Goal: Information Seeking & Learning: Find specific page/section

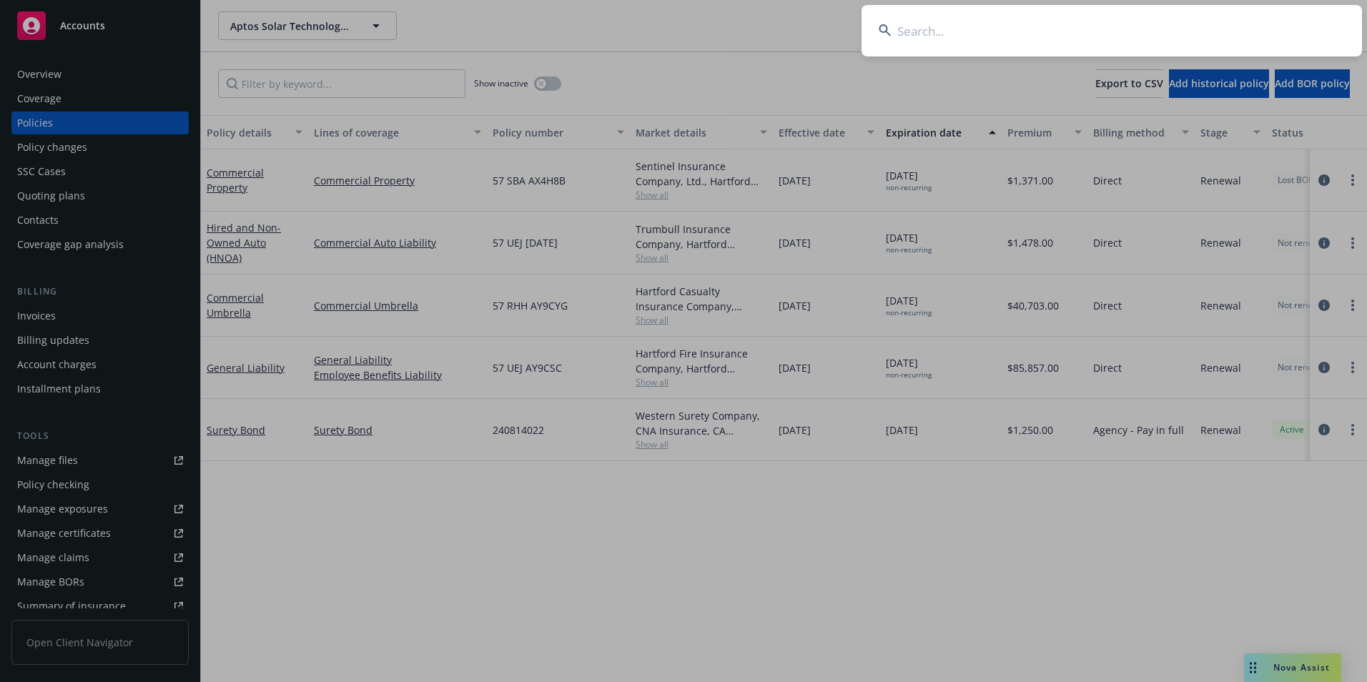
click at [1038, 35] on input at bounding box center [1111, 30] width 500 height 51
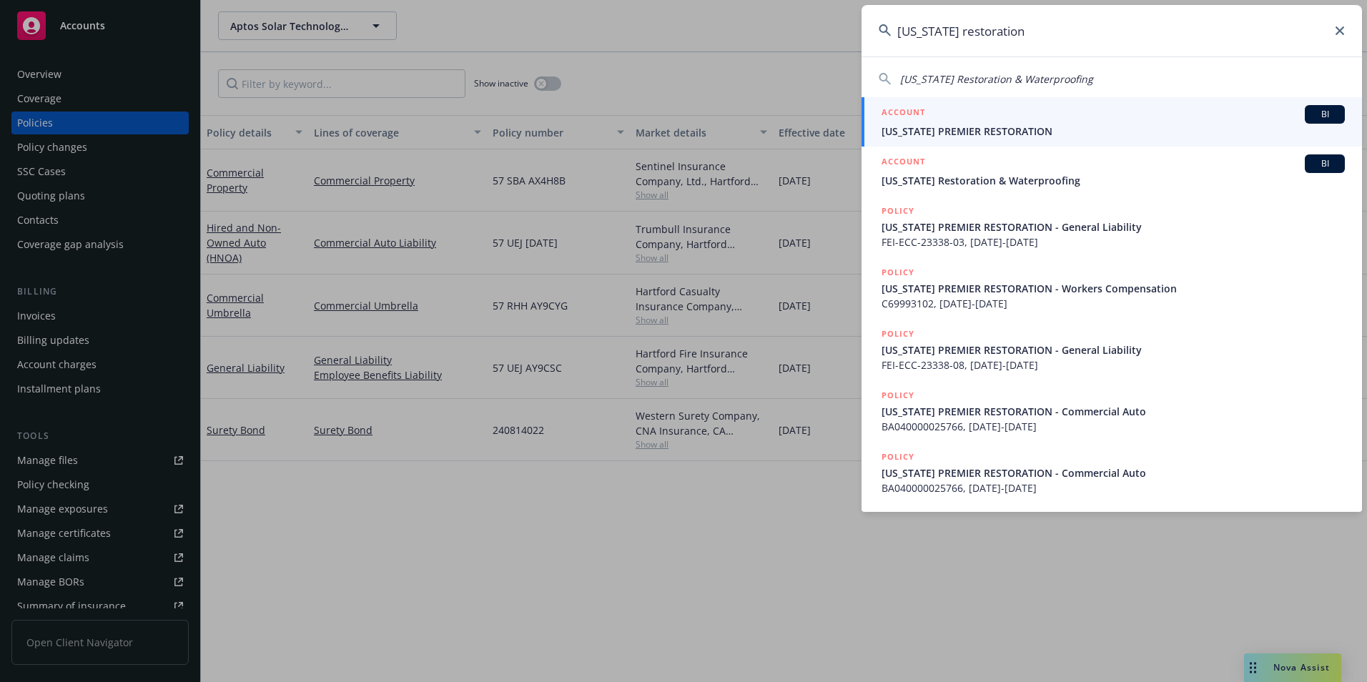
type input "[US_STATE] restoration"
click at [1002, 125] on span "[US_STATE] PREMIER RESTORATION" at bounding box center [1112, 131] width 463 height 15
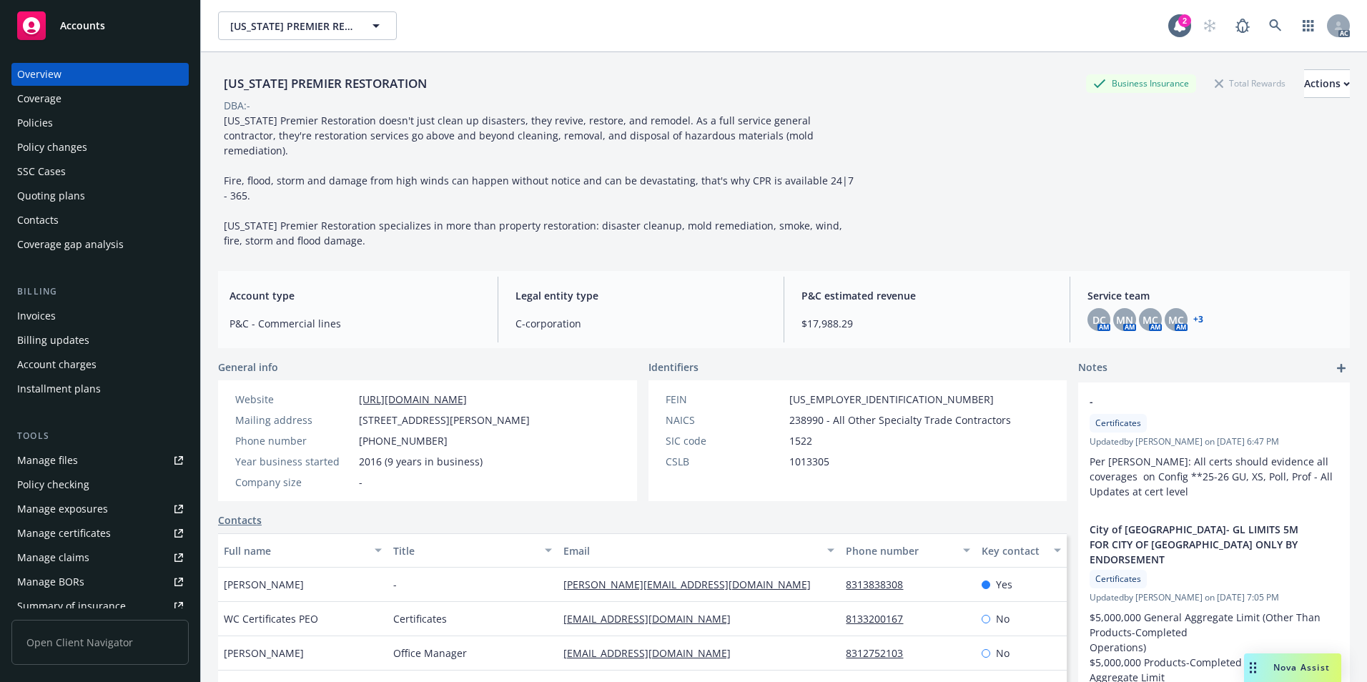
click at [50, 124] on div "Policies" at bounding box center [35, 123] width 36 height 23
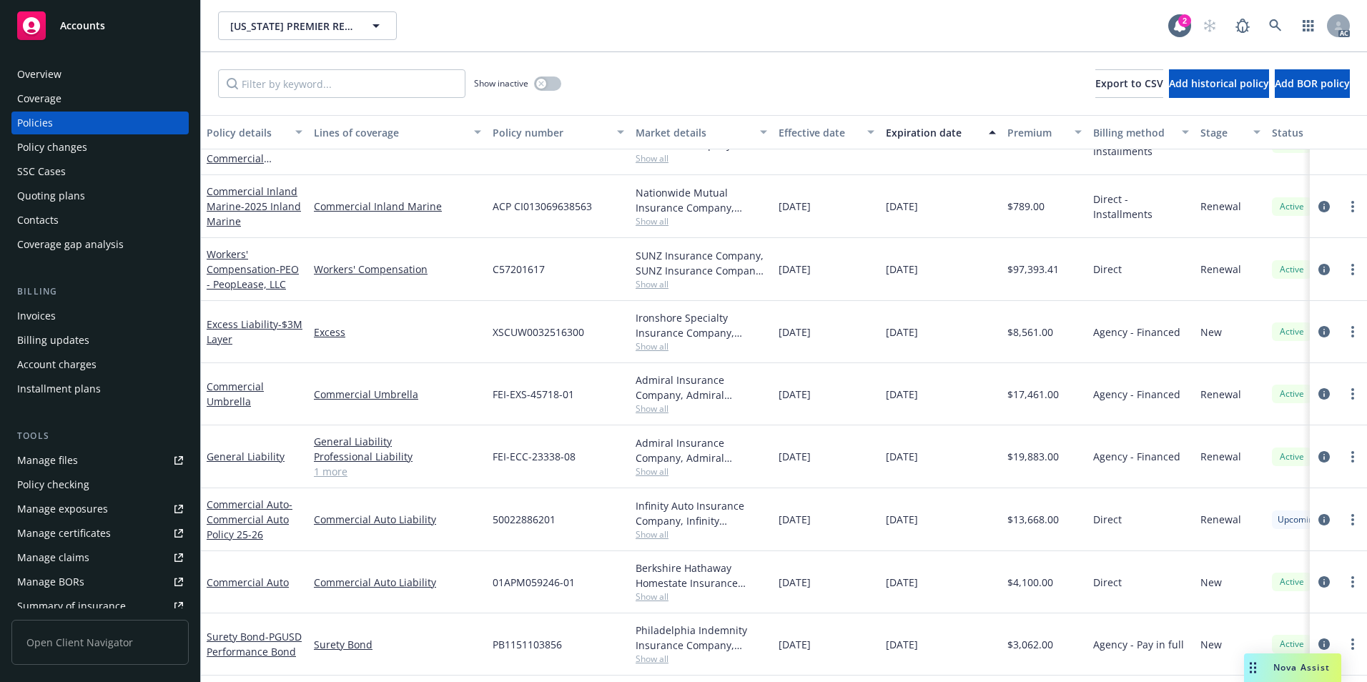
scroll to position [276, 0]
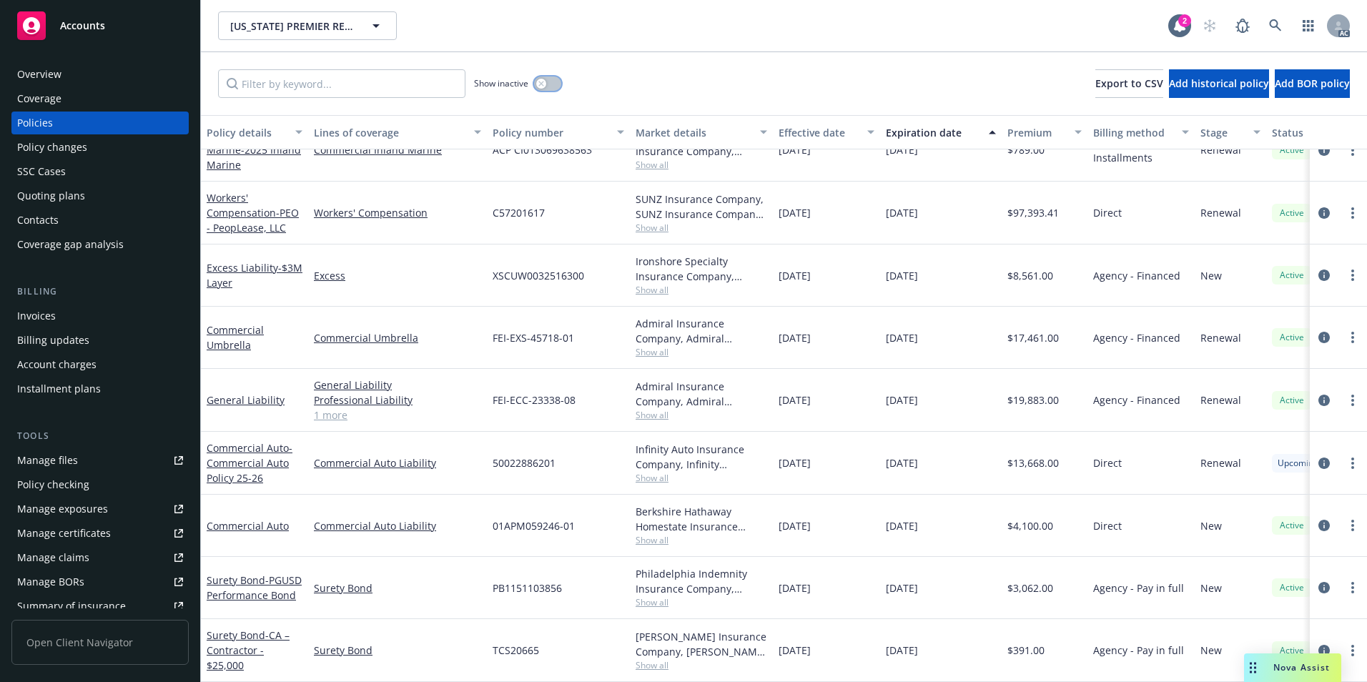
click at [544, 84] on icon "button" at bounding box center [541, 84] width 6 height 6
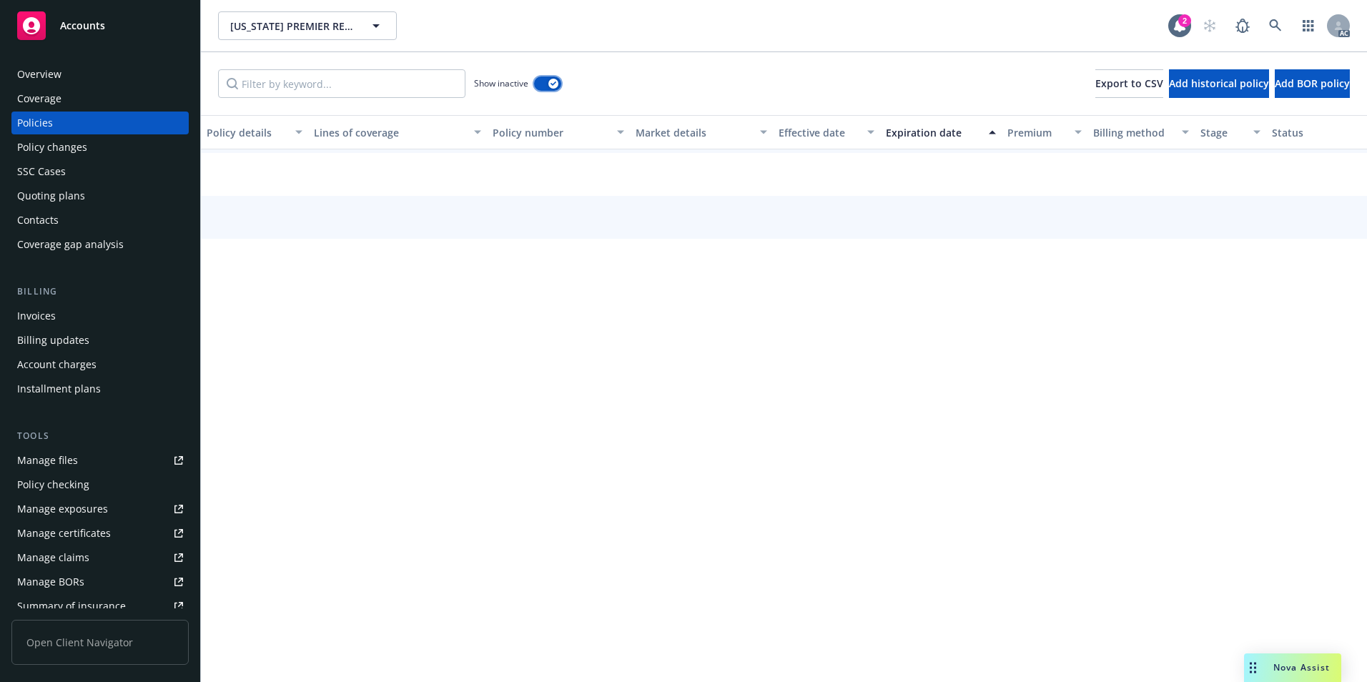
scroll to position [211, 0]
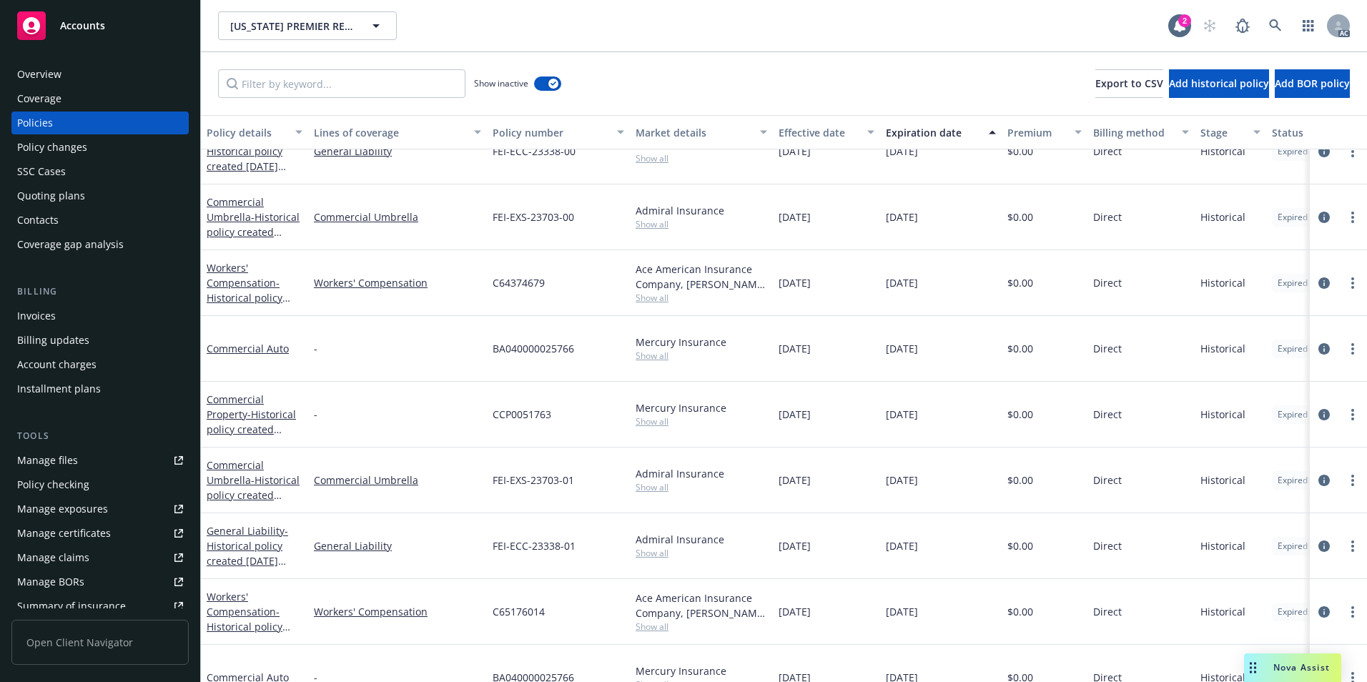
click at [818, 129] on div "Effective date" at bounding box center [818, 132] width 80 height 15
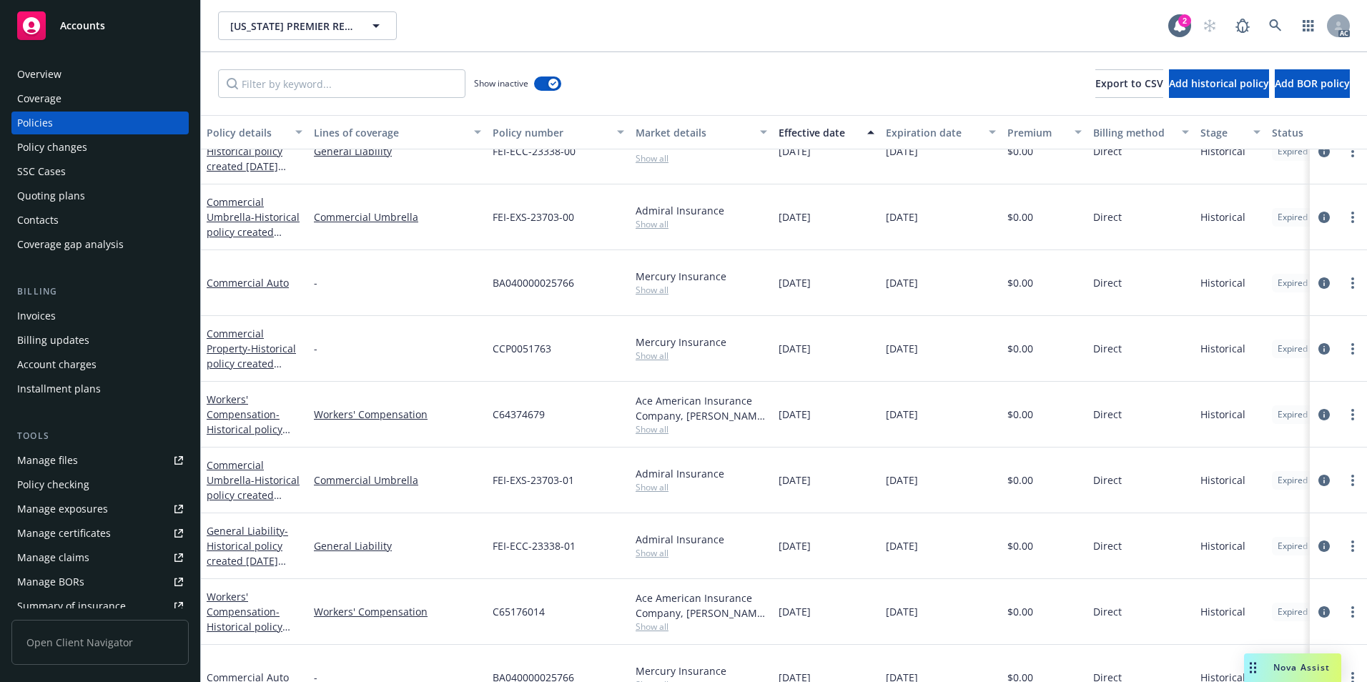
click at [818, 129] on div "Effective date" at bounding box center [818, 132] width 80 height 15
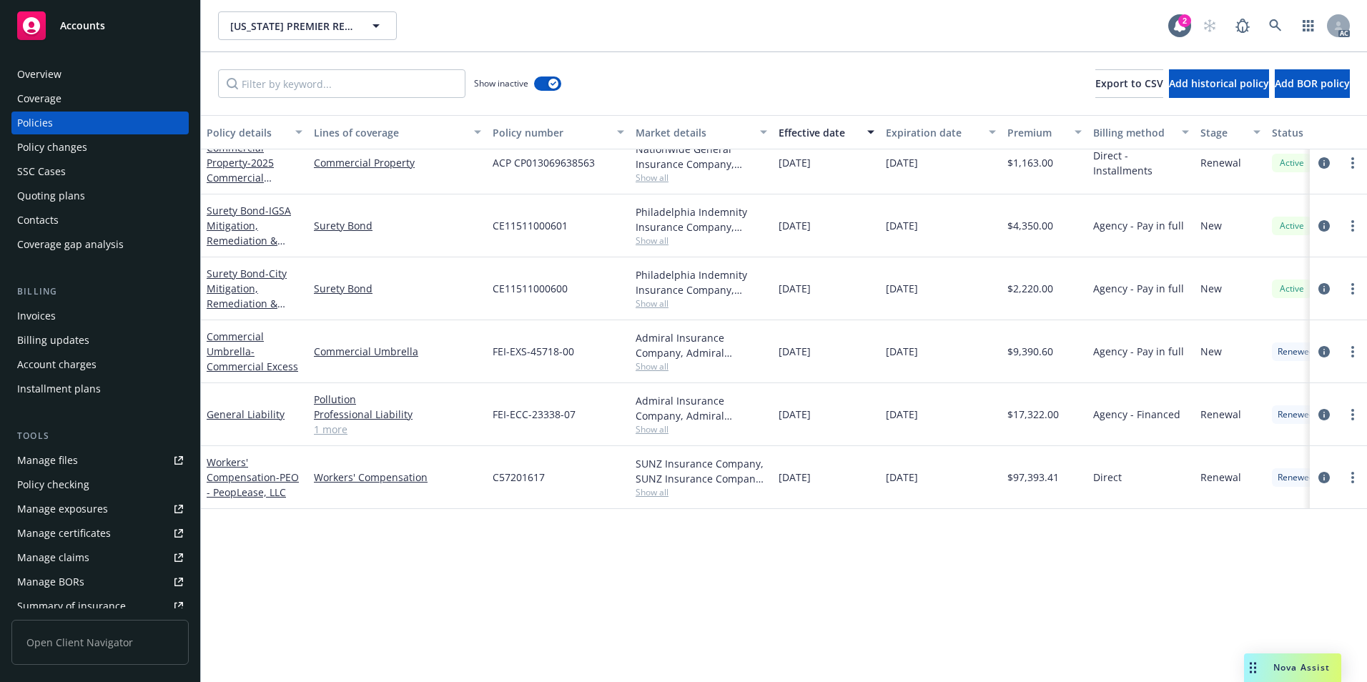
scroll to position [0, 0]
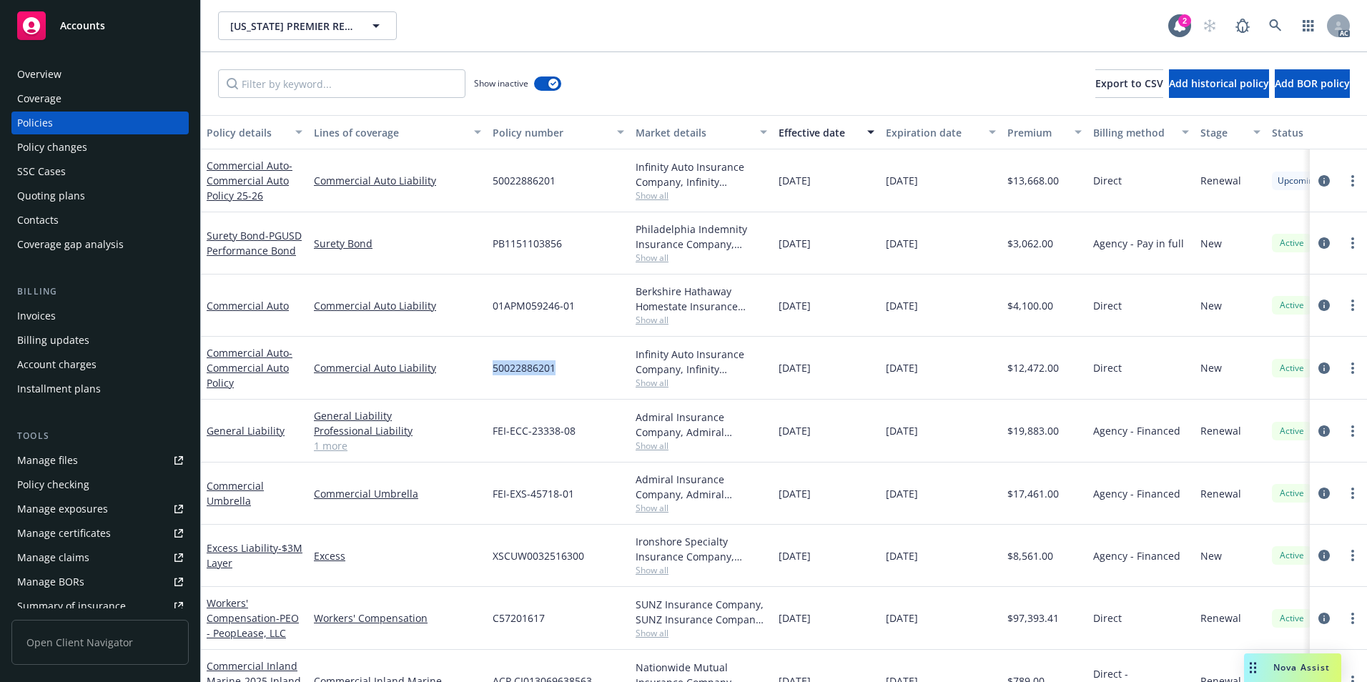
drag, startPoint x: 492, startPoint y: 367, endPoint x: 553, endPoint y: 380, distance: 62.8
click at [553, 380] on div "50022886201" at bounding box center [558, 368] width 143 height 63
copy span "50022886201"
click at [1267, 18] on link at bounding box center [1275, 25] width 29 height 29
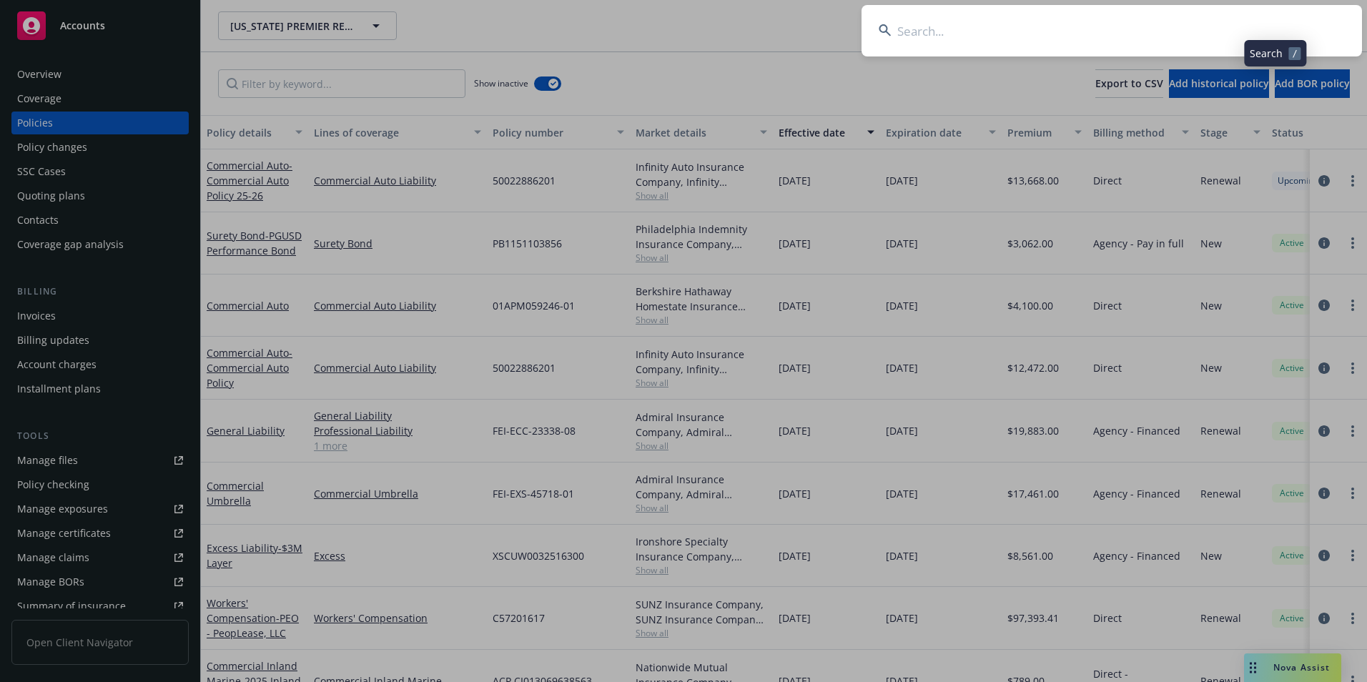
click at [1181, 21] on input at bounding box center [1111, 30] width 500 height 51
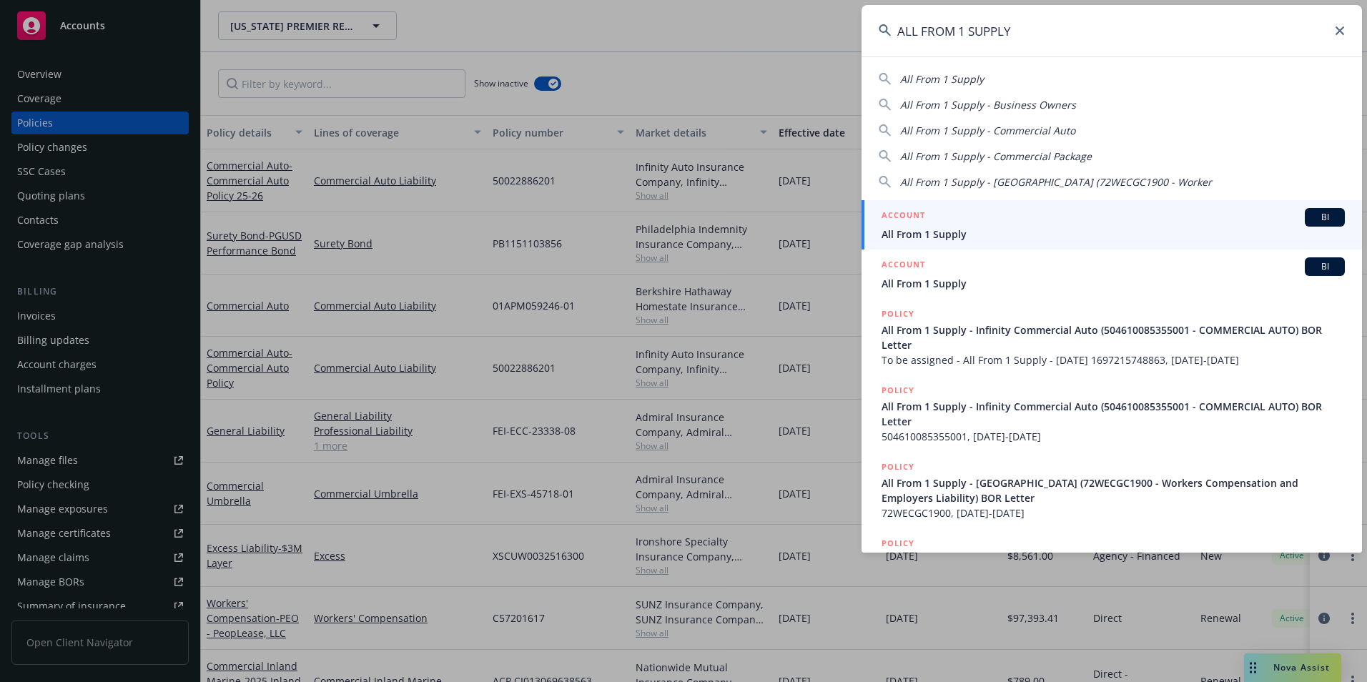
click at [968, 78] on span "All From 1 Supply" at bounding box center [942, 79] width 84 height 14
type input "All From 1 Supply"
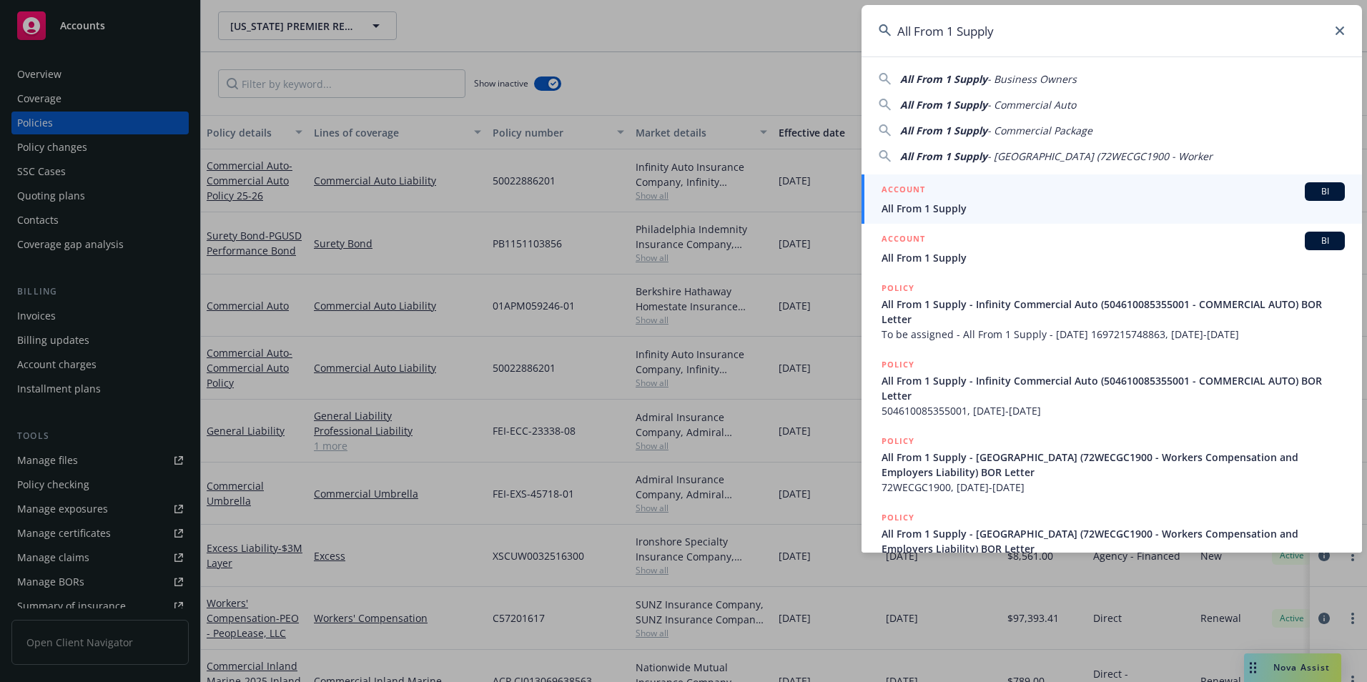
click at [937, 206] on span "All From 1 Supply" at bounding box center [1112, 208] width 463 height 15
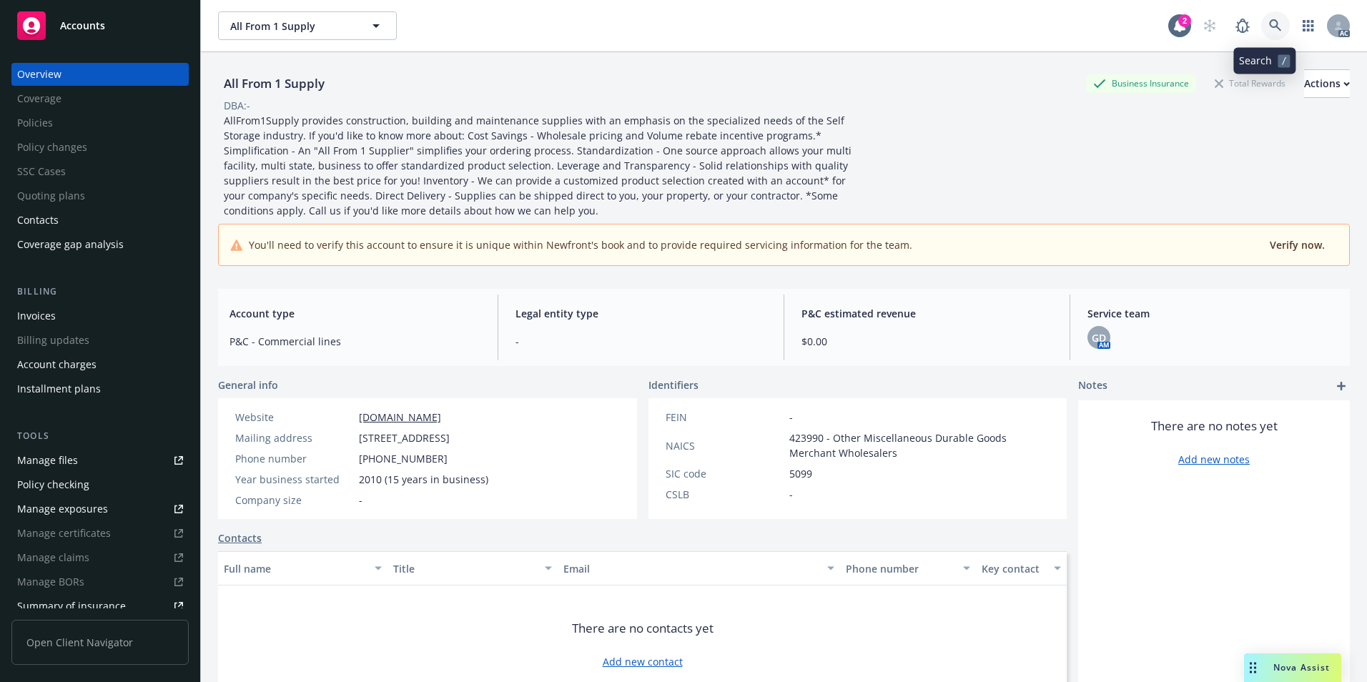
click at [1269, 23] on icon at bounding box center [1275, 25] width 13 height 13
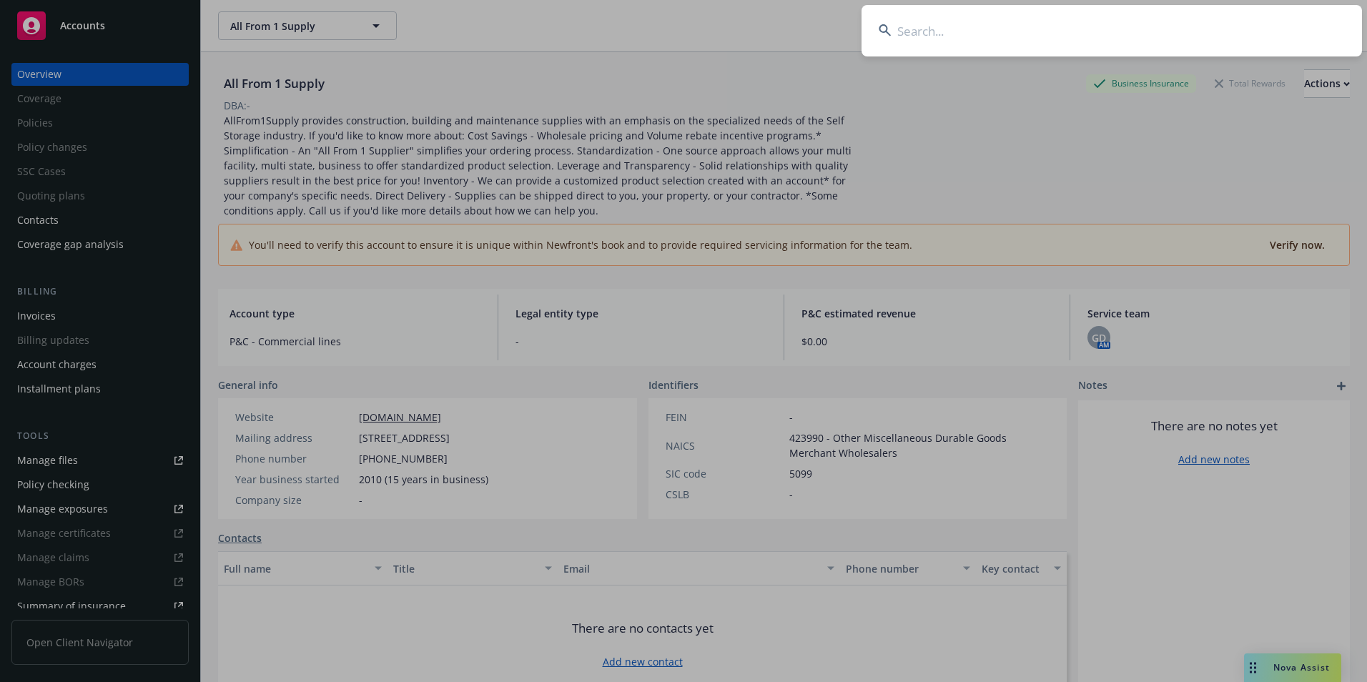
click at [1221, 33] on input at bounding box center [1111, 30] width 500 height 51
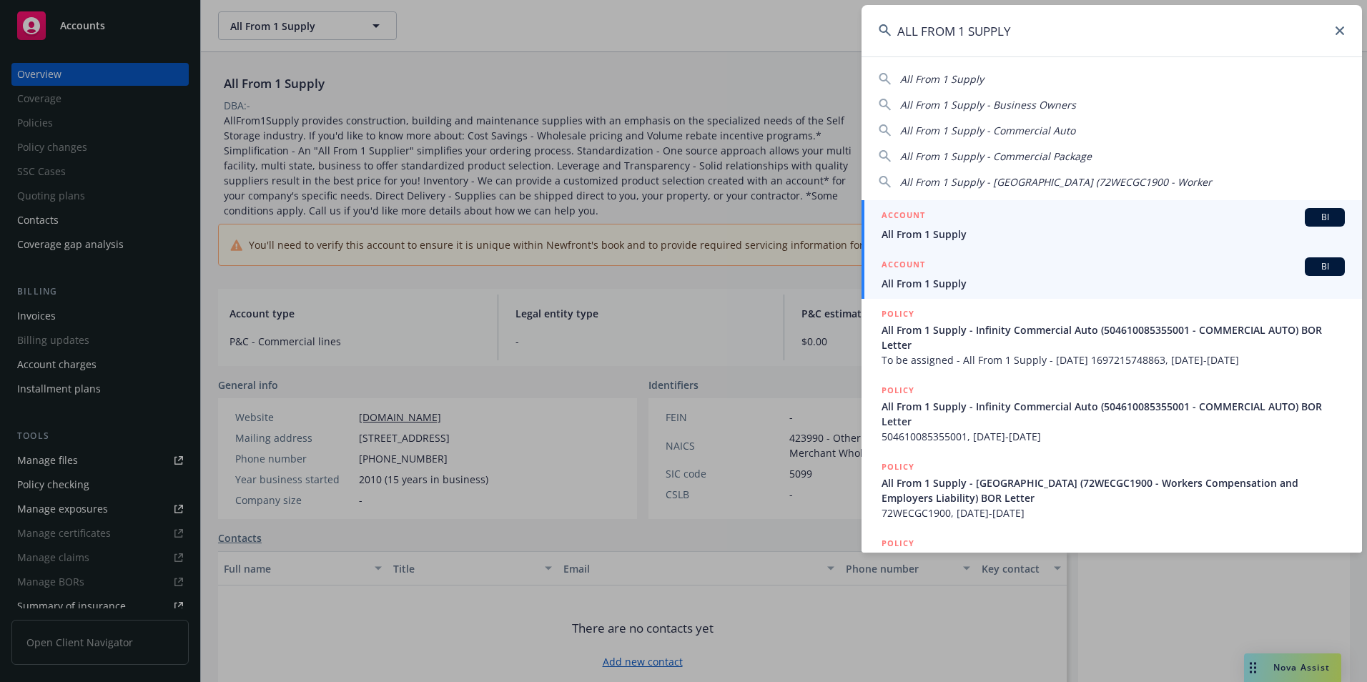
type input "ALL FROM 1 SUPPLY"
click at [920, 280] on span "All From 1 Supply" at bounding box center [1112, 283] width 463 height 15
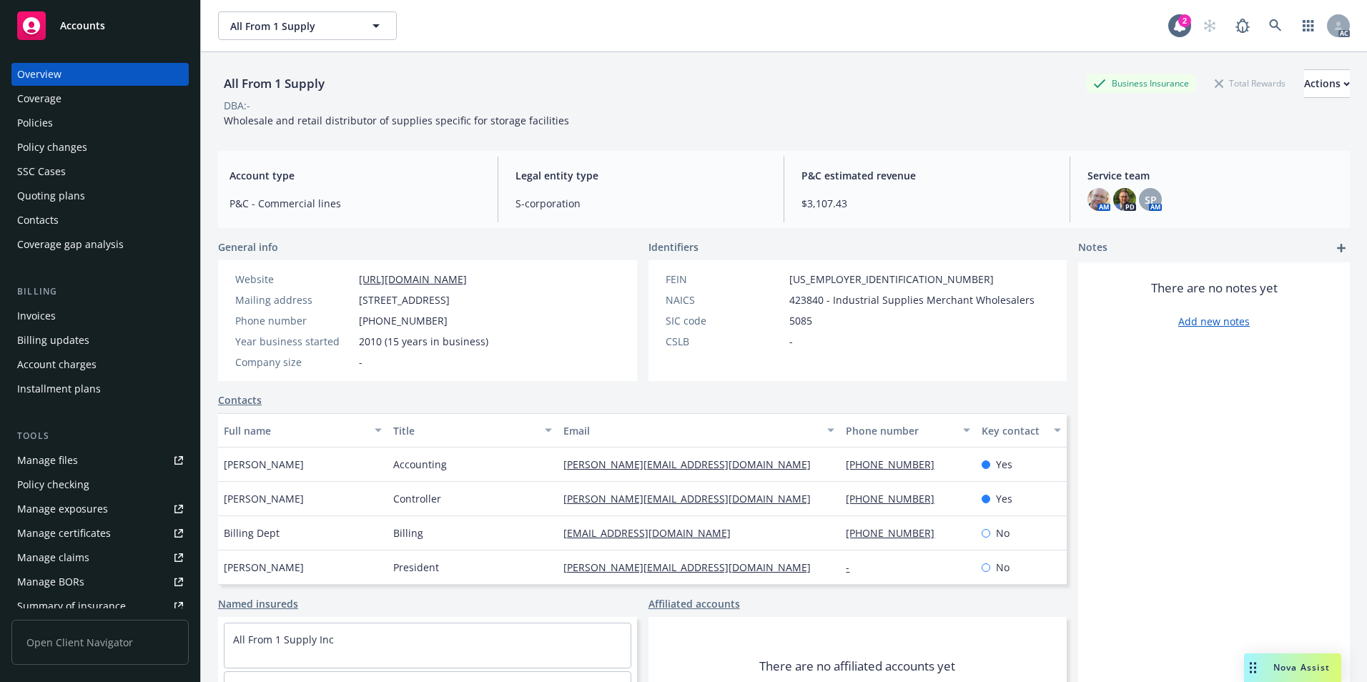
click at [54, 125] on div "Policies" at bounding box center [100, 123] width 166 height 23
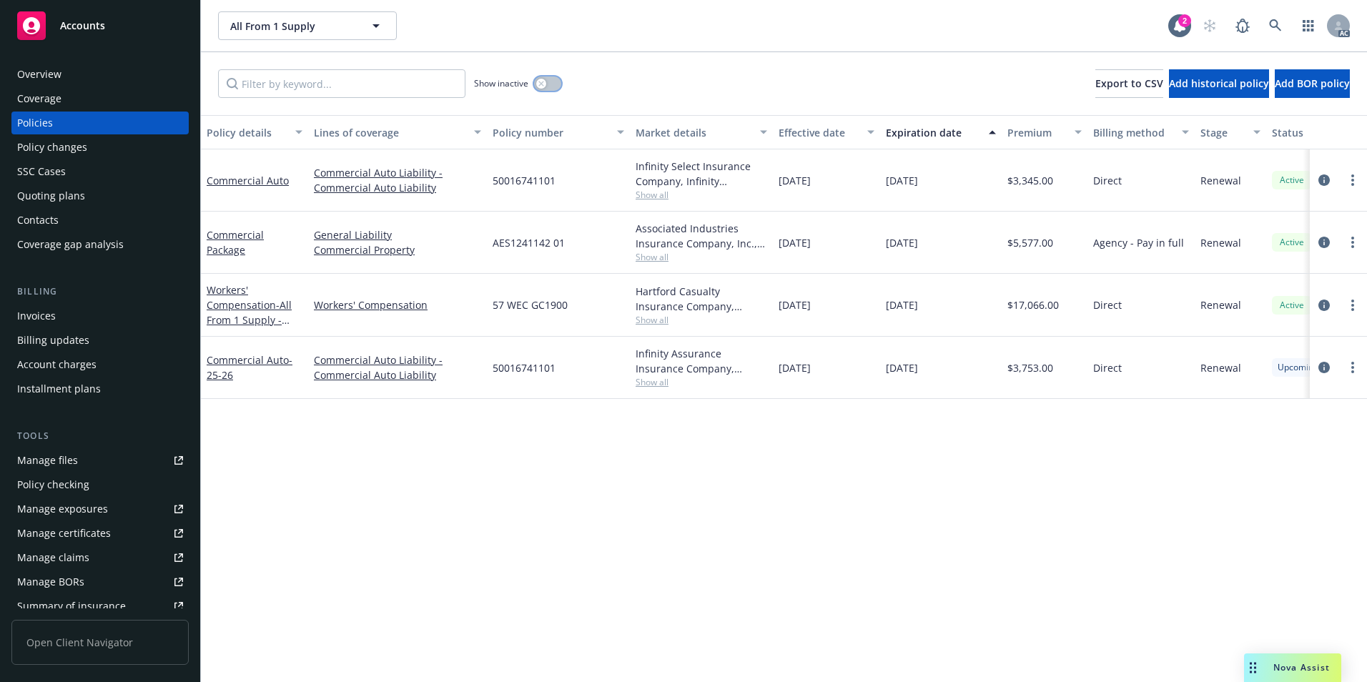
click at [547, 83] on button "button" at bounding box center [547, 83] width 27 height 14
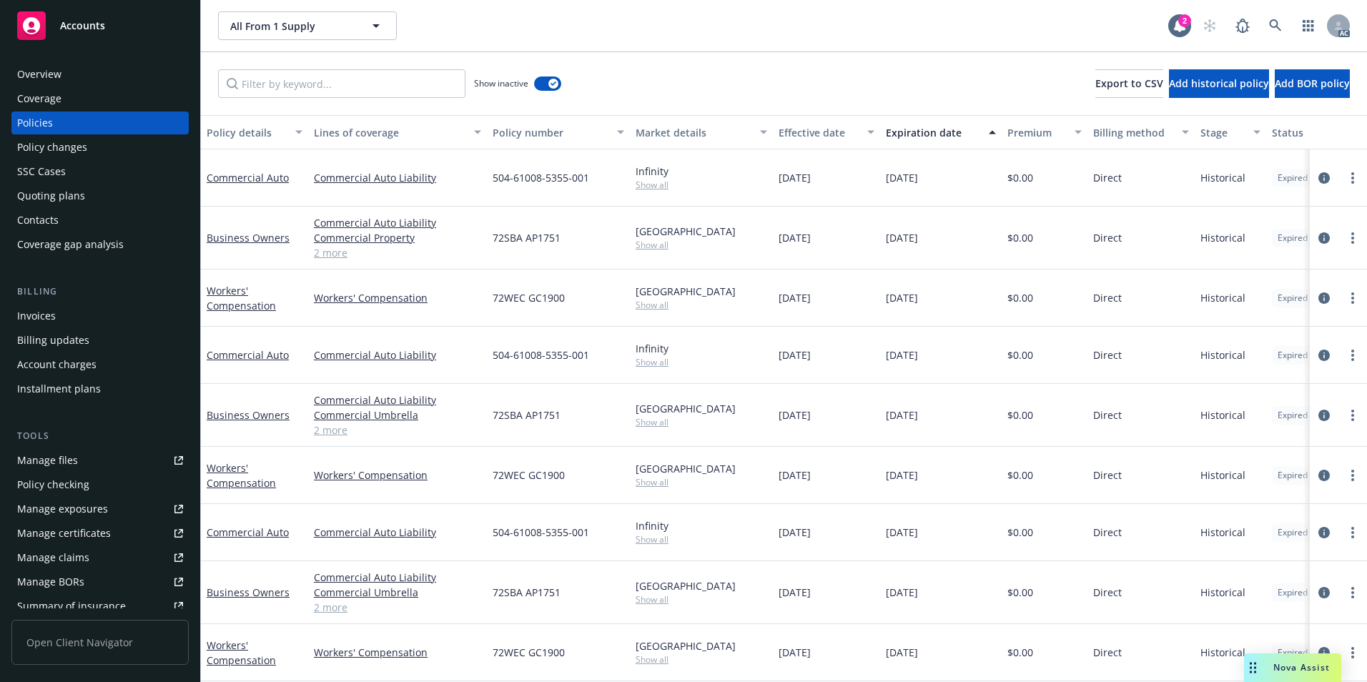
click at [813, 132] on div "Effective date" at bounding box center [818, 132] width 80 height 15
click at [814, 132] on div "Effective date" at bounding box center [818, 132] width 80 height 15
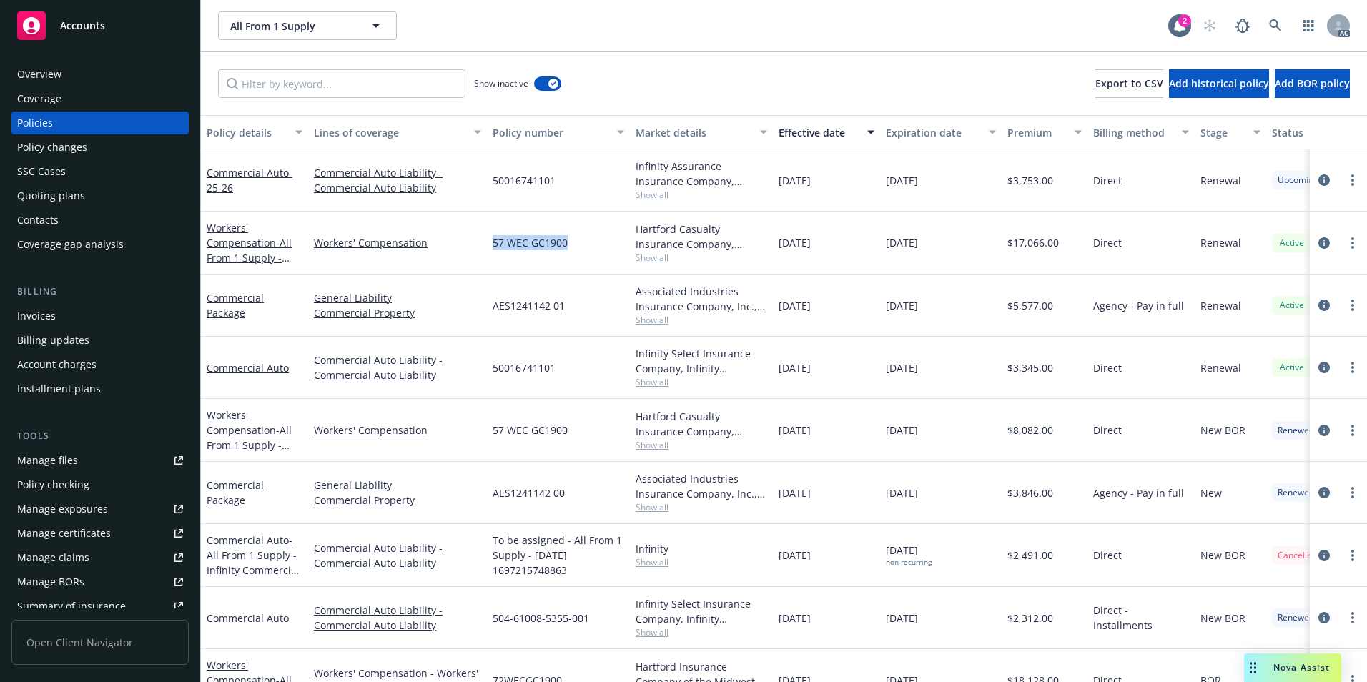
drag, startPoint x: 500, startPoint y: 243, endPoint x: 571, endPoint y: 248, distance: 70.9
click at [571, 248] on div "57 WEC GC1900" at bounding box center [558, 243] width 143 height 63
copy span "57 WEC GC1900"
click at [1275, 24] on icon at bounding box center [1275, 25] width 13 height 13
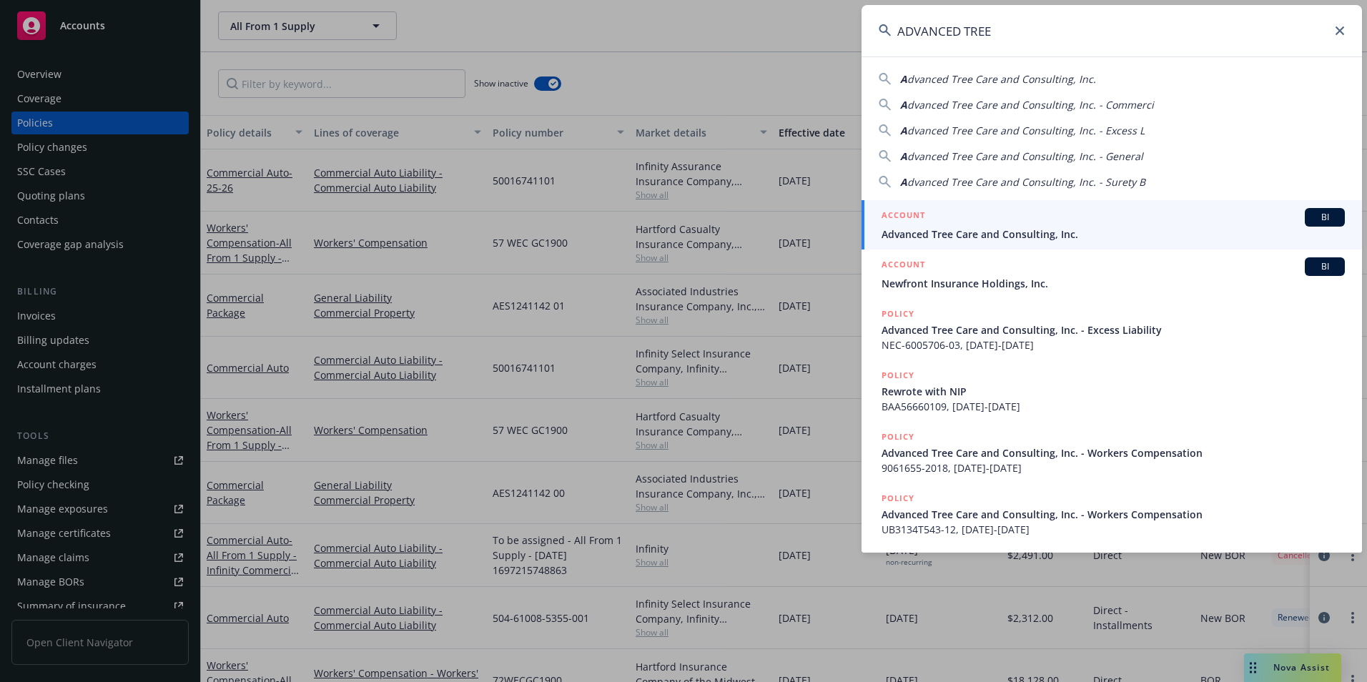
click at [1077, 73] on span "dvanced Tree Care and Consulting, Inc." at bounding box center [1001, 79] width 189 height 14
type input "Advanced Tree Care and Consulting, Inc."
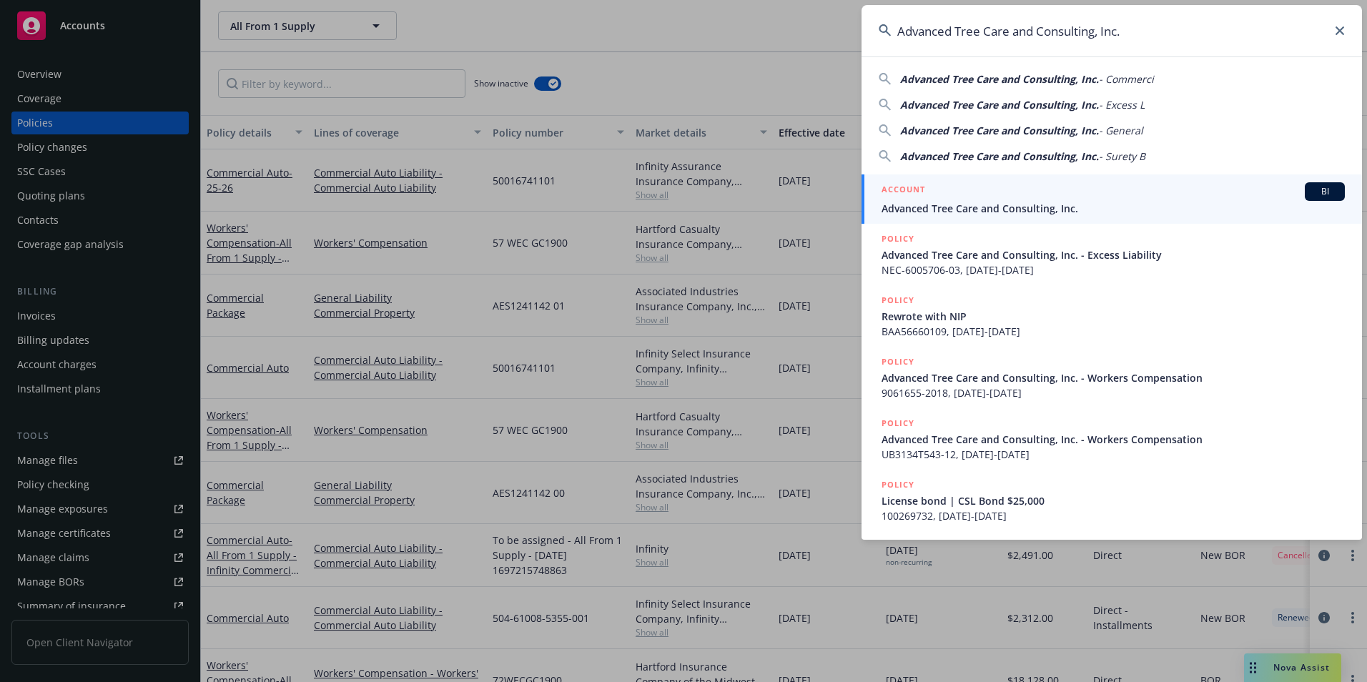
click at [972, 188] on div "ACCOUNT BI" at bounding box center [1112, 191] width 463 height 19
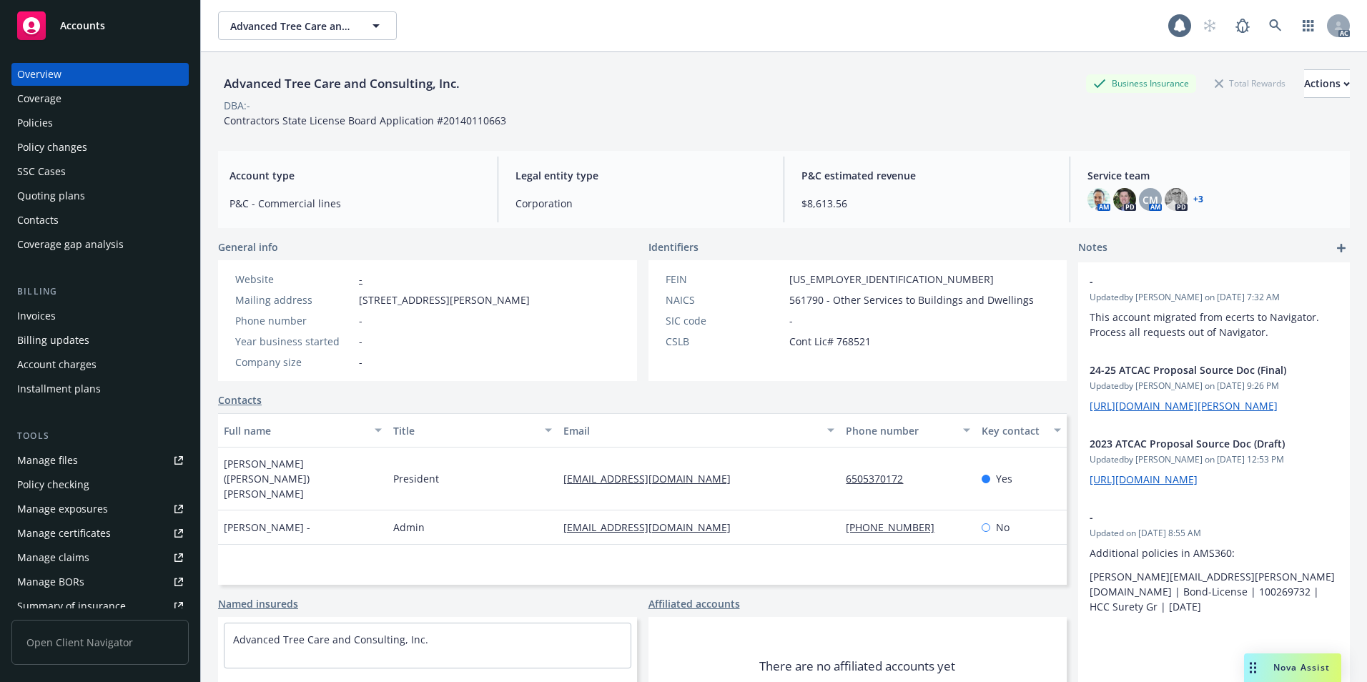
click at [89, 119] on div "Policies" at bounding box center [100, 123] width 166 height 23
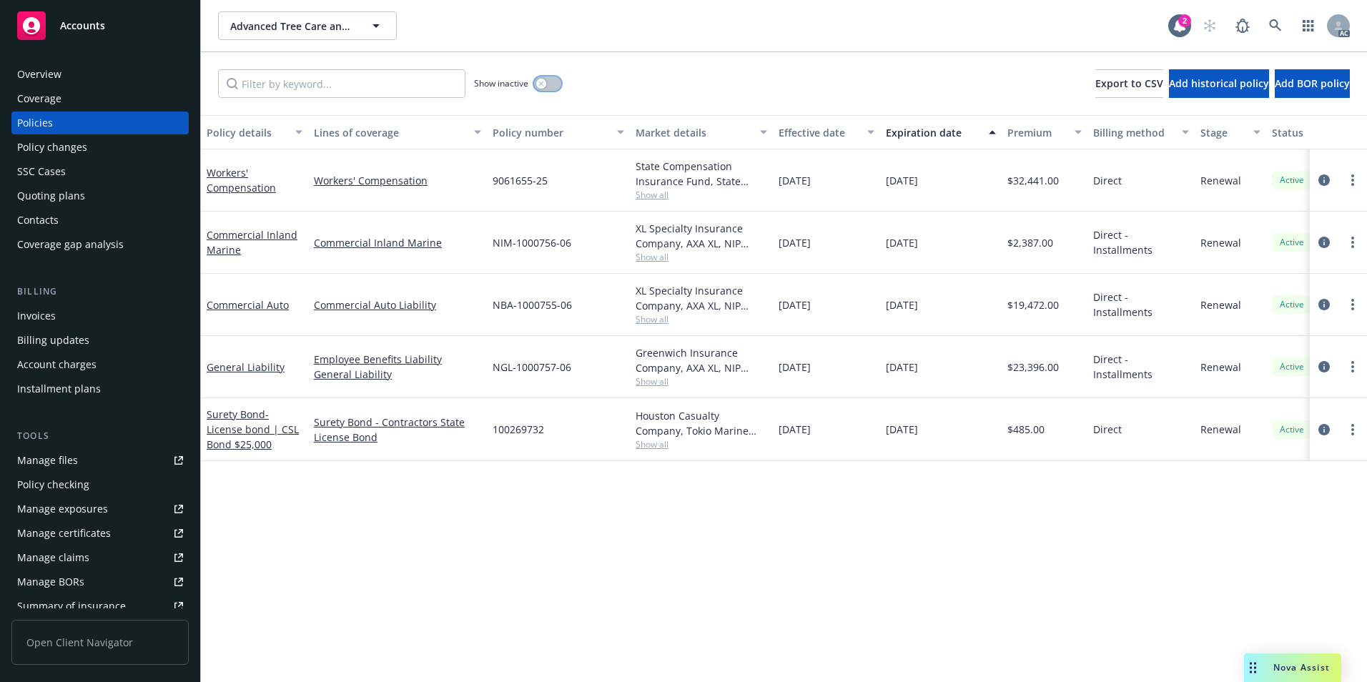
drag, startPoint x: 553, startPoint y: 89, endPoint x: 589, endPoint y: 95, distance: 36.3
click at [553, 88] on button "button" at bounding box center [547, 83] width 27 height 14
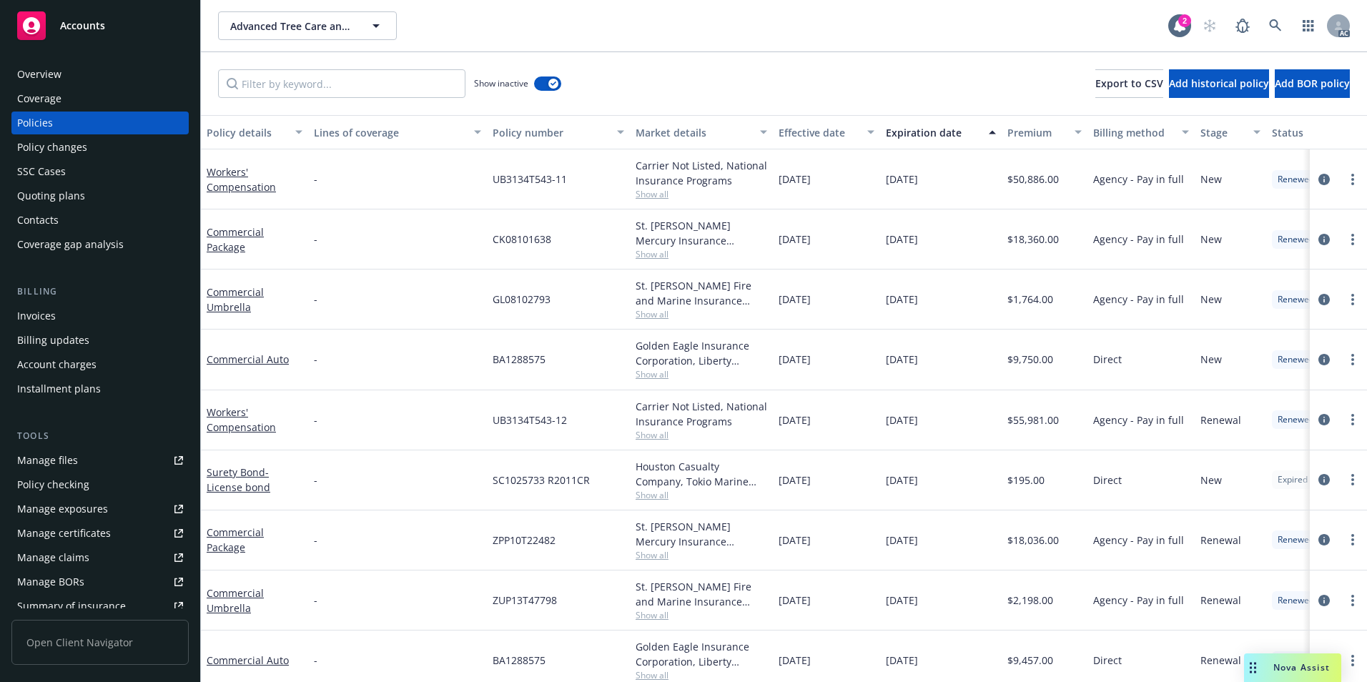
click at [823, 135] on div "Effective date" at bounding box center [818, 132] width 80 height 15
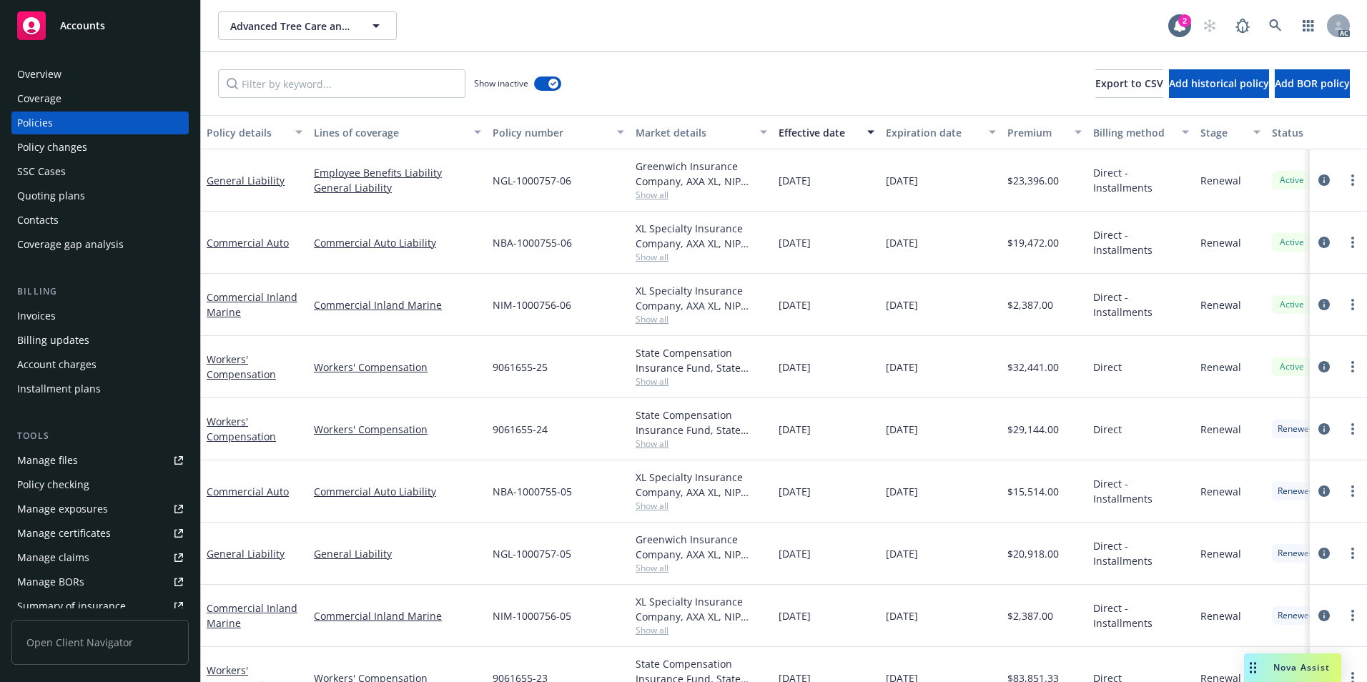
scroll to position [214, 0]
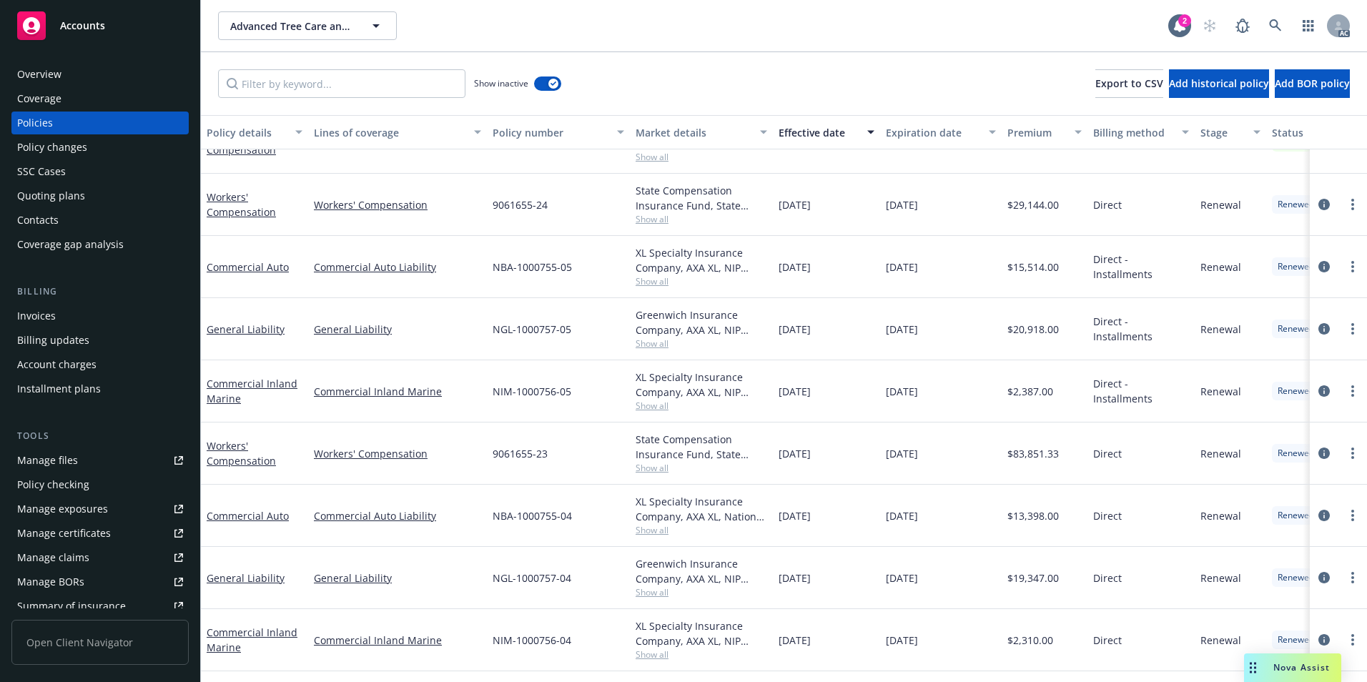
click at [495, 390] on span "NIM-1000756-05" at bounding box center [531, 391] width 79 height 15
drag, startPoint x: 490, startPoint y: 274, endPoint x: 570, endPoint y: 283, distance: 80.6
click at [570, 283] on div "NBA-1000755-05" at bounding box center [558, 267] width 143 height 62
copy span "NBA-1000755-05"
drag, startPoint x: 492, startPoint y: 335, endPoint x: 568, endPoint y: 340, distance: 75.9
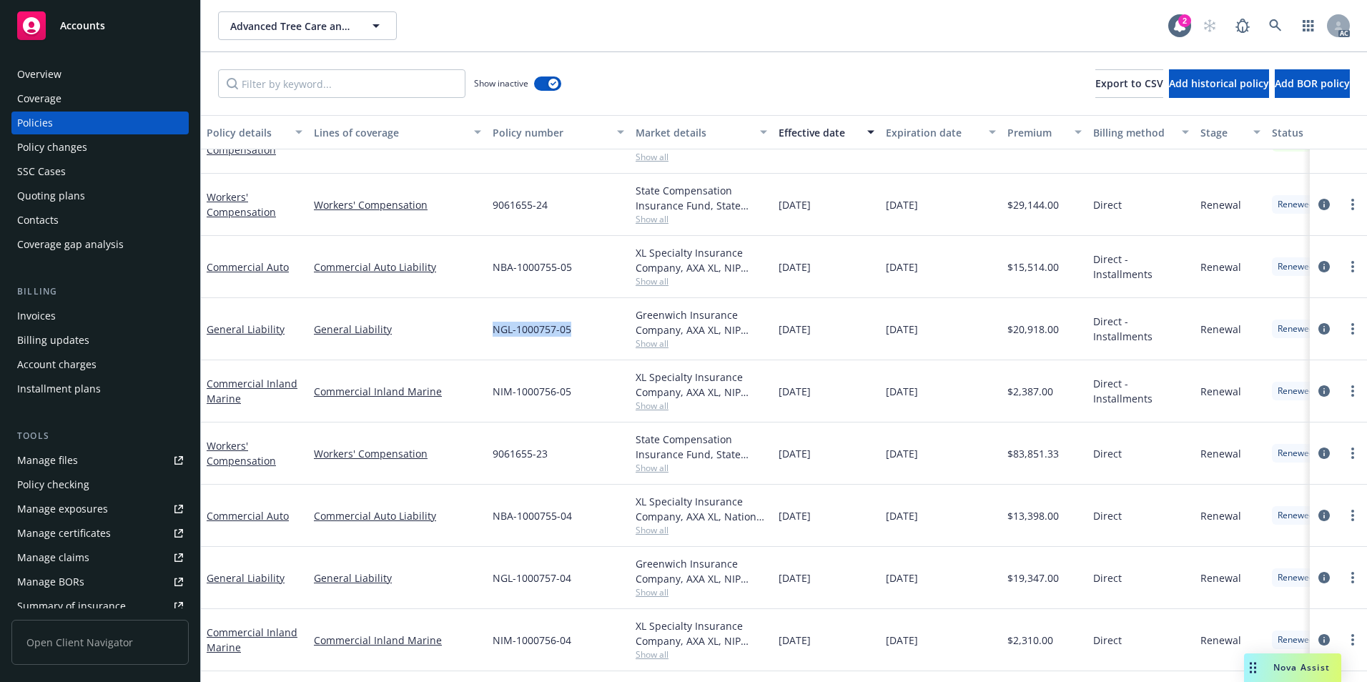
click at [568, 340] on div "NGL-1000757-05" at bounding box center [558, 329] width 143 height 62
copy span "NGL-1000757-05"
drag, startPoint x: 490, startPoint y: 398, endPoint x: 572, endPoint y: 407, distance: 82.6
click at [572, 407] on div "NIM-1000756-05" at bounding box center [558, 391] width 143 height 62
copy span "NIM-1000756-05"
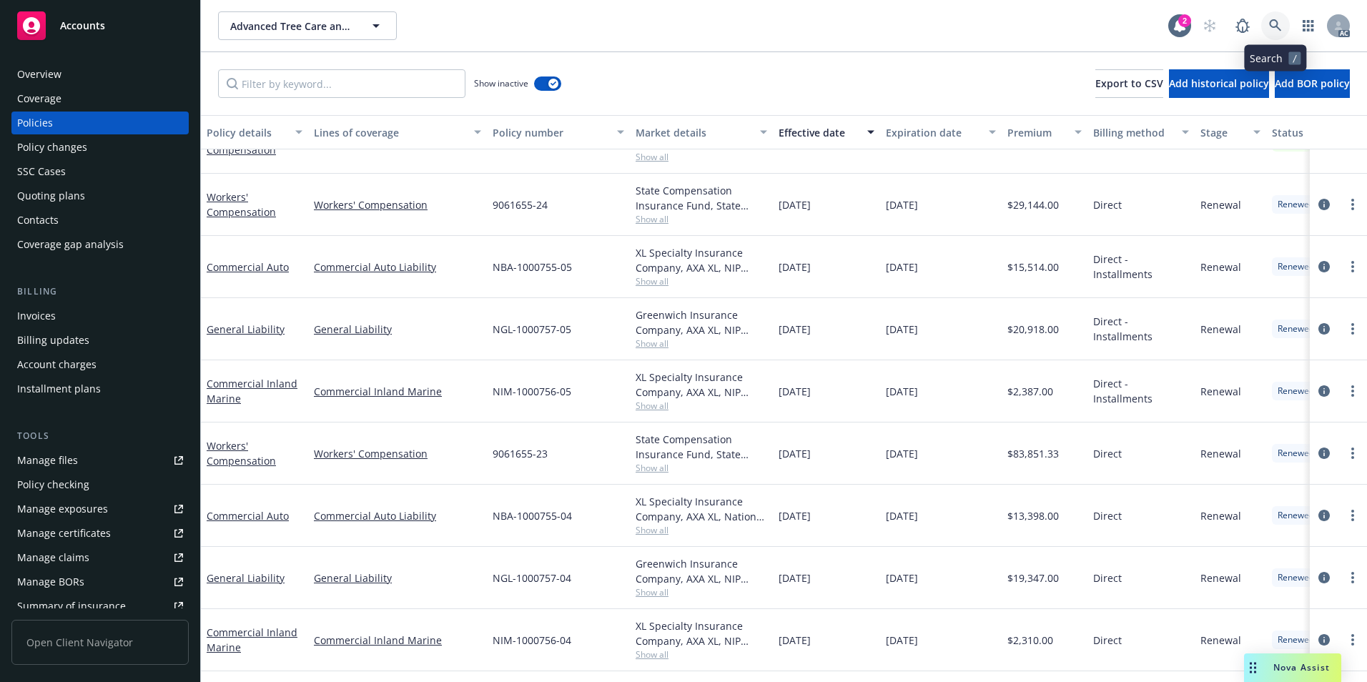
click at [1279, 34] on link at bounding box center [1275, 25] width 29 height 29
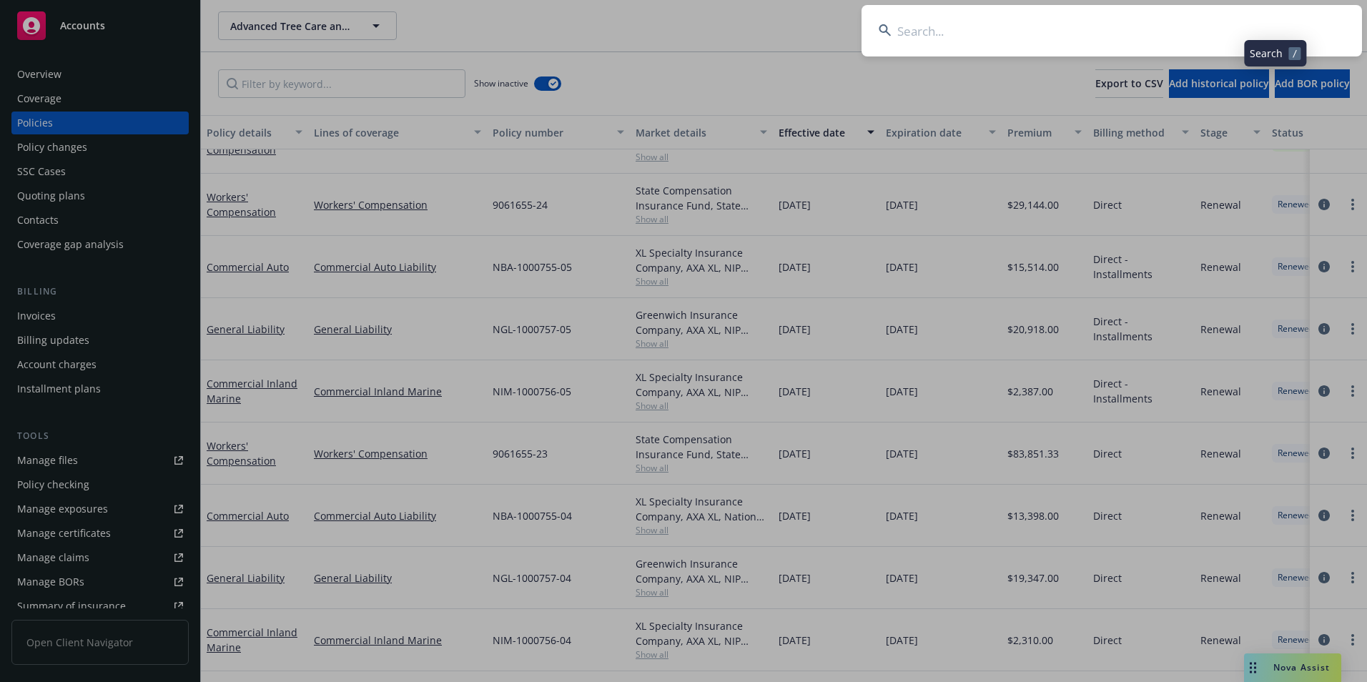
click at [1256, 44] on input at bounding box center [1111, 30] width 500 height 51
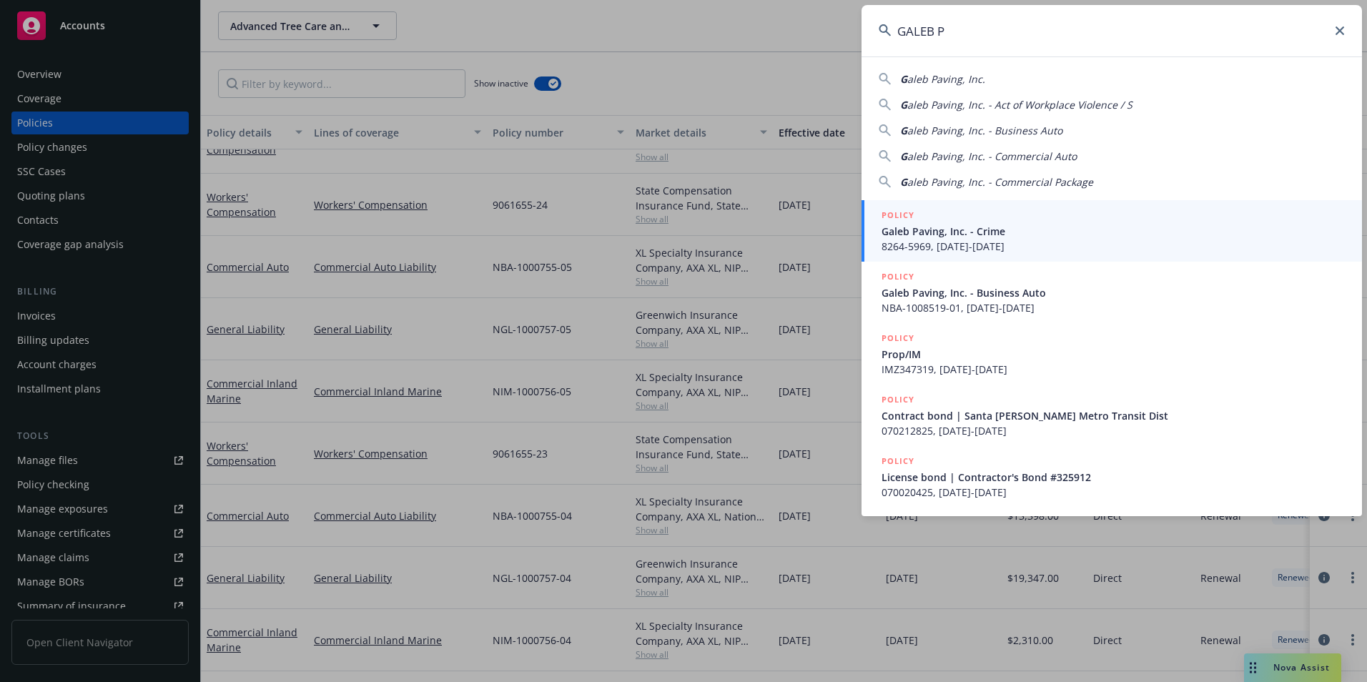
click at [1134, 77] on div "G aleb Paving, Inc." at bounding box center [1111, 78] width 466 height 15
type input "Galeb Paving, Inc."
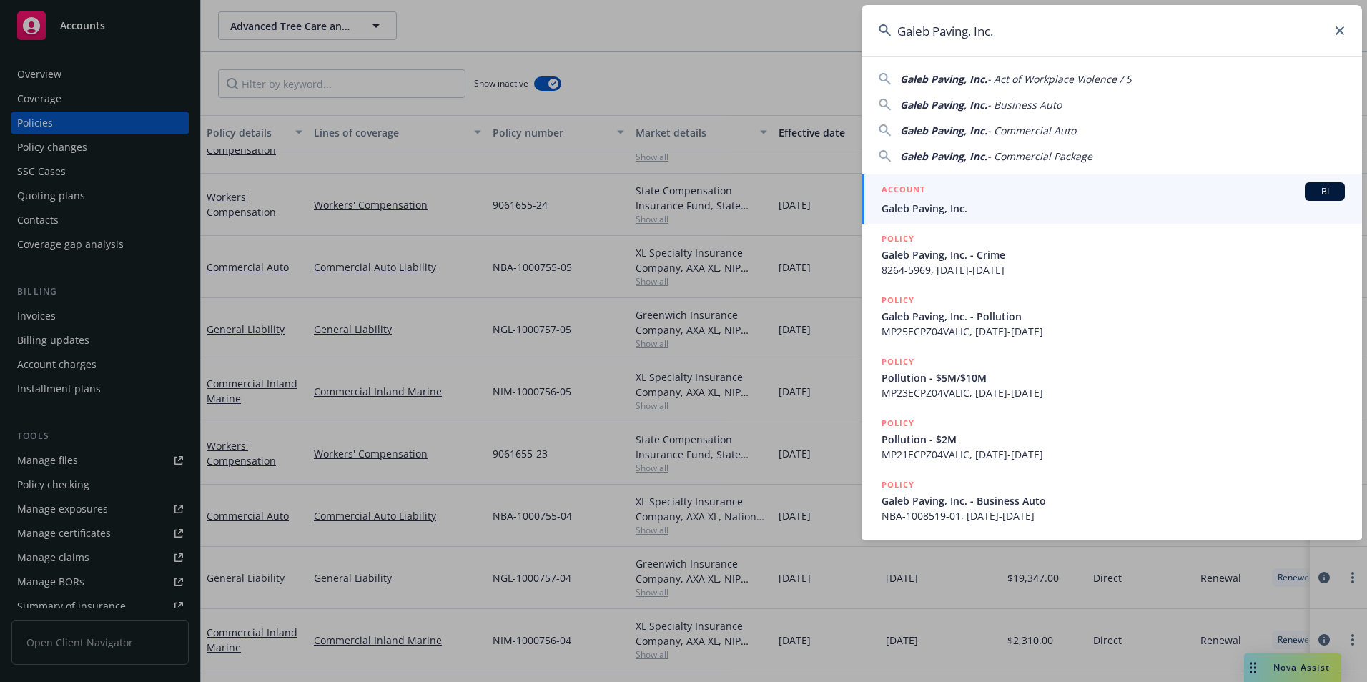
click at [1054, 200] on div "ACCOUNT BI" at bounding box center [1112, 191] width 463 height 19
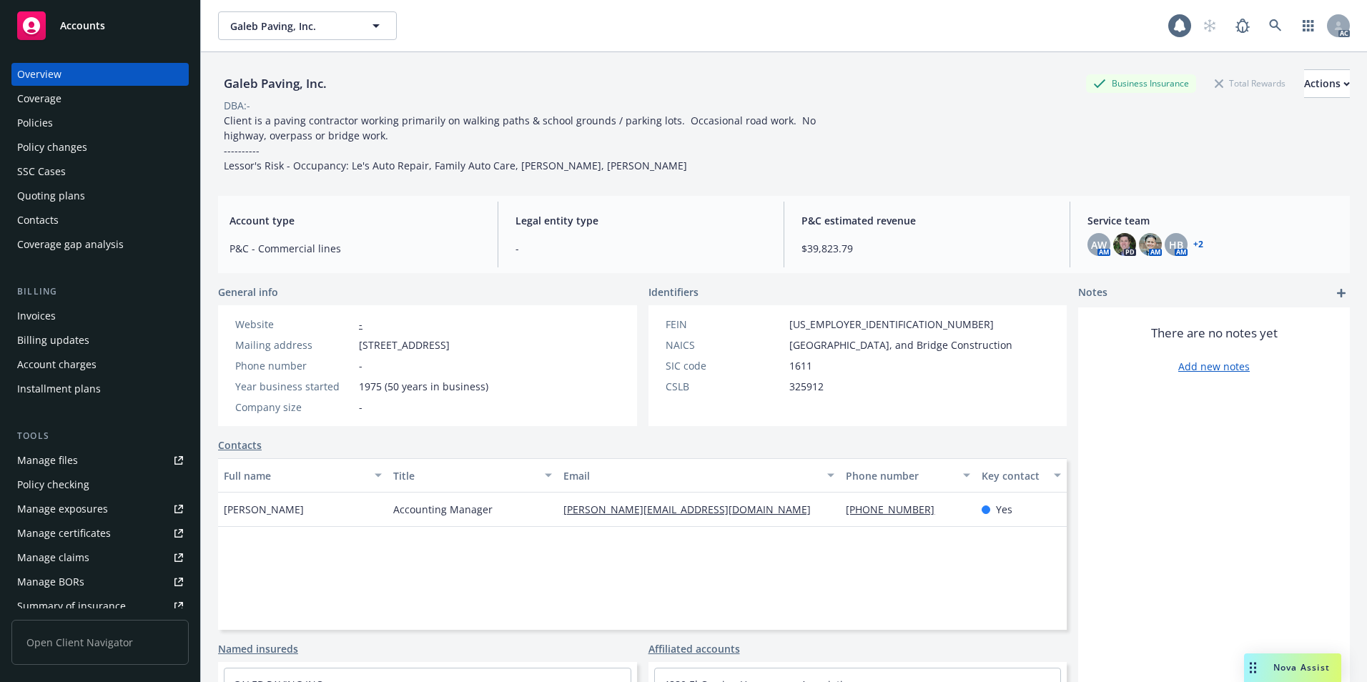
click at [98, 132] on div "Policies" at bounding box center [100, 123] width 166 height 23
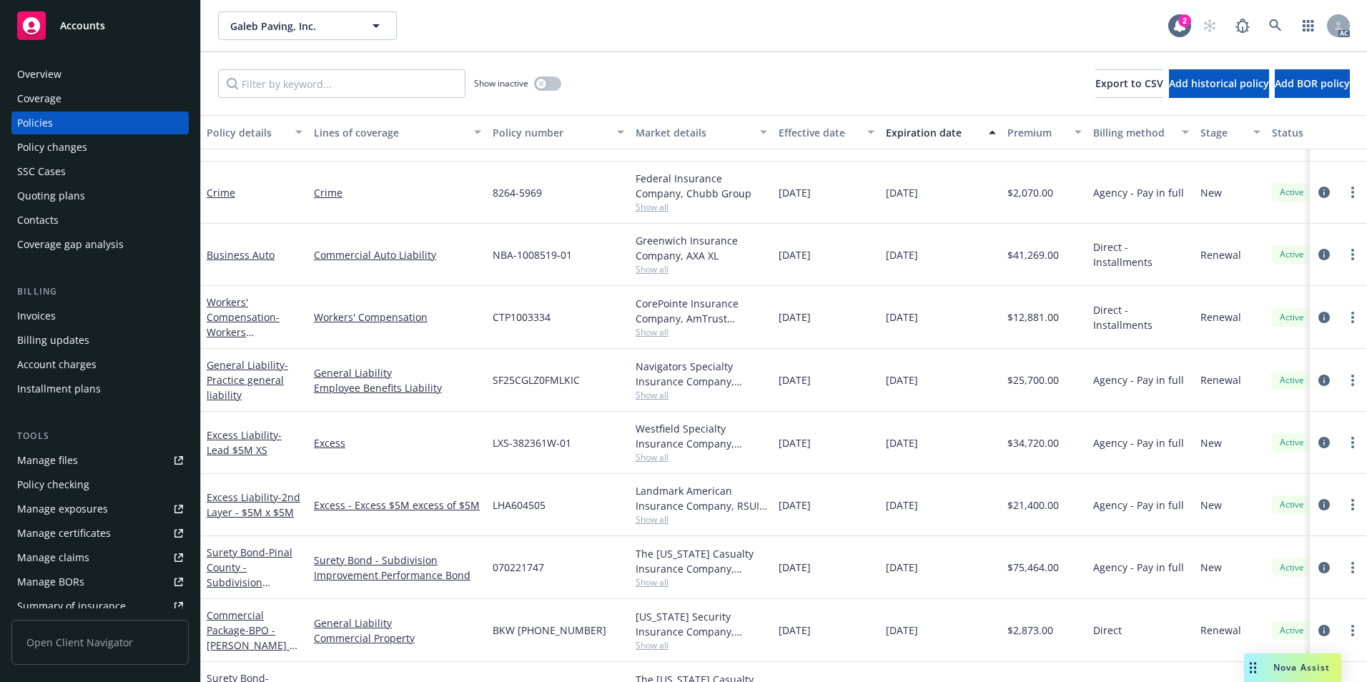
scroll to position [275, 0]
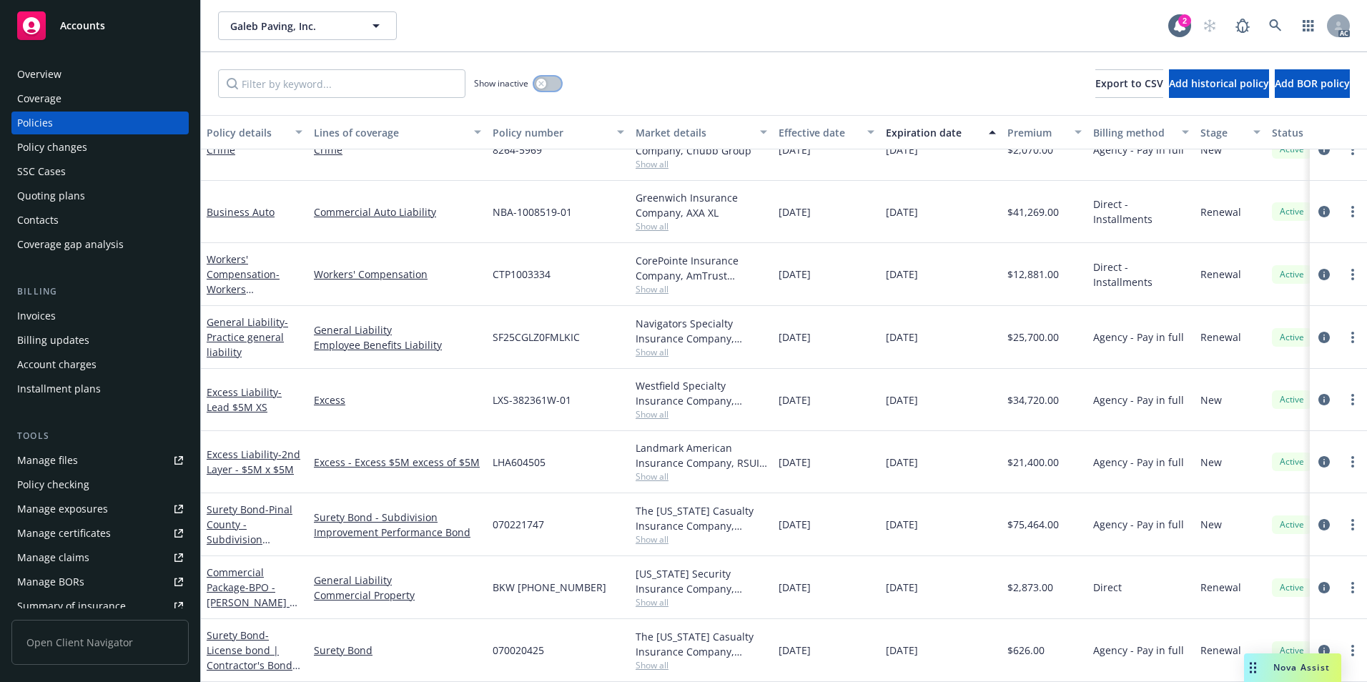
click at [549, 85] on button "button" at bounding box center [547, 83] width 27 height 14
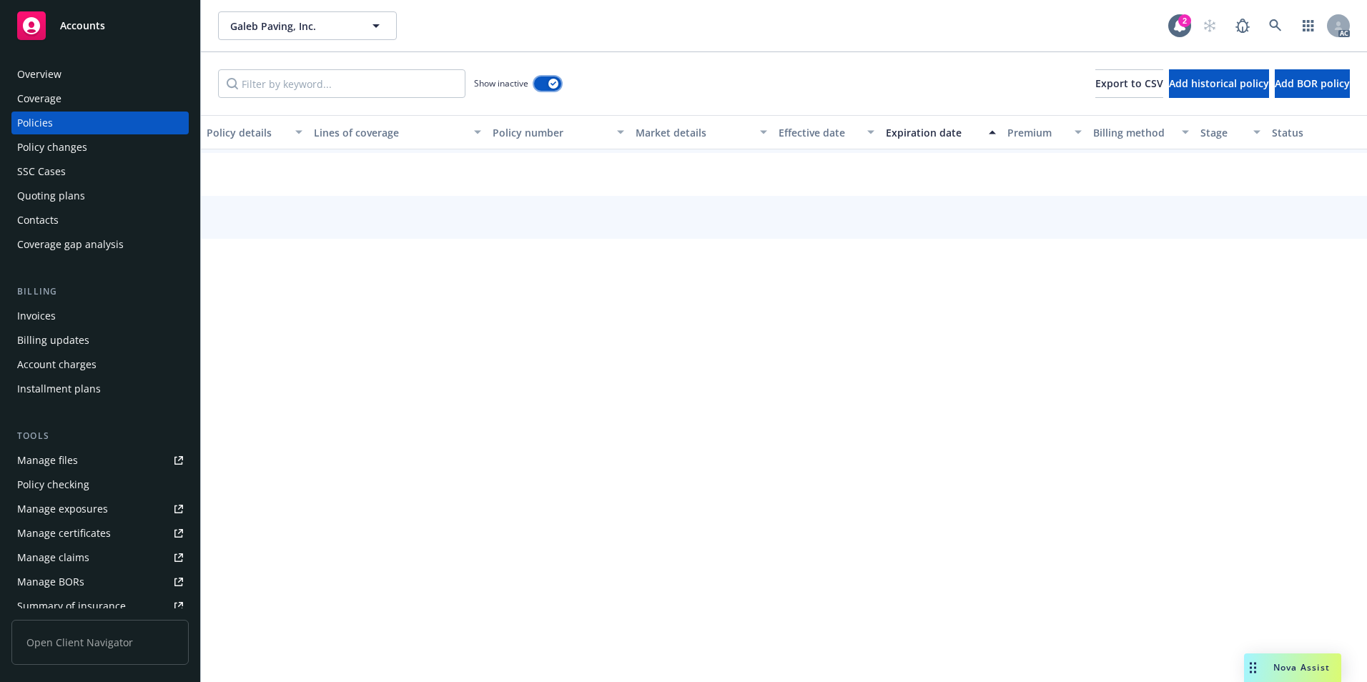
scroll to position [211, 0]
click at [808, 135] on div "Effective date" at bounding box center [818, 132] width 80 height 15
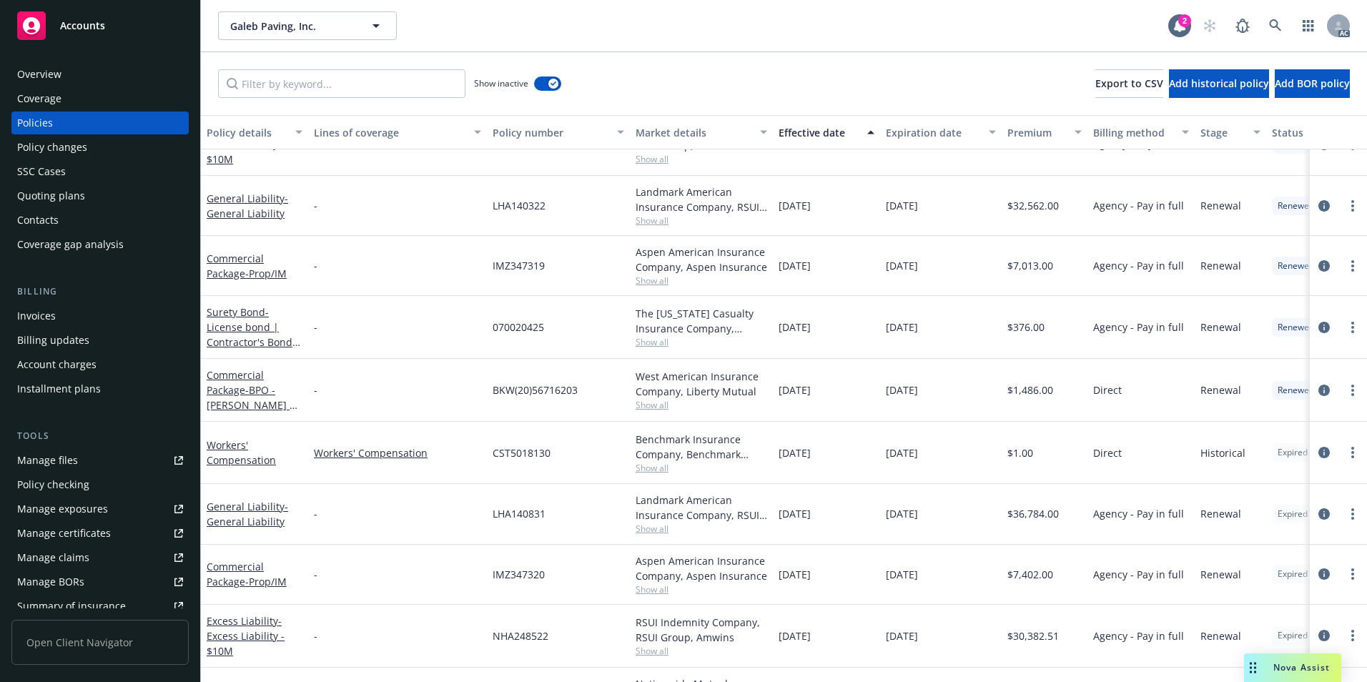
click at [808, 134] on div "Effective date" at bounding box center [818, 132] width 80 height 15
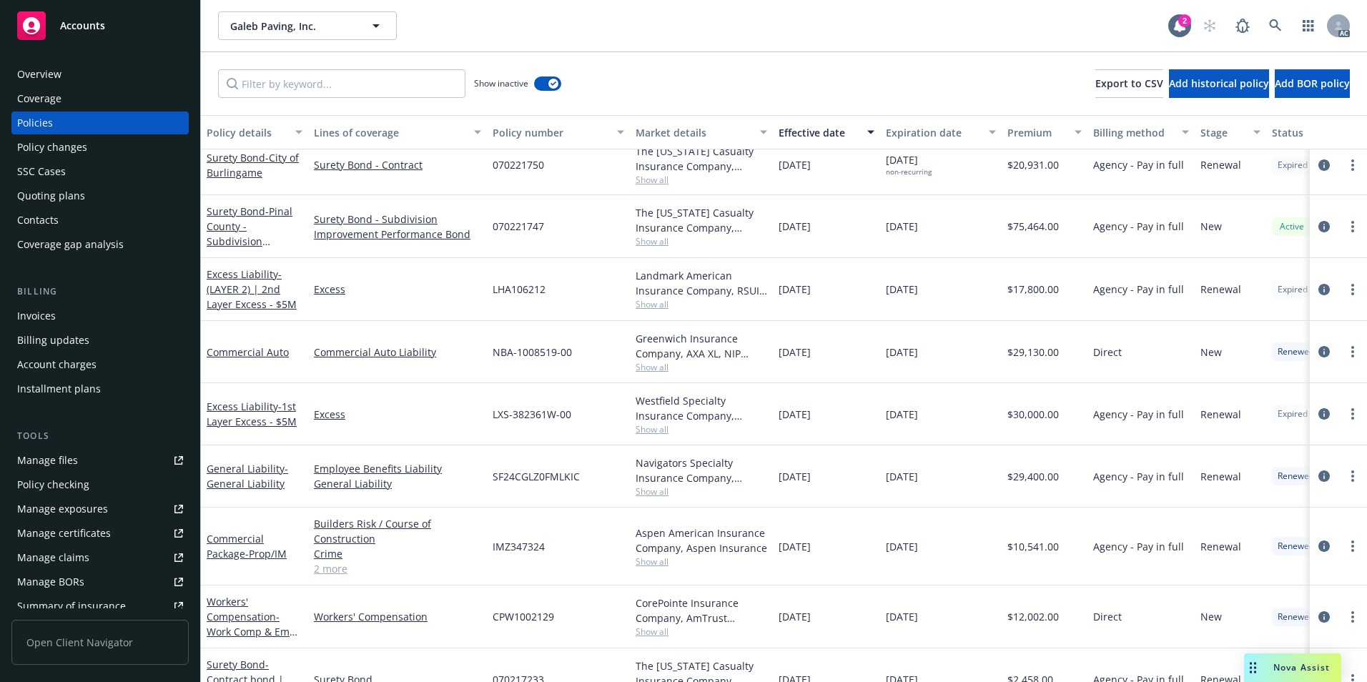
scroll to position [997, 0]
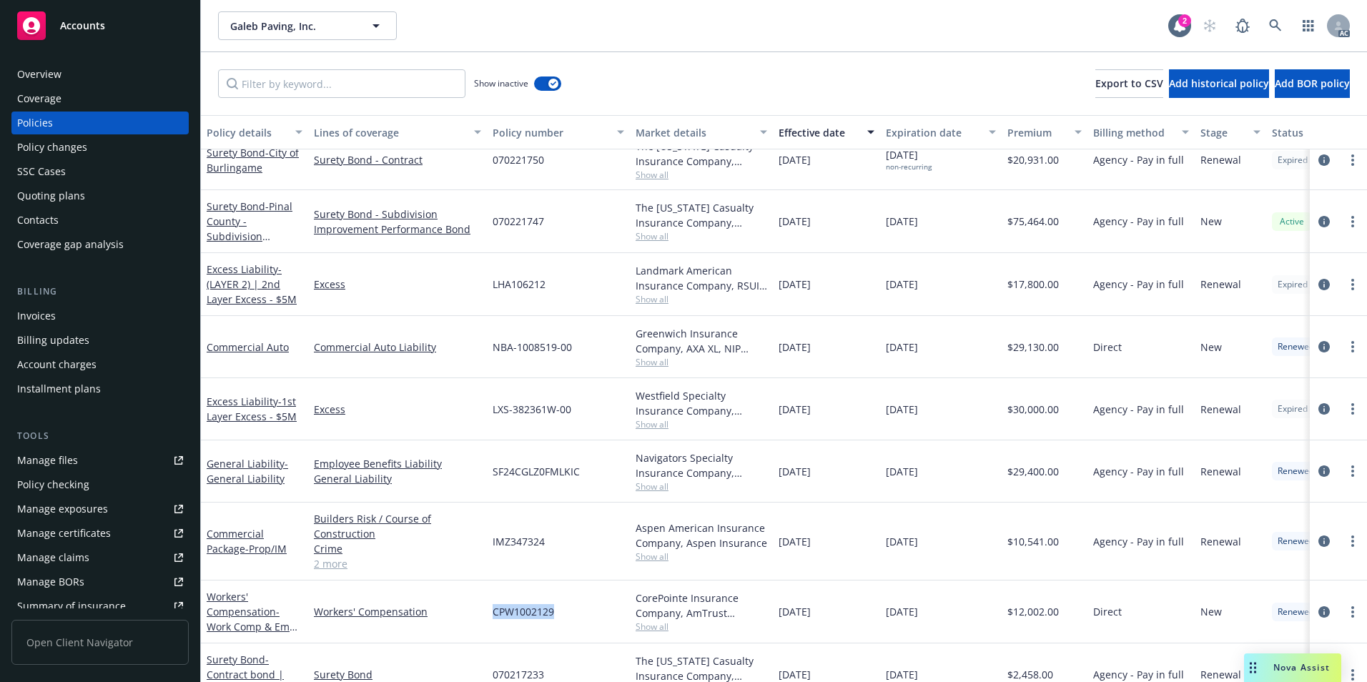
drag, startPoint x: 495, startPoint y: 620, endPoint x: 553, endPoint y: 630, distance: 58.8
click at [553, 630] on div "CPW1002129" at bounding box center [558, 611] width 143 height 63
copy span "CPW1002129"
click at [1277, 25] on icon at bounding box center [1275, 25] width 13 height 13
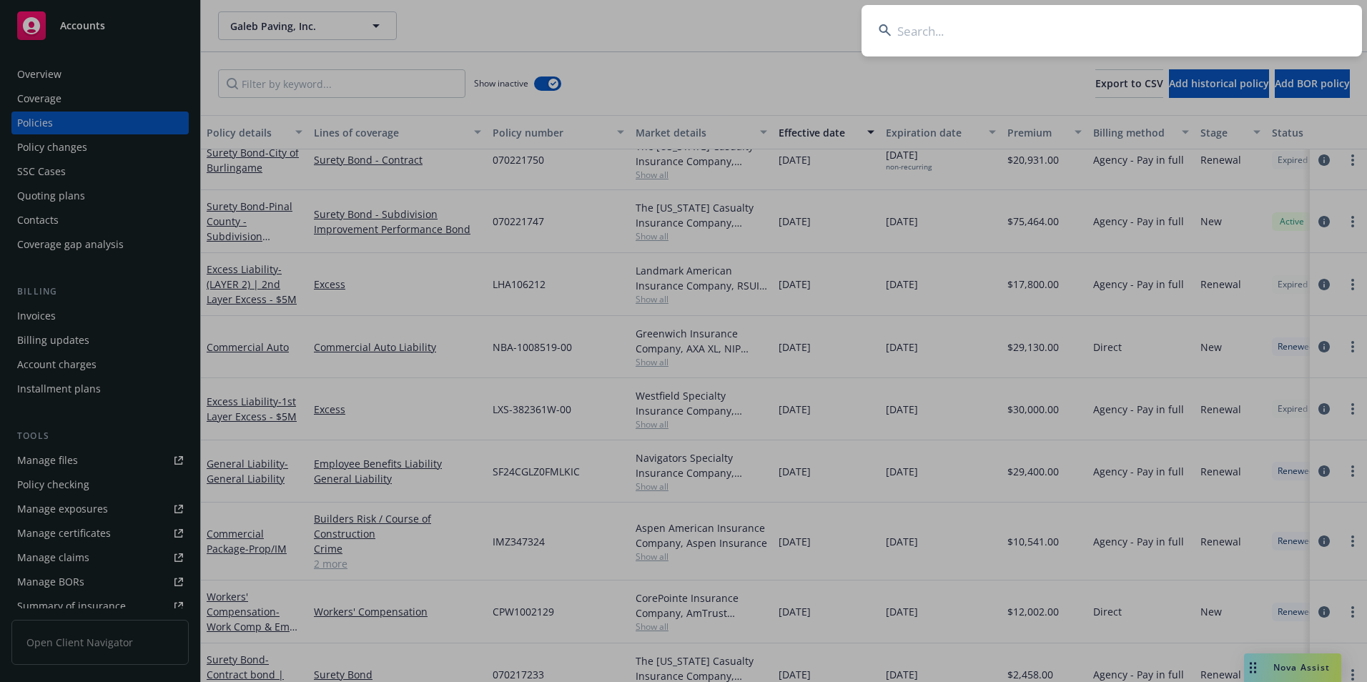
click at [1201, 29] on input at bounding box center [1111, 30] width 500 height 51
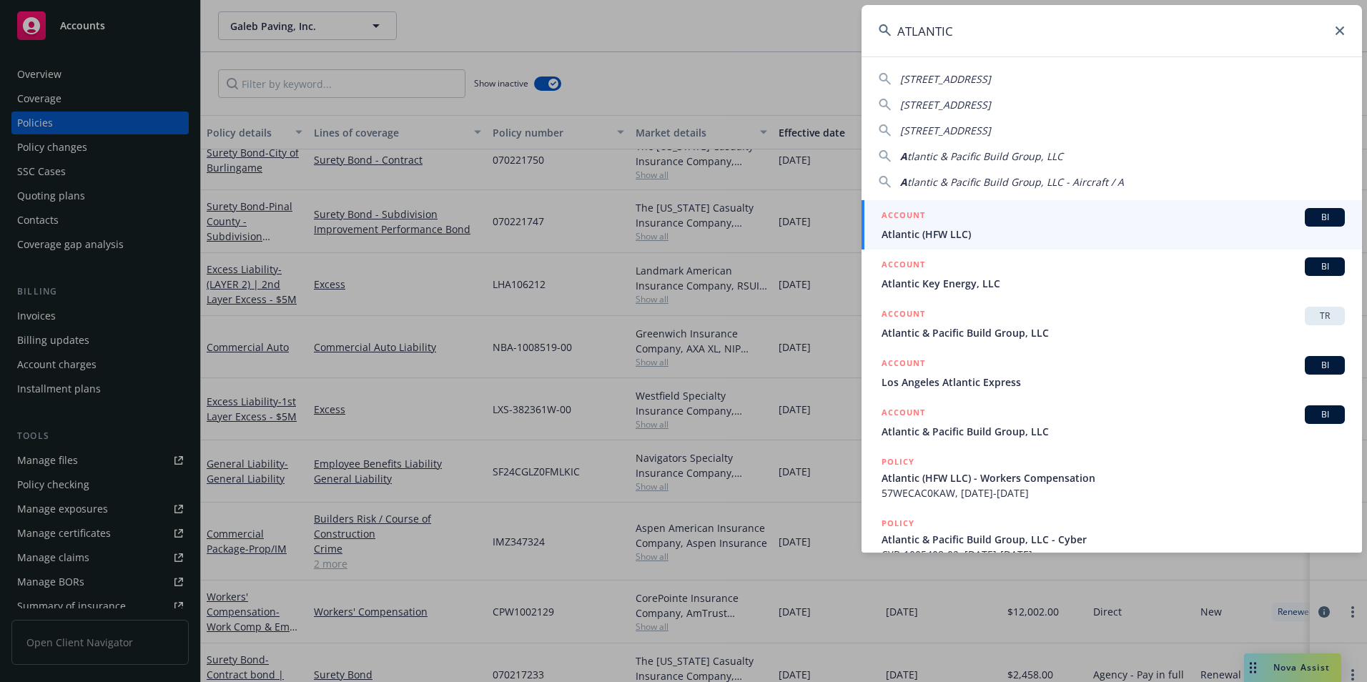
click at [1003, 154] on span "tlantic & Pacific Build Group, LLC" at bounding box center [985, 156] width 156 height 14
type input "Atlantic & Pacific Build Group, LLC"
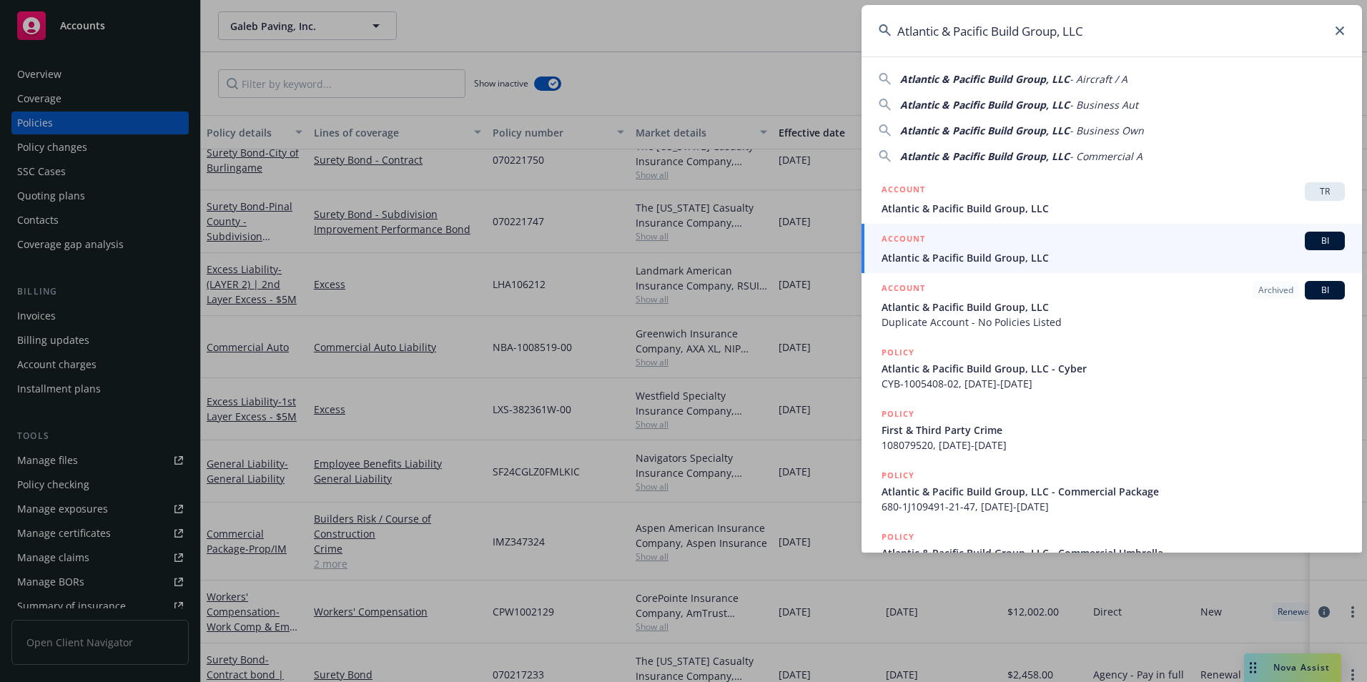
click at [991, 259] on span "Atlantic & Pacific Build Group, LLC" at bounding box center [1112, 257] width 463 height 15
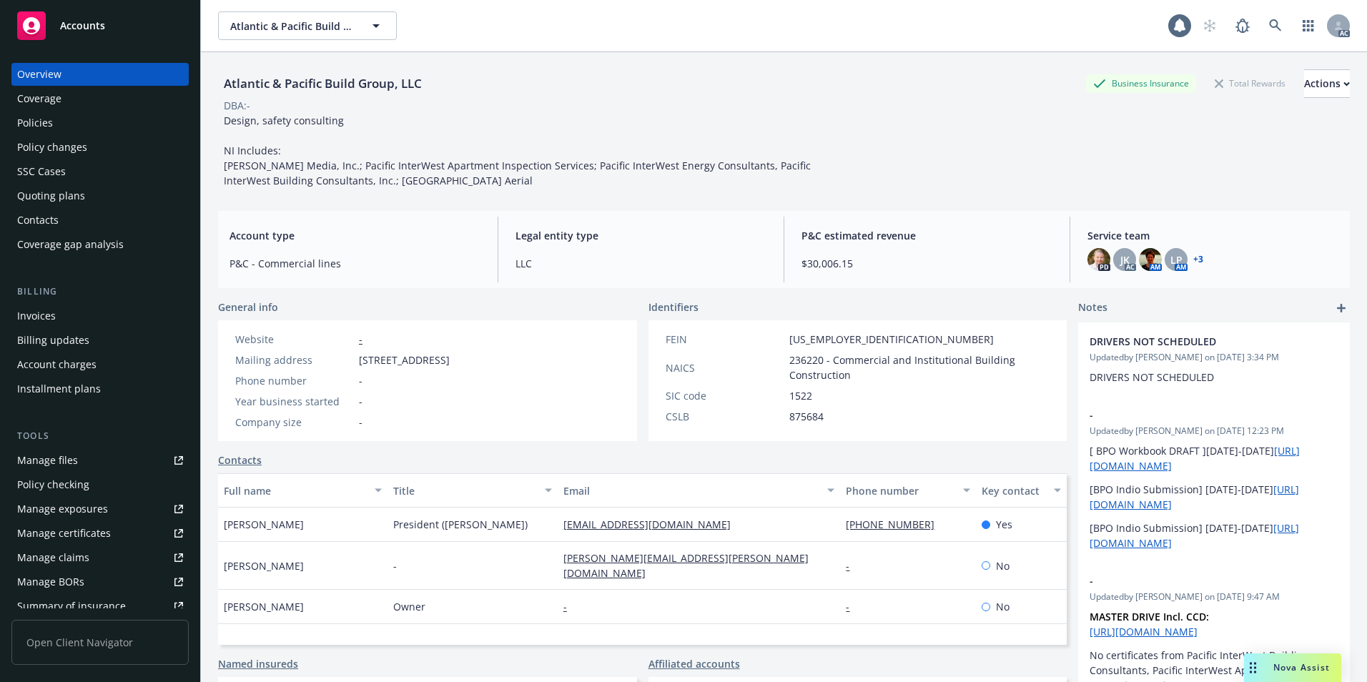
click at [76, 129] on div "Policies" at bounding box center [100, 123] width 166 height 23
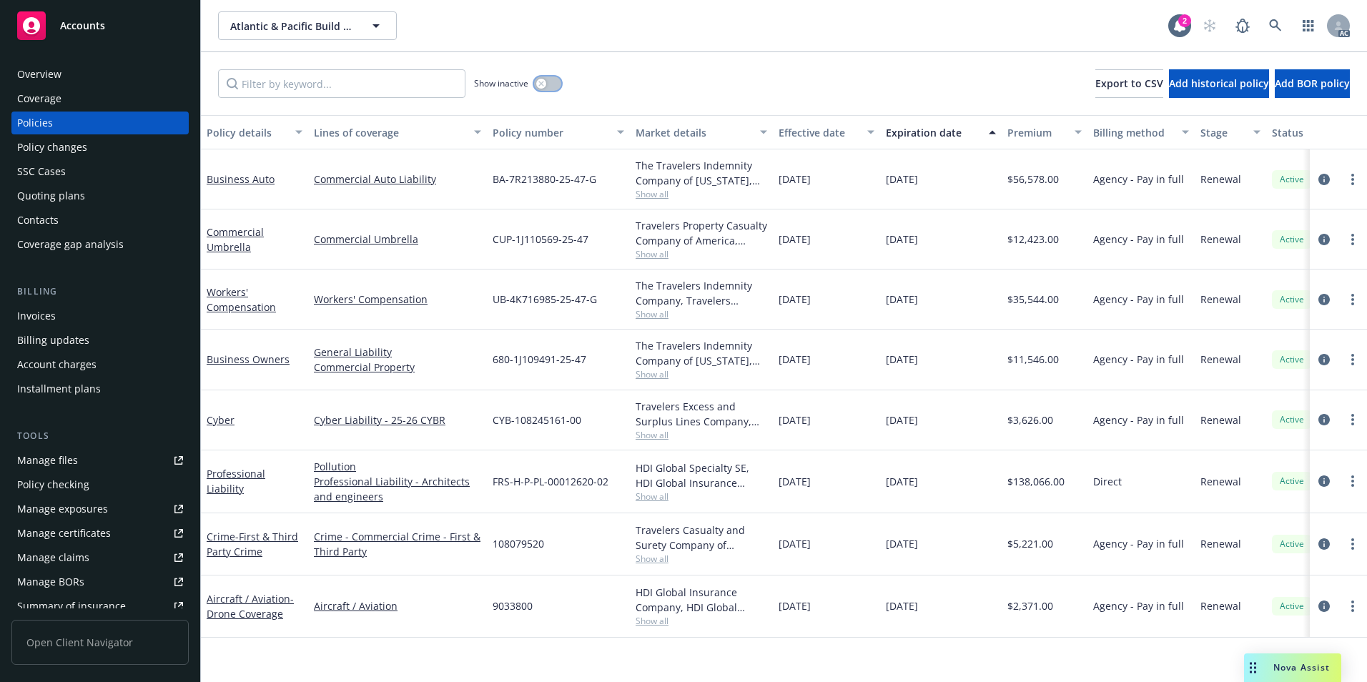
click at [557, 89] on button "button" at bounding box center [547, 83] width 27 height 14
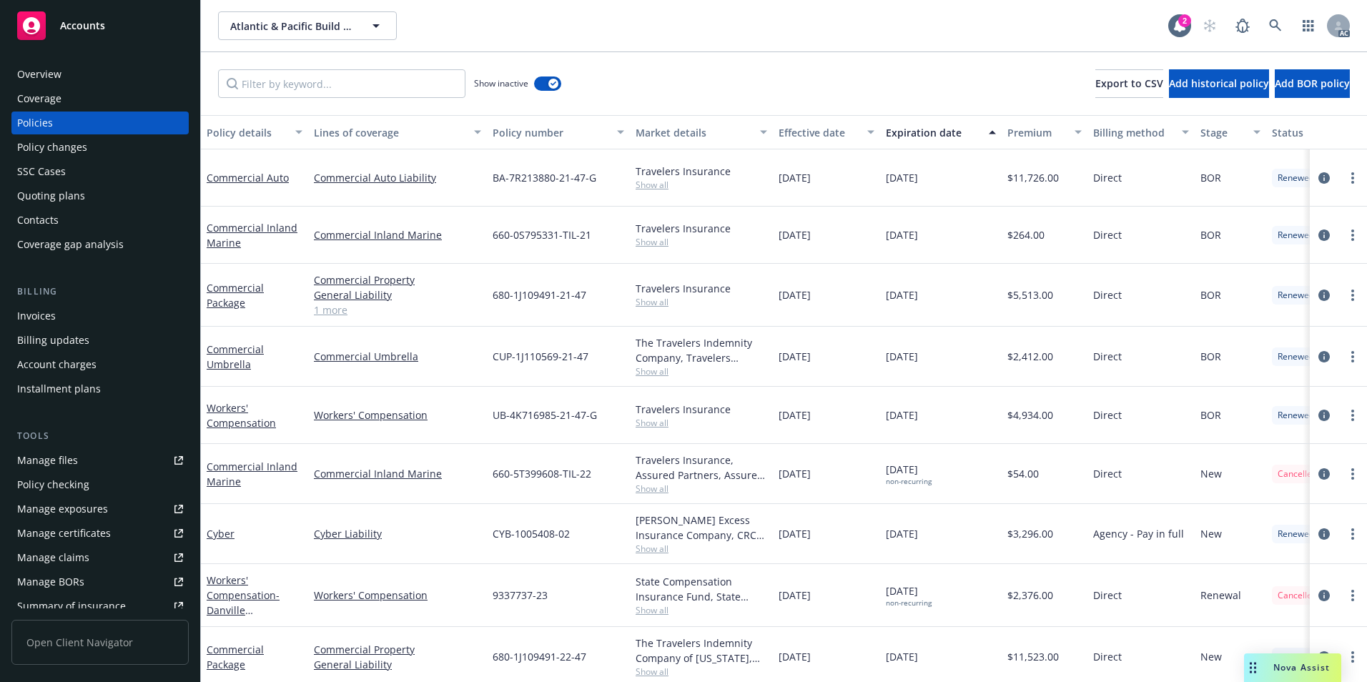
click at [804, 135] on div "Effective date" at bounding box center [818, 132] width 80 height 15
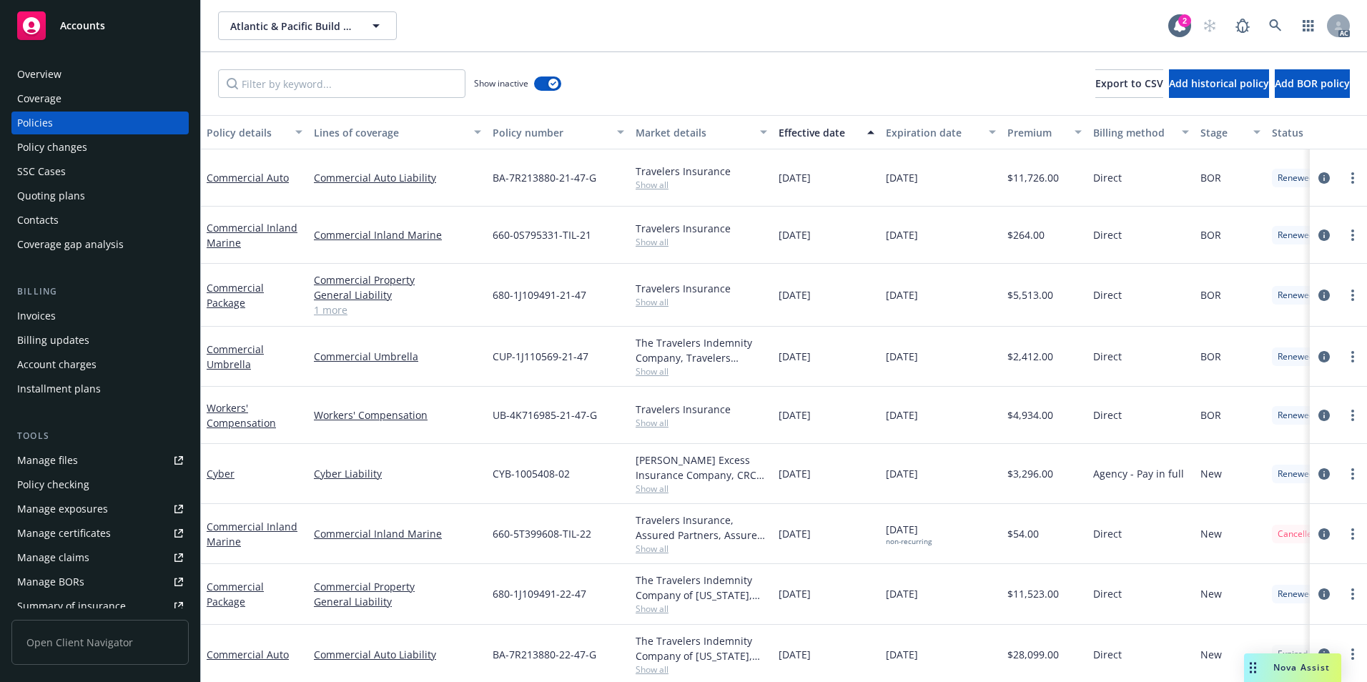
click at [804, 135] on div "Effective date" at bounding box center [818, 132] width 80 height 15
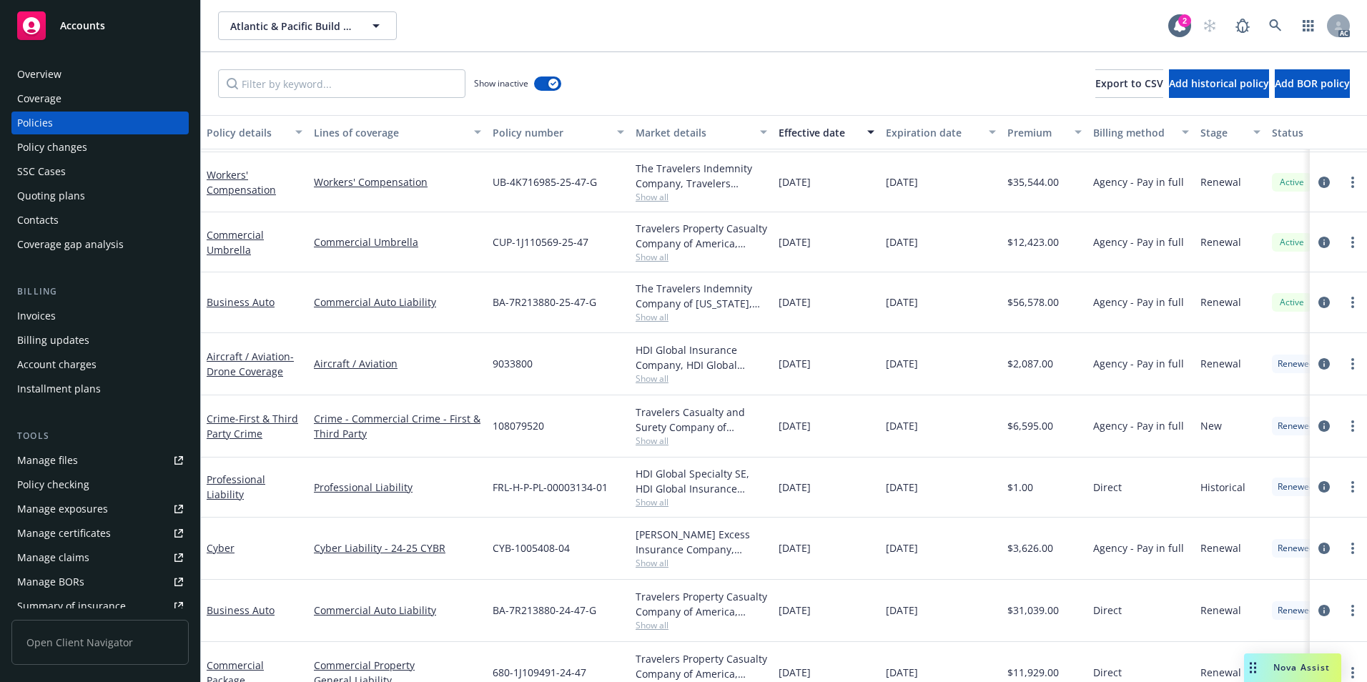
scroll to position [357, 0]
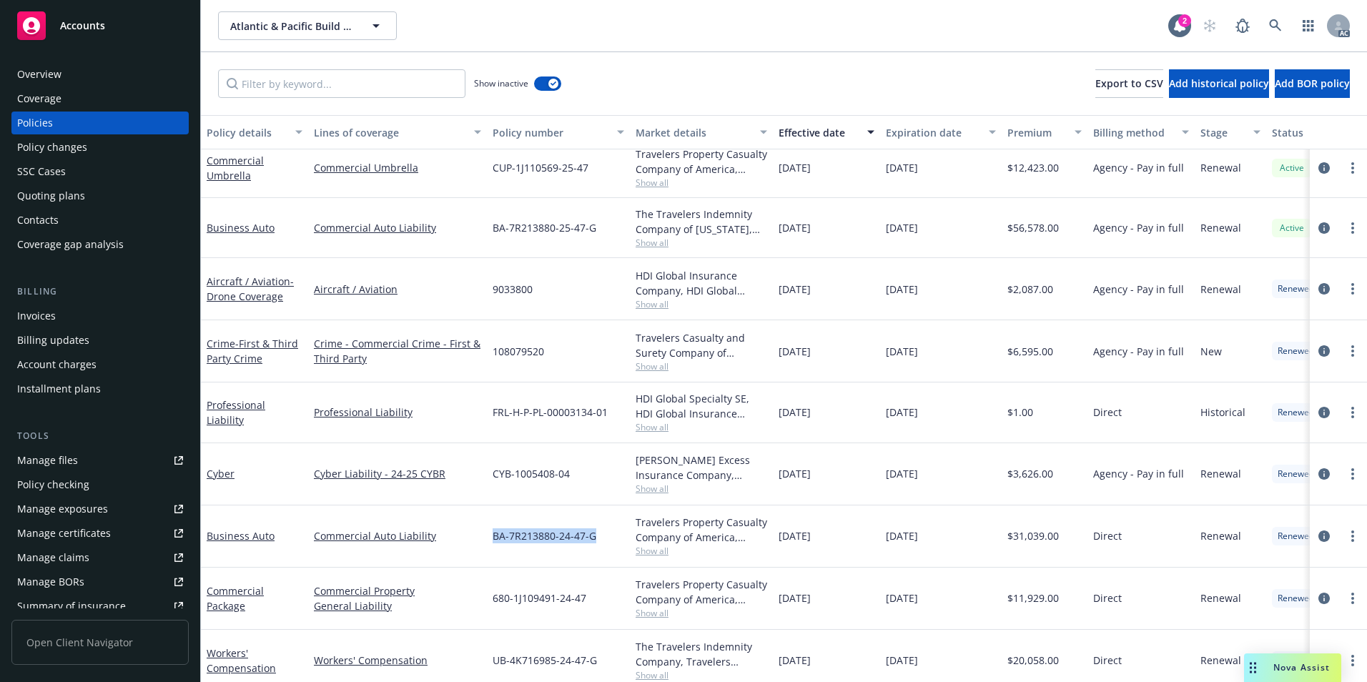
drag, startPoint x: 490, startPoint y: 541, endPoint x: 594, endPoint y: 540, distance: 103.6
click at [594, 540] on div "BA-7R213880-24-47-G" at bounding box center [558, 536] width 143 height 62
copy span "BA-7R213880-24-47-G"
click at [1279, 25] on icon at bounding box center [1275, 25] width 13 height 13
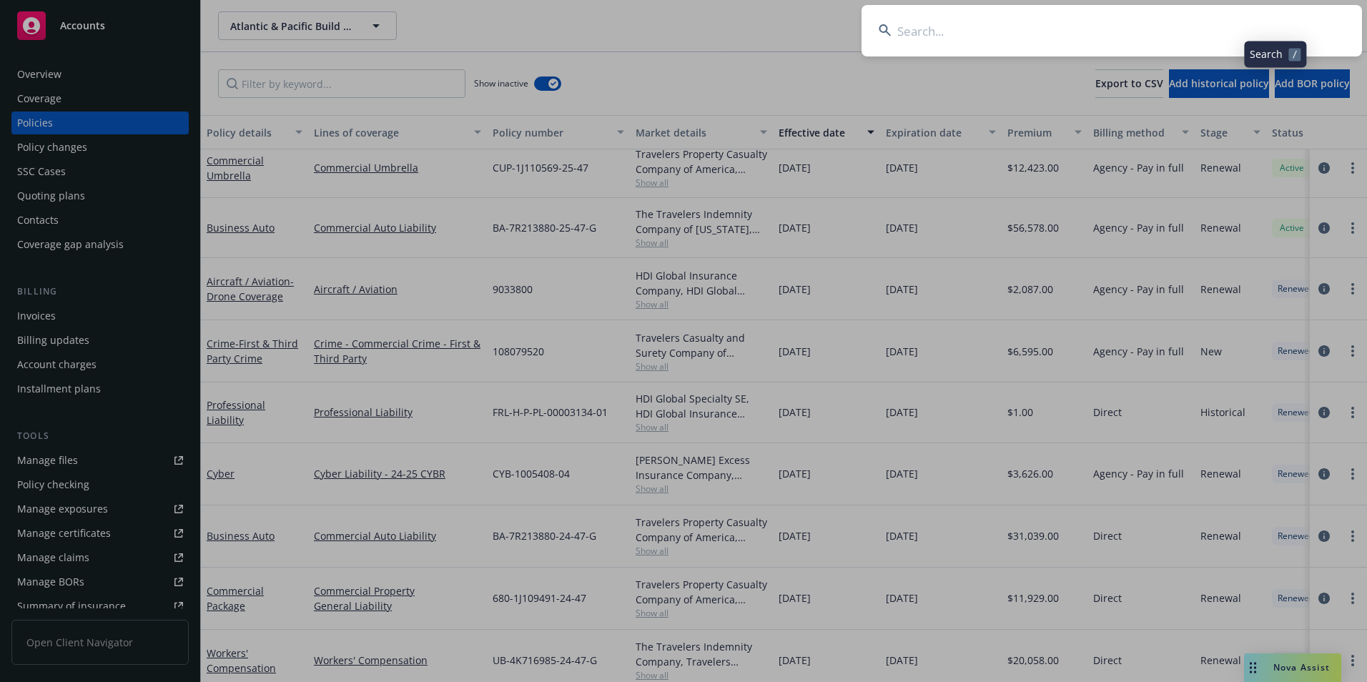
click at [1194, 41] on input at bounding box center [1111, 30] width 500 height 51
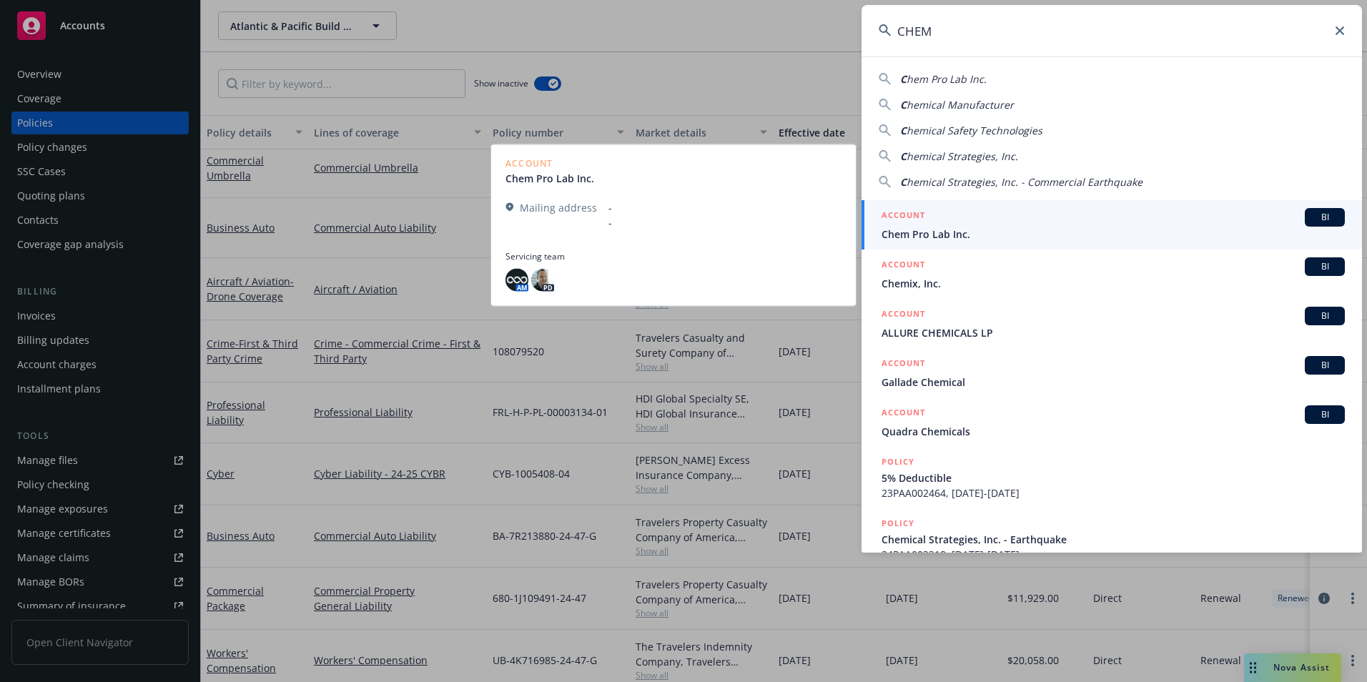
type input "CHEM"
click at [968, 225] on div "ACCOUNT BI" at bounding box center [1112, 217] width 463 height 19
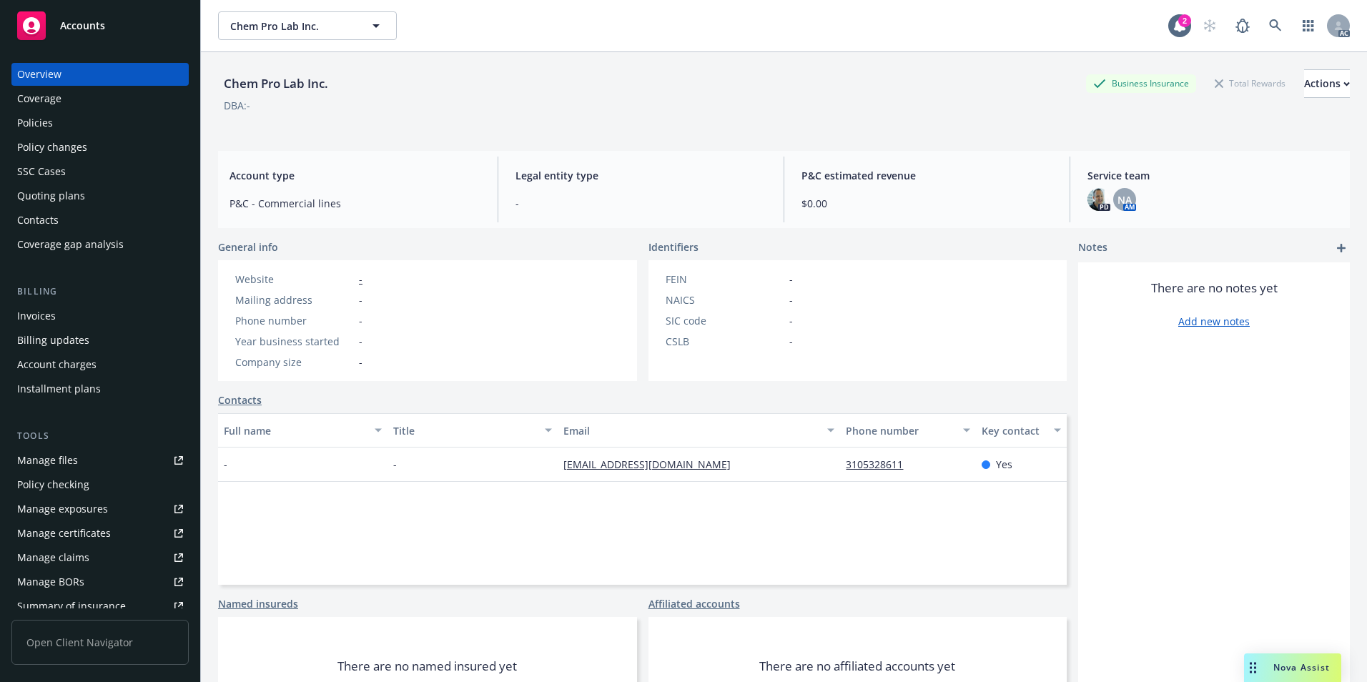
click at [87, 128] on div "Policies" at bounding box center [100, 123] width 166 height 23
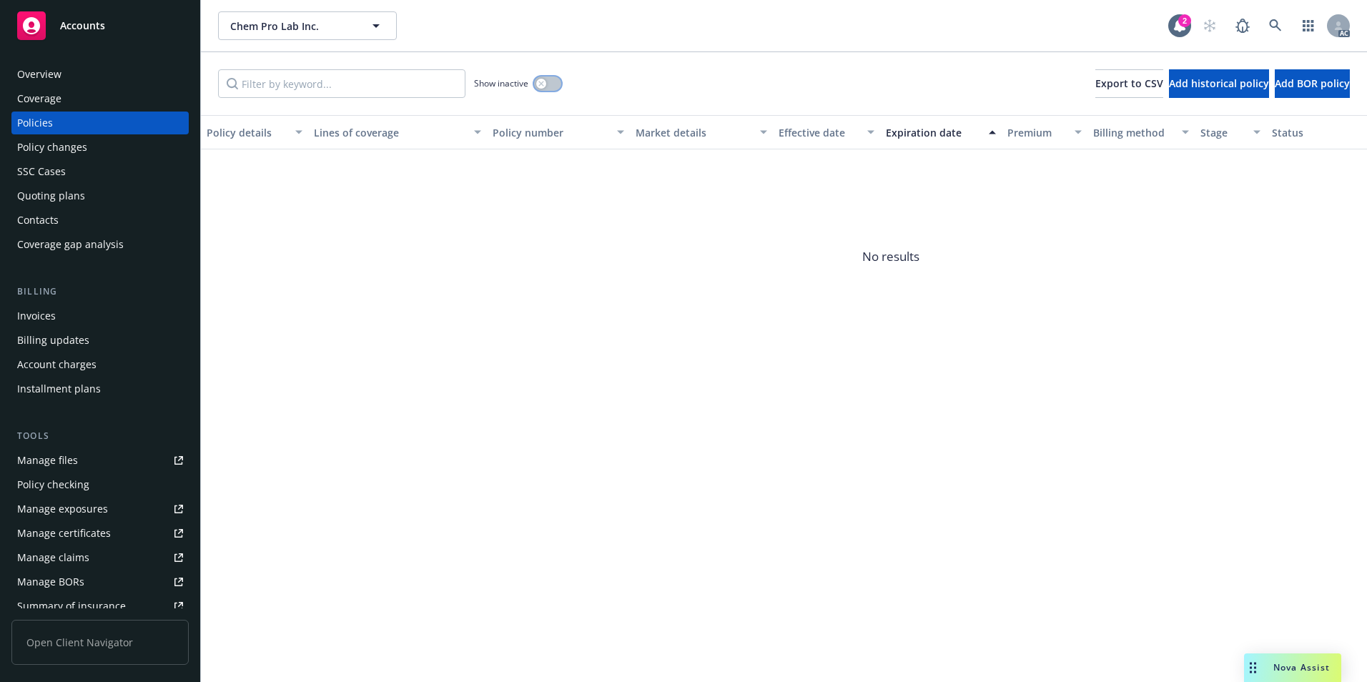
click at [549, 83] on button "button" at bounding box center [547, 83] width 27 height 14
click at [826, 132] on div "Effective date" at bounding box center [818, 132] width 80 height 15
click at [1274, 24] on icon at bounding box center [1275, 25] width 13 height 13
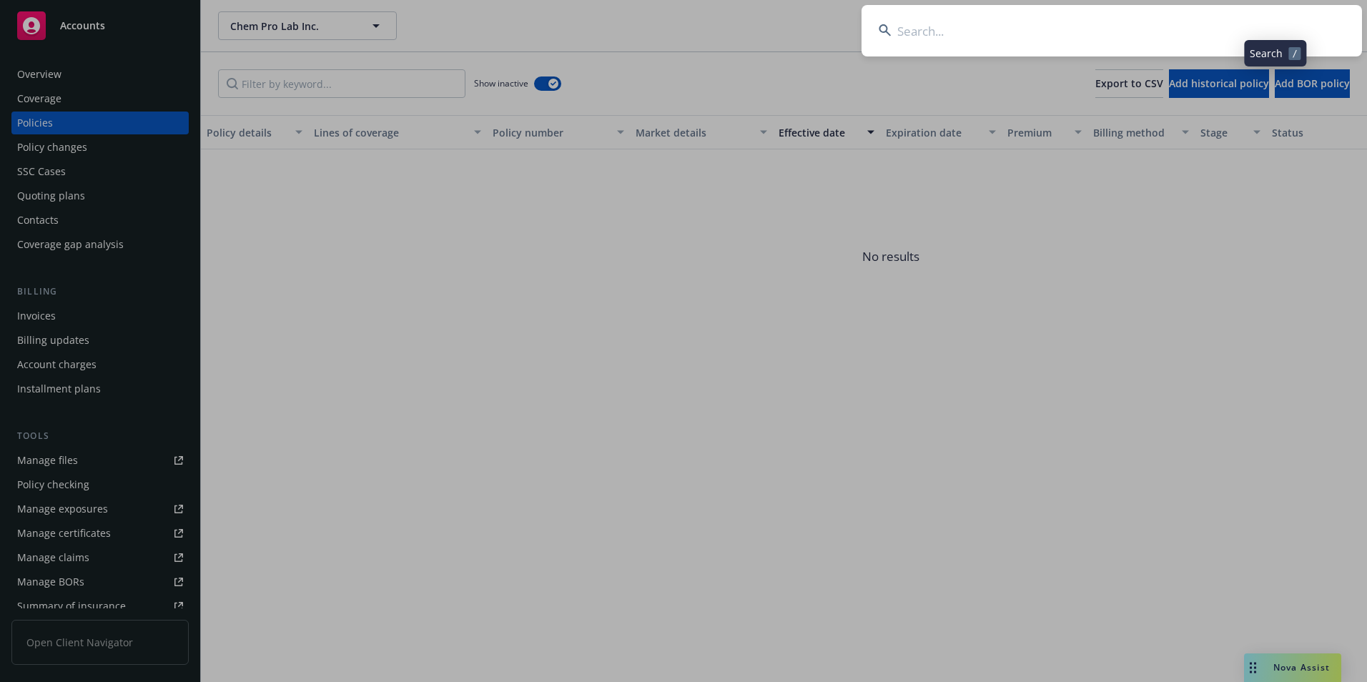
click at [1173, 31] on input at bounding box center [1111, 30] width 500 height 51
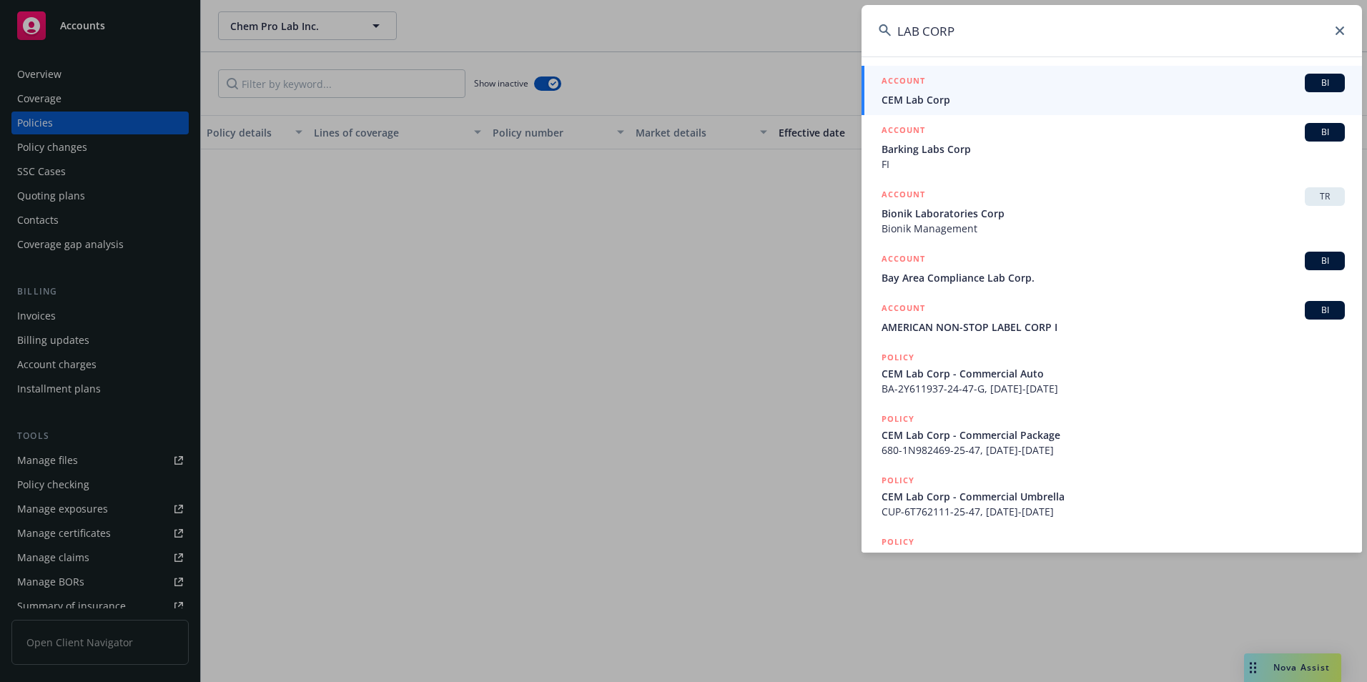
type input "LAB CORP"
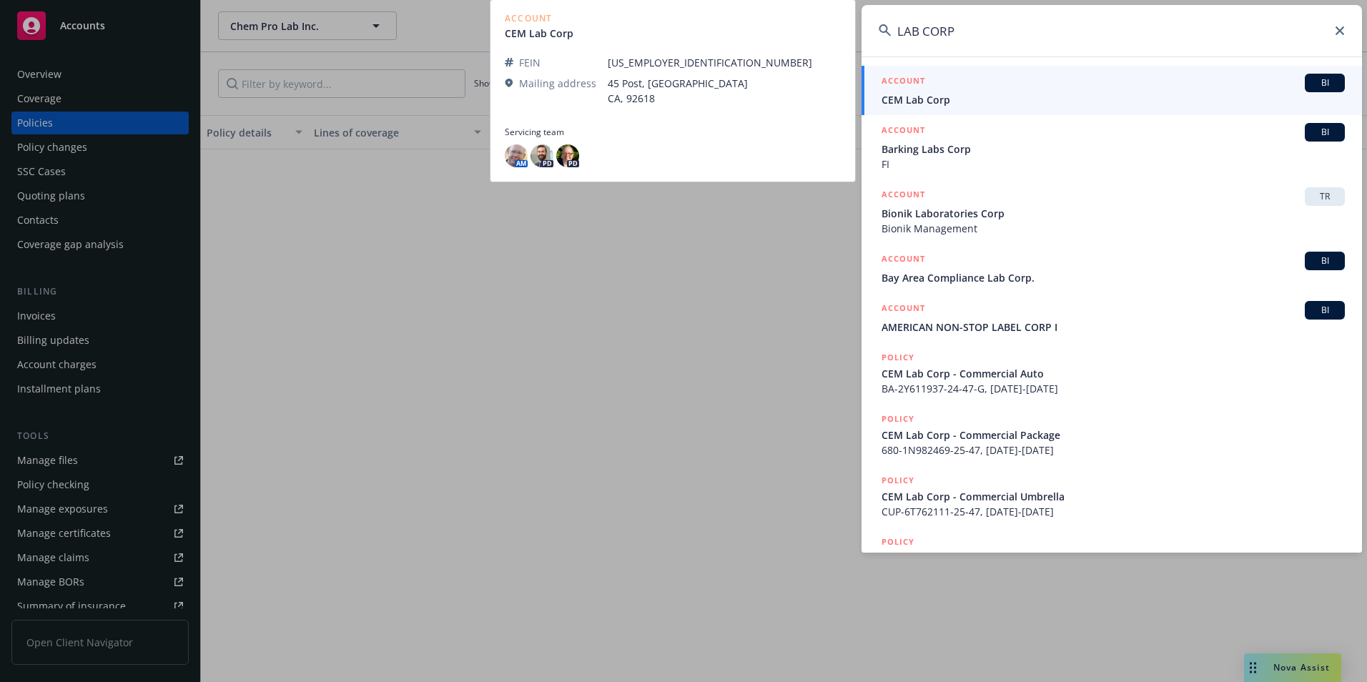
click at [1031, 84] on div "ACCOUNT BI" at bounding box center [1112, 83] width 463 height 19
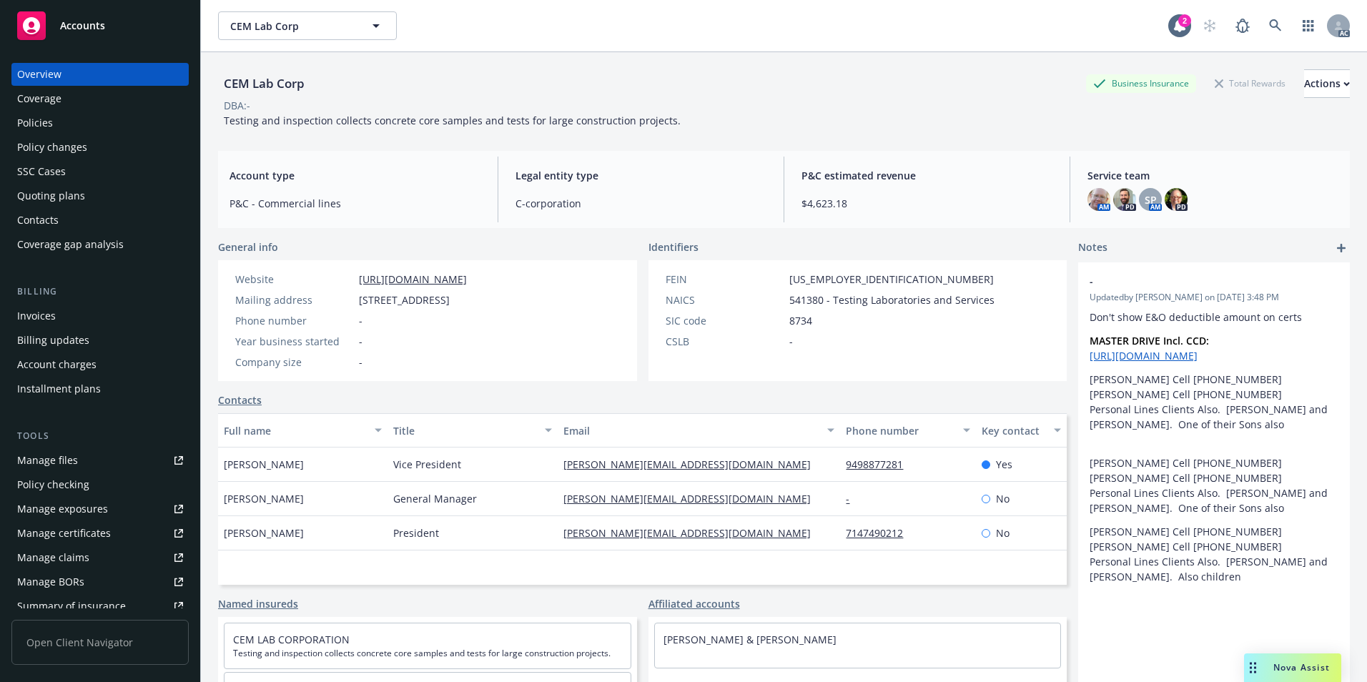
click at [49, 120] on div "Policies" at bounding box center [35, 123] width 36 height 23
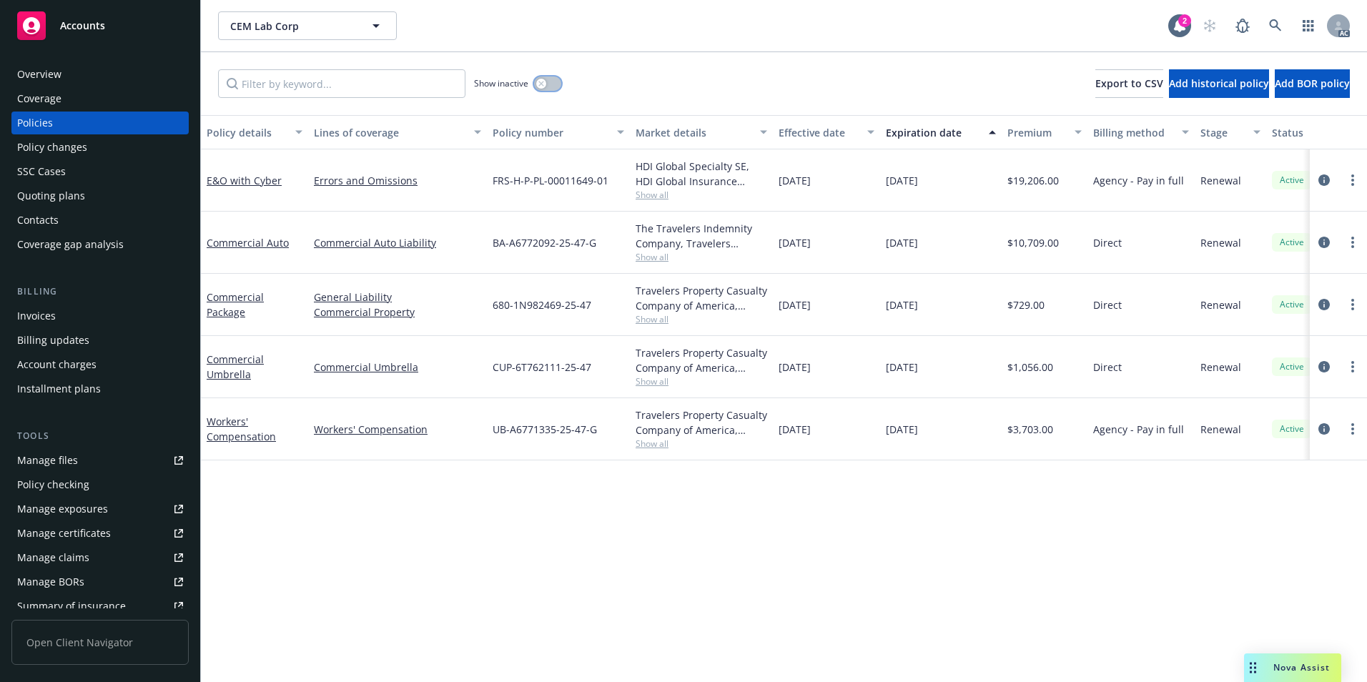
click at [556, 83] on button "button" at bounding box center [547, 83] width 27 height 14
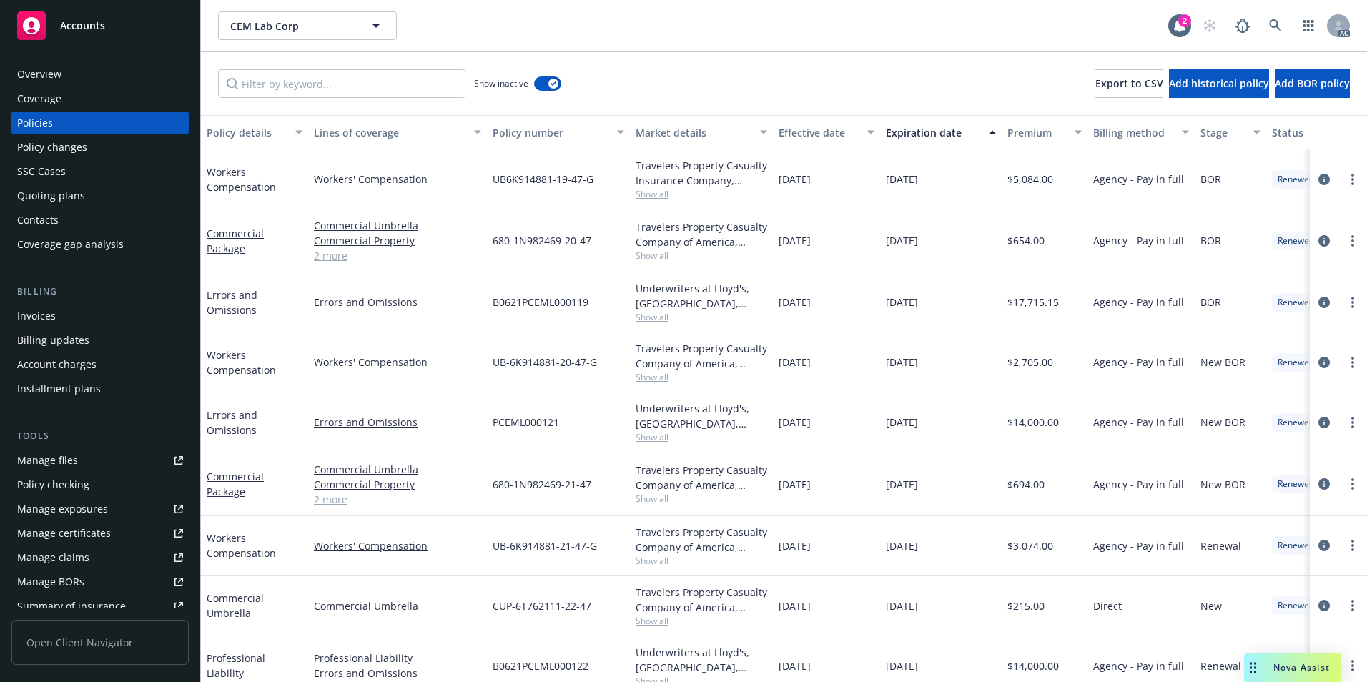
click at [807, 136] on div "Effective date" at bounding box center [818, 132] width 80 height 15
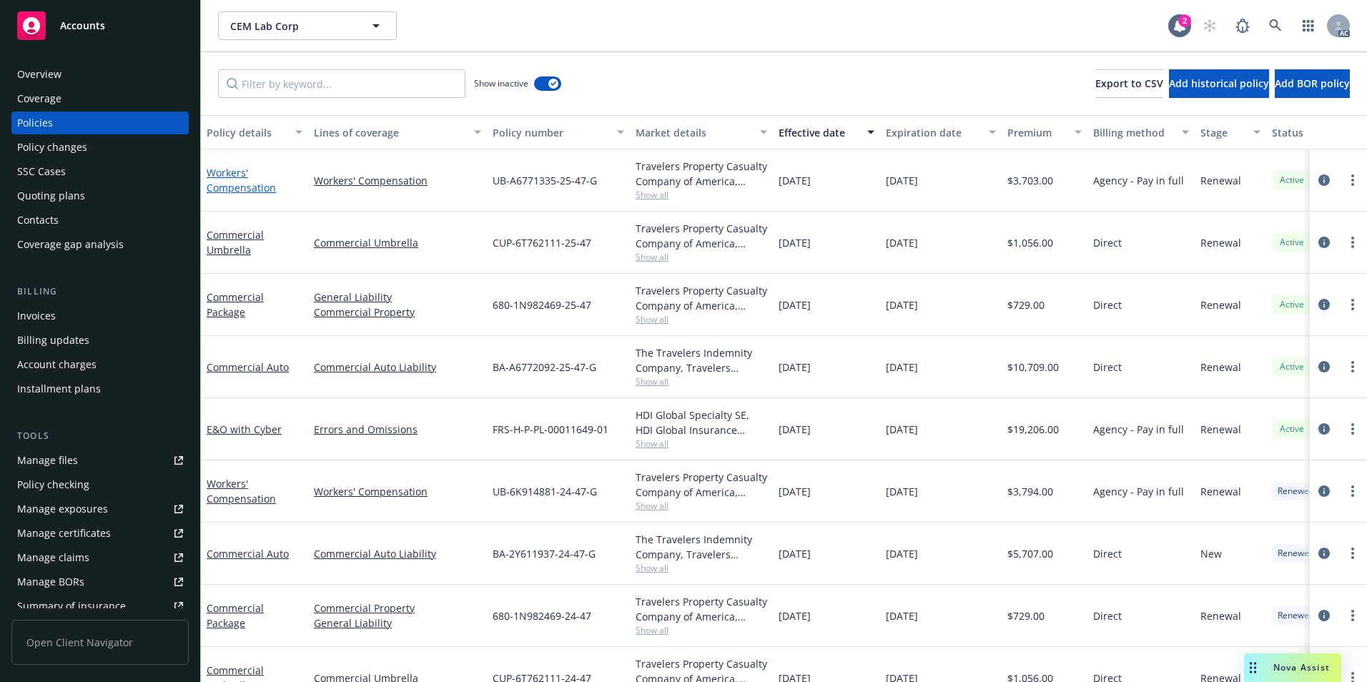
click at [242, 190] on link "Workers' Compensation" at bounding box center [241, 180] width 69 height 29
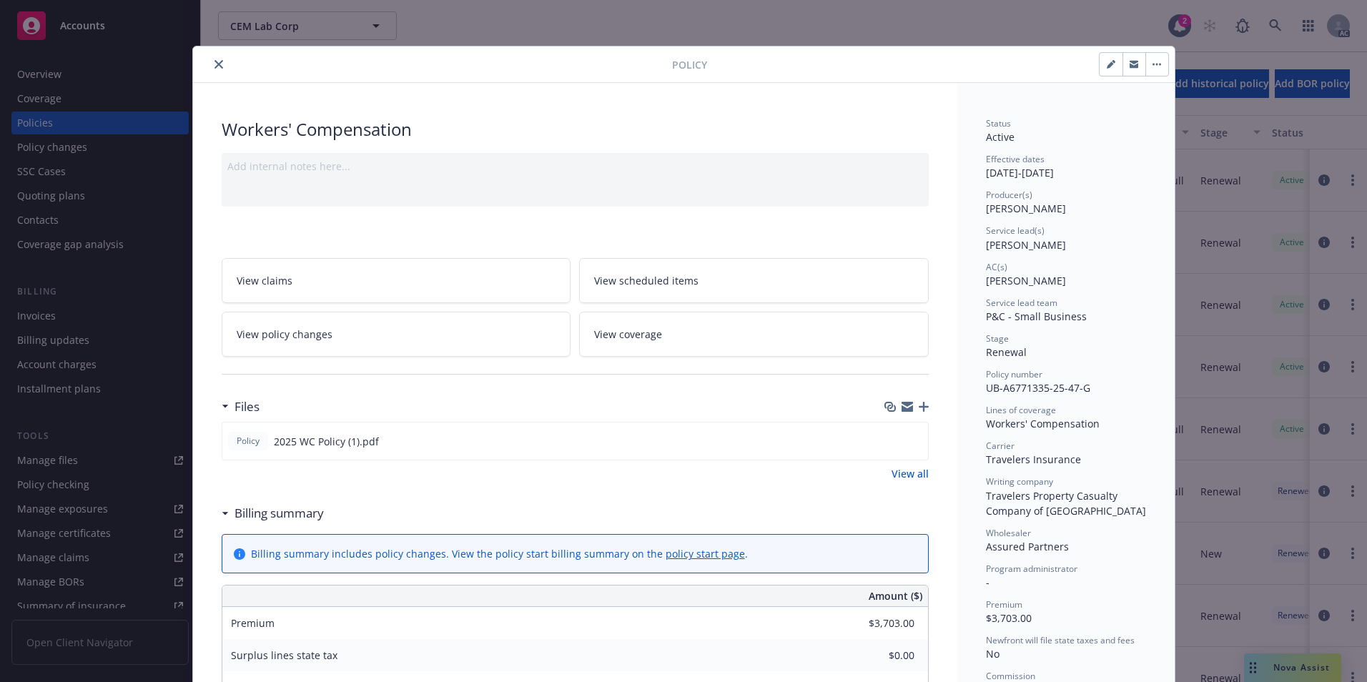
click at [214, 59] on button "close" at bounding box center [218, 64] width 17 height 17
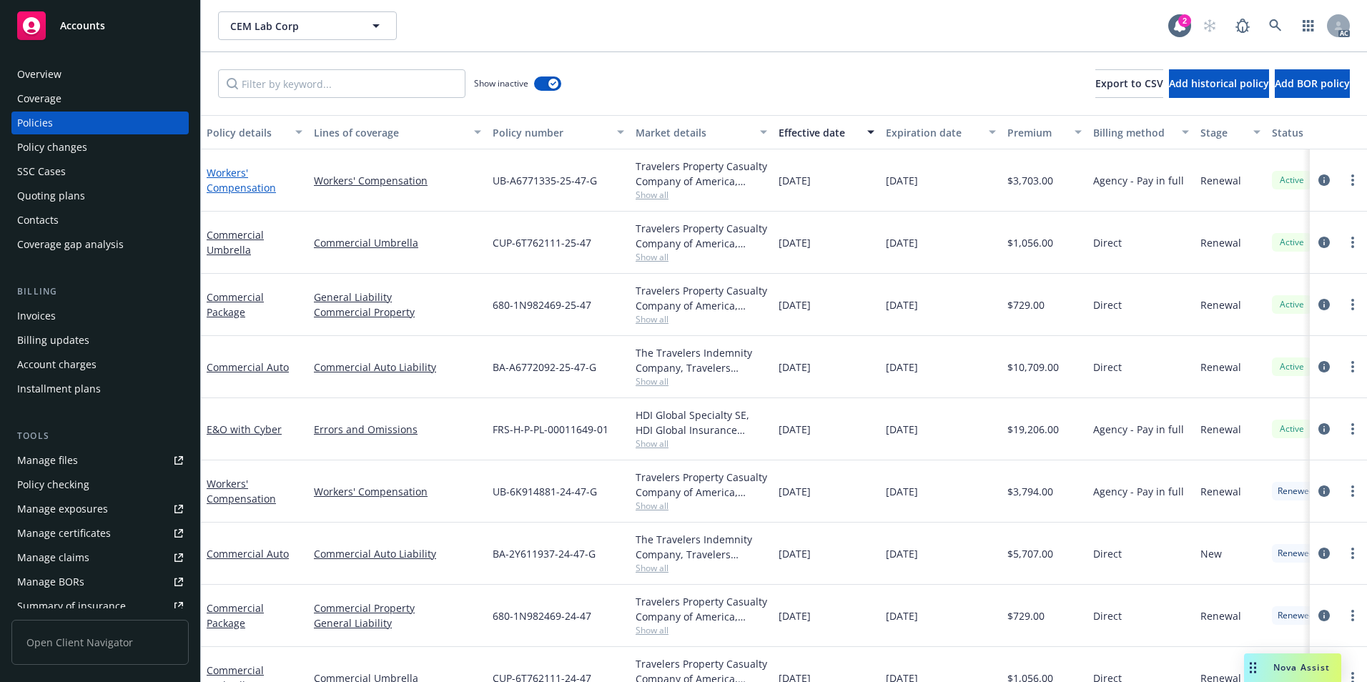
click at [238, 187] on link "Workers' Compensation" at bounding box center [241, 180] width 69 height 29
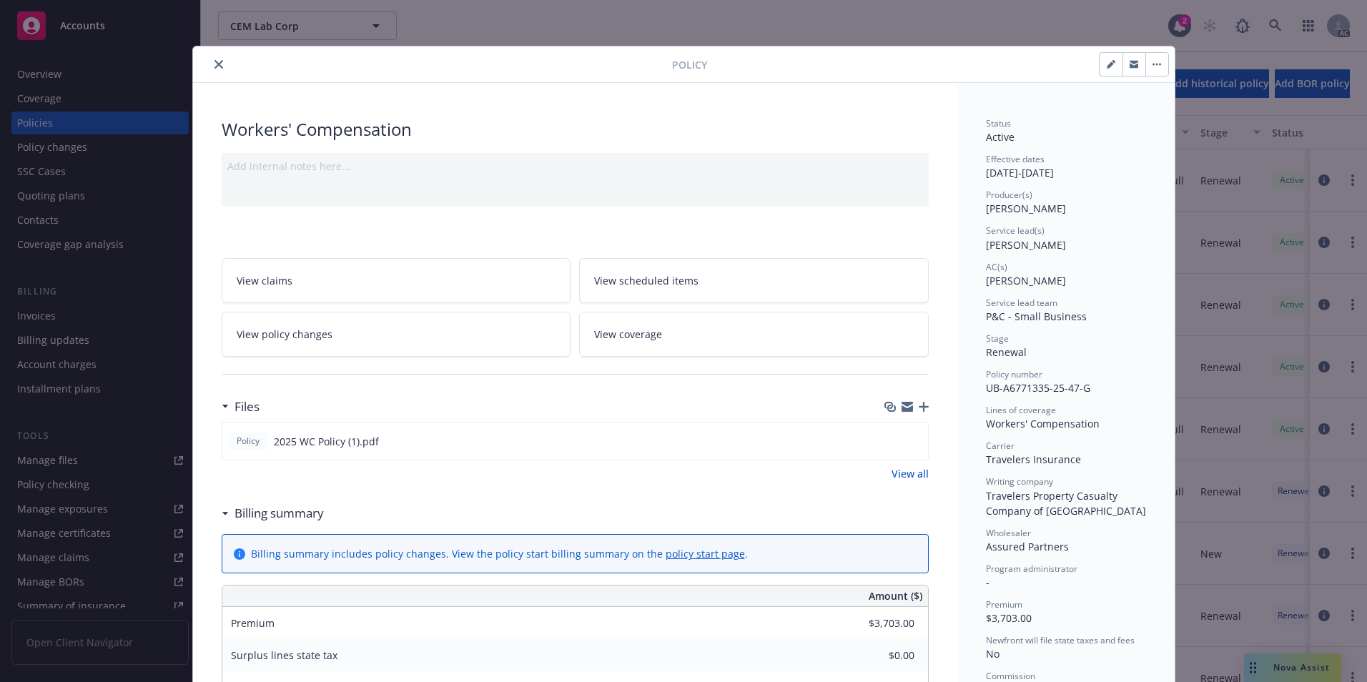
scroll to position [43, 0]
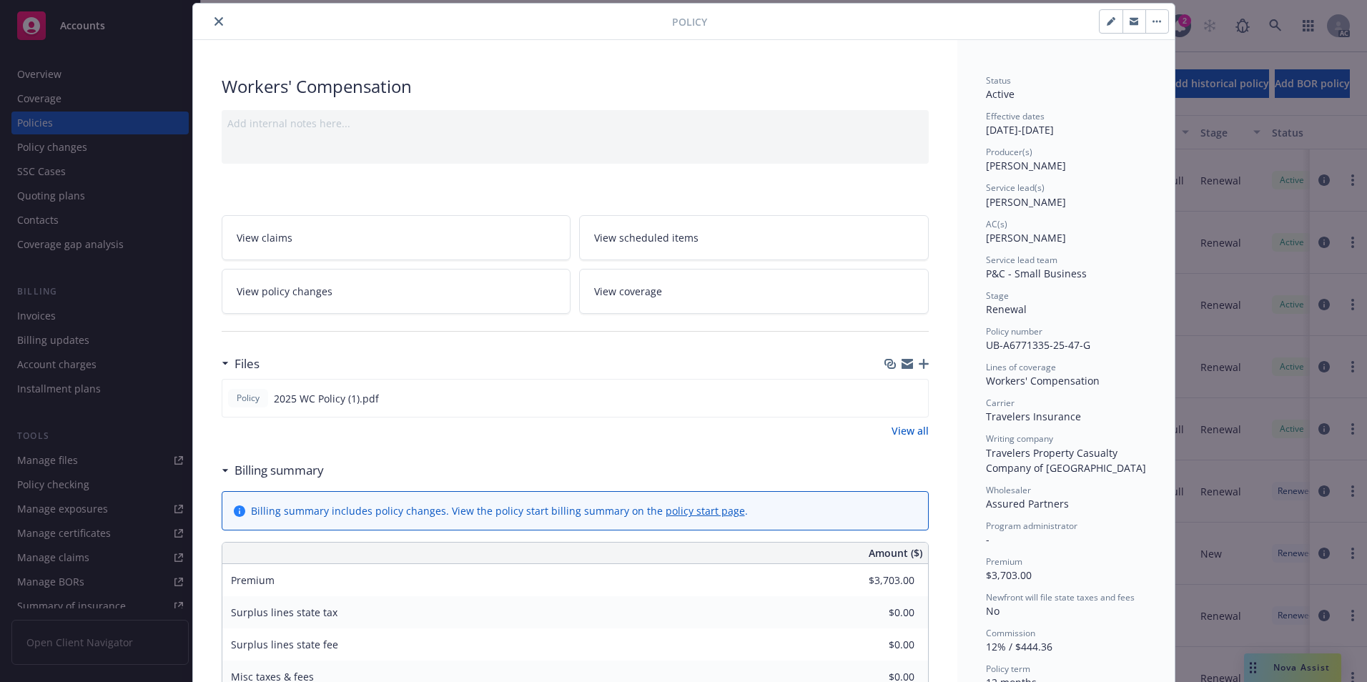
click at [214, 18] on icon "close" at bounding box center [218, 21] width 9 height 9
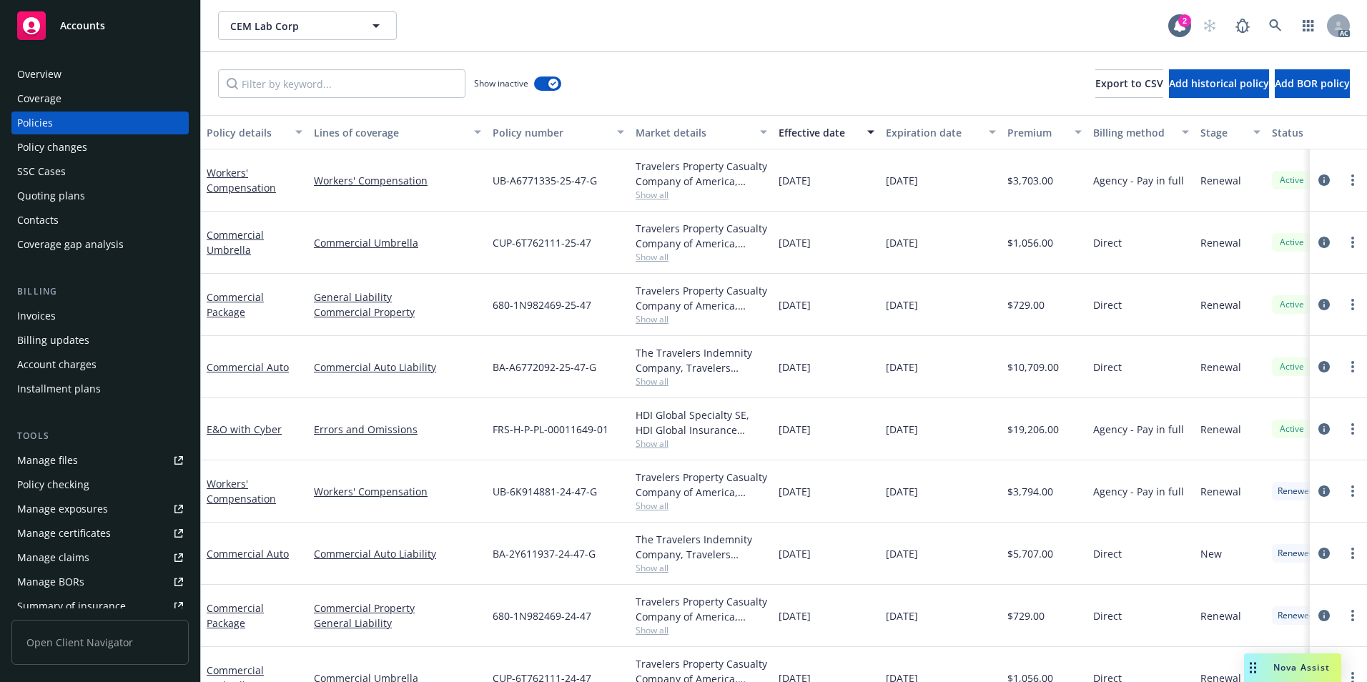
click at [212, 20] on div "CEM Lab Corp CEM Lab Corp 2 AC" at bounding box center [784, 25] width 1166 height 51
click at [476, 382] on div "Commercial Auto Liability" at bounding box center [397, 367] width 179 height 62
click at [264, 364] on link "Commercial Auto" at bounding box center [248, 367] width 82 height 14
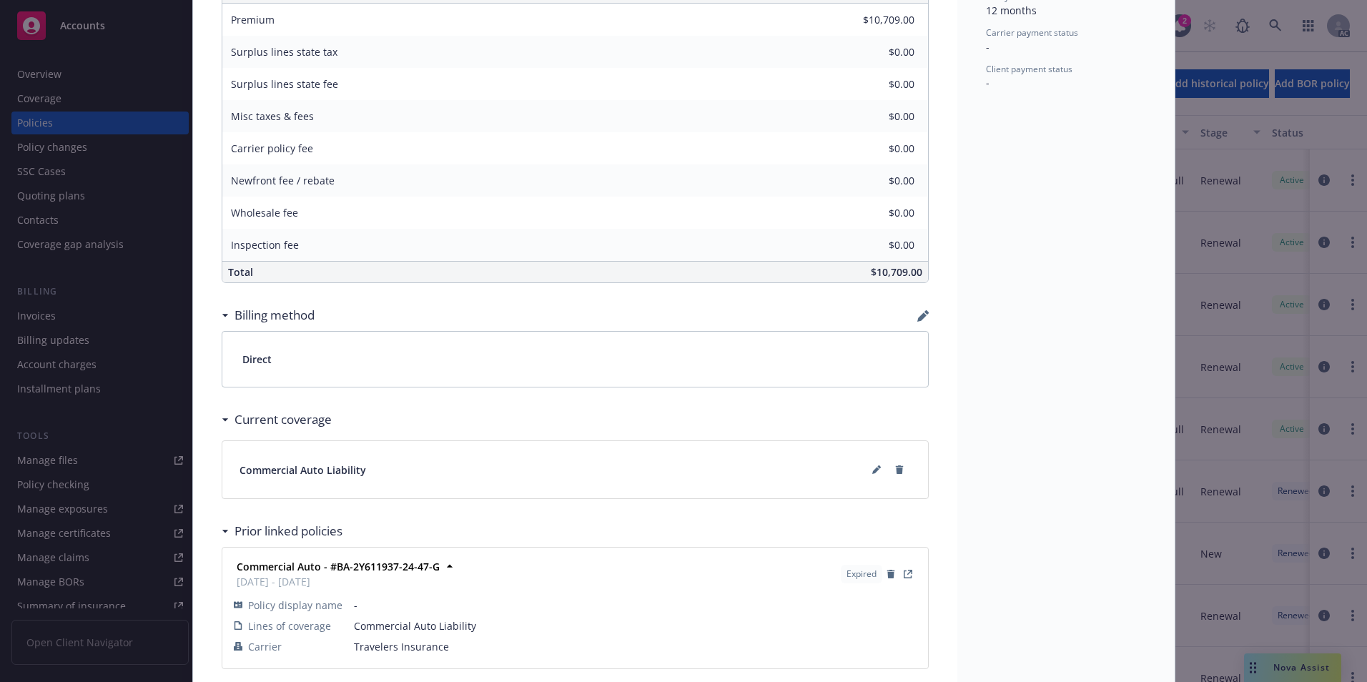
scroll to position [783, 0]
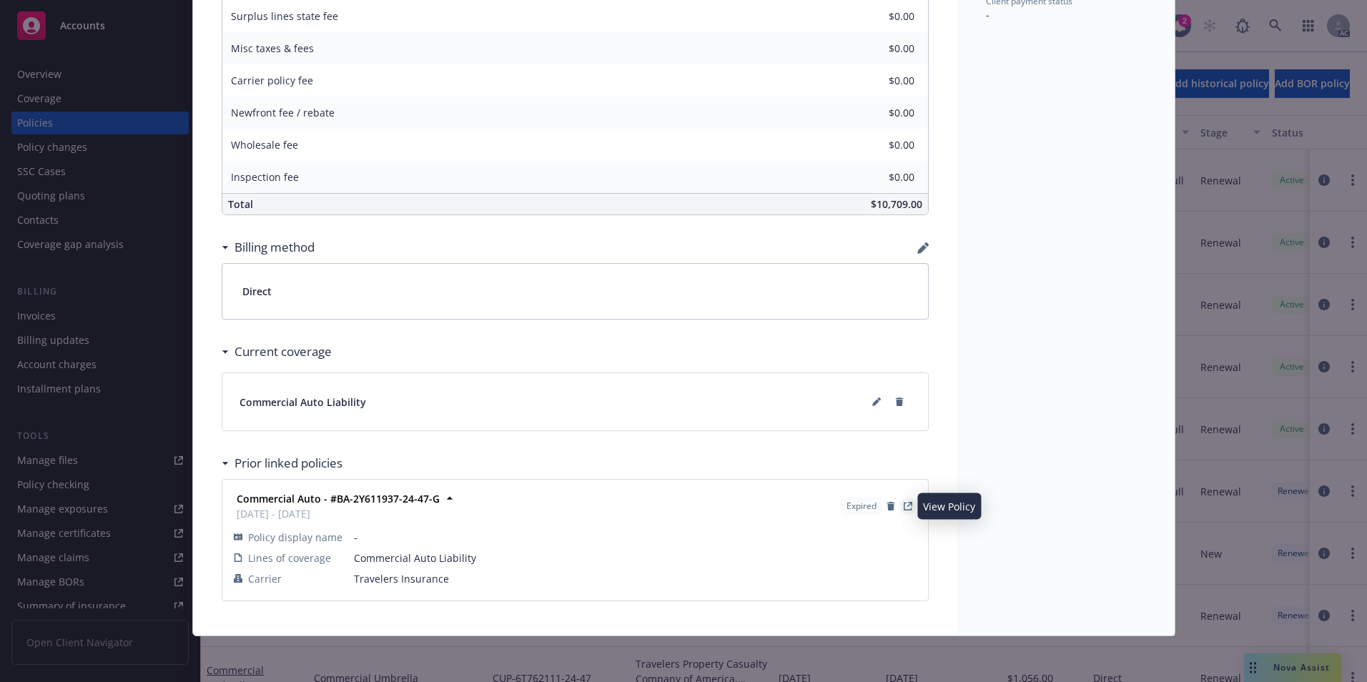
click at [904, 506] on icon "View Policy" at bounding box center [907, 506] width 9 height 9
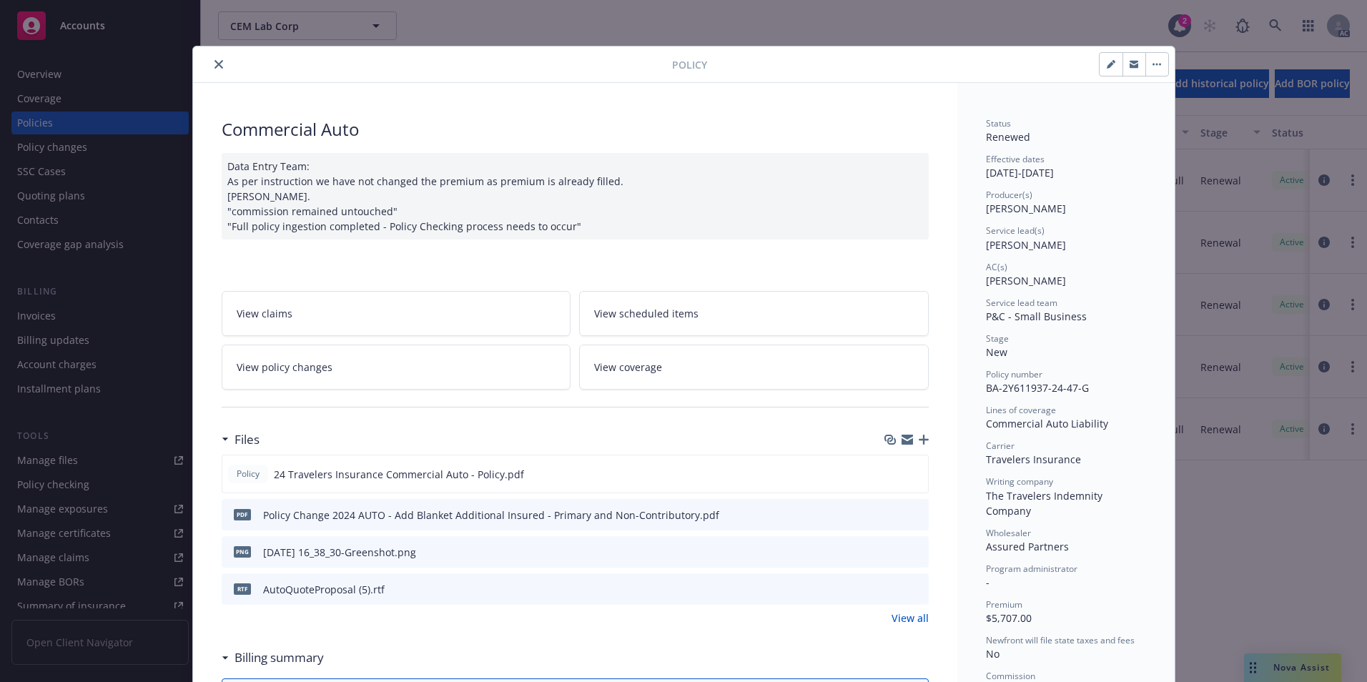
click at [213, 71] on button "close" at bounding box center [218, 64] width 17 height 17
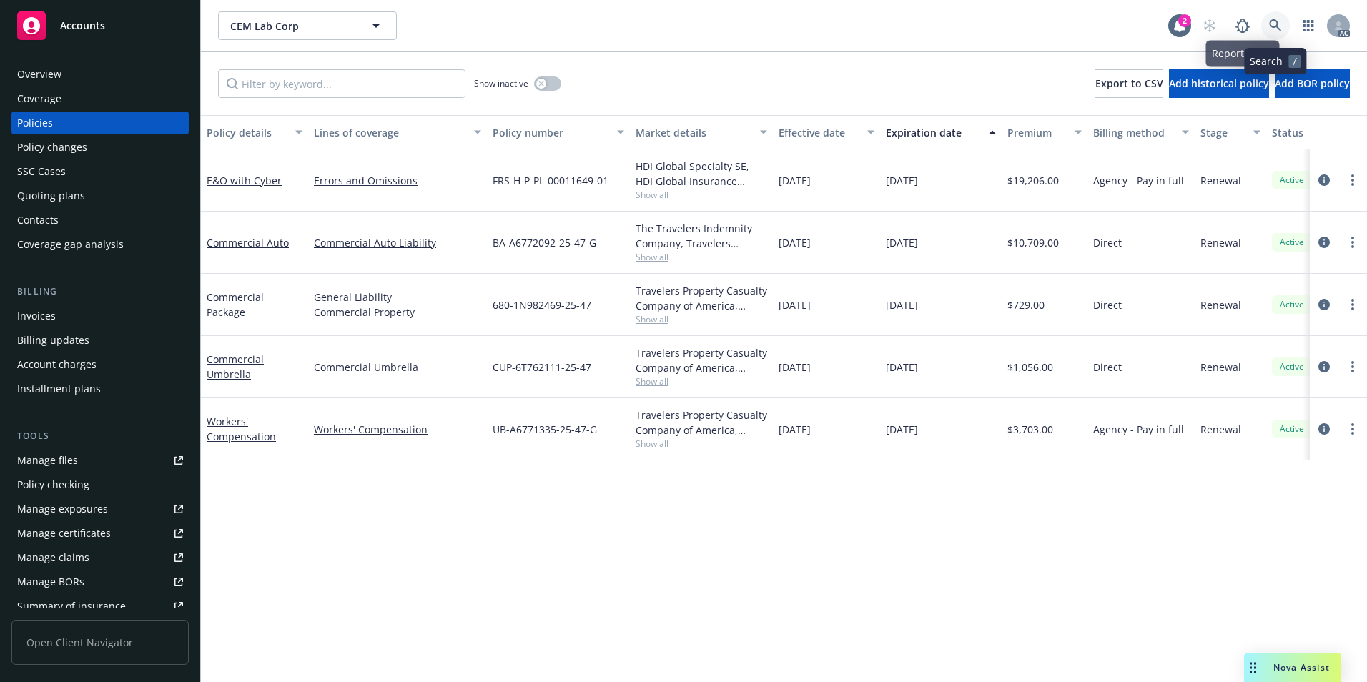
click at [1276, 25] on icon at bounding box center [1275, 25] width 12 height 12
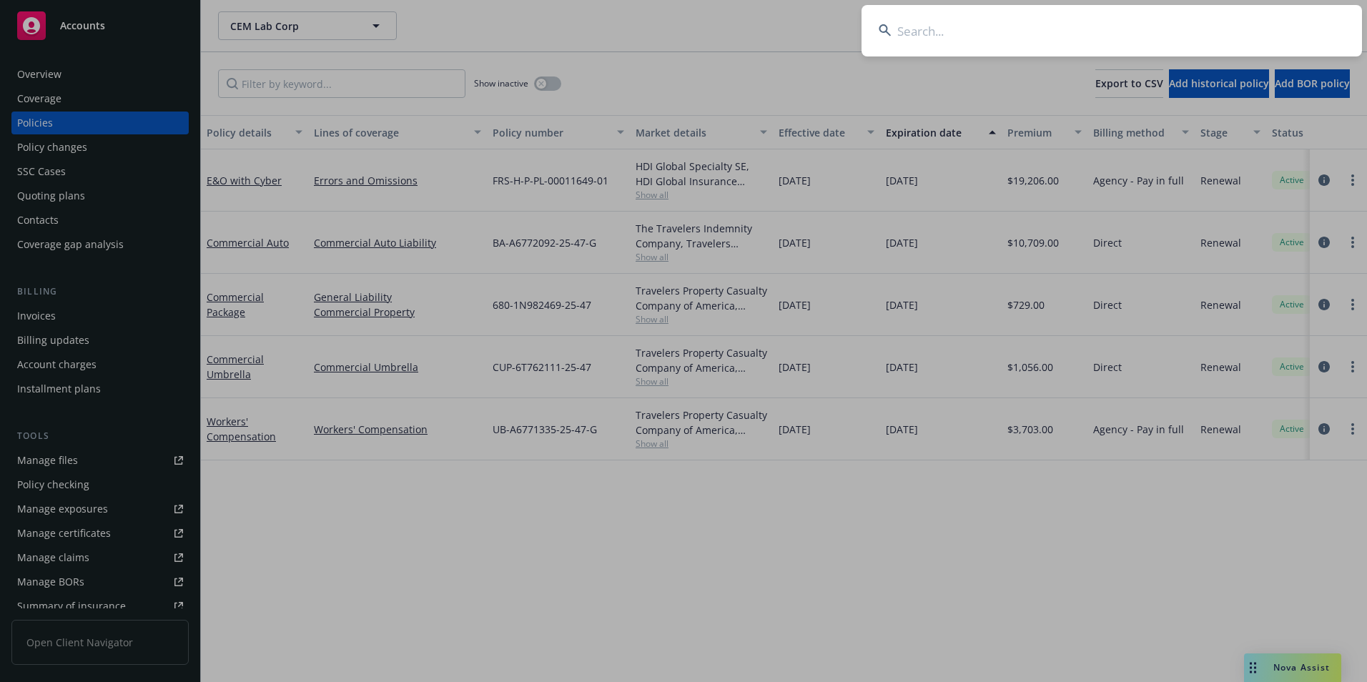
click at [996, 31] on input at bounding box center [1111, 30] width 500 height 51
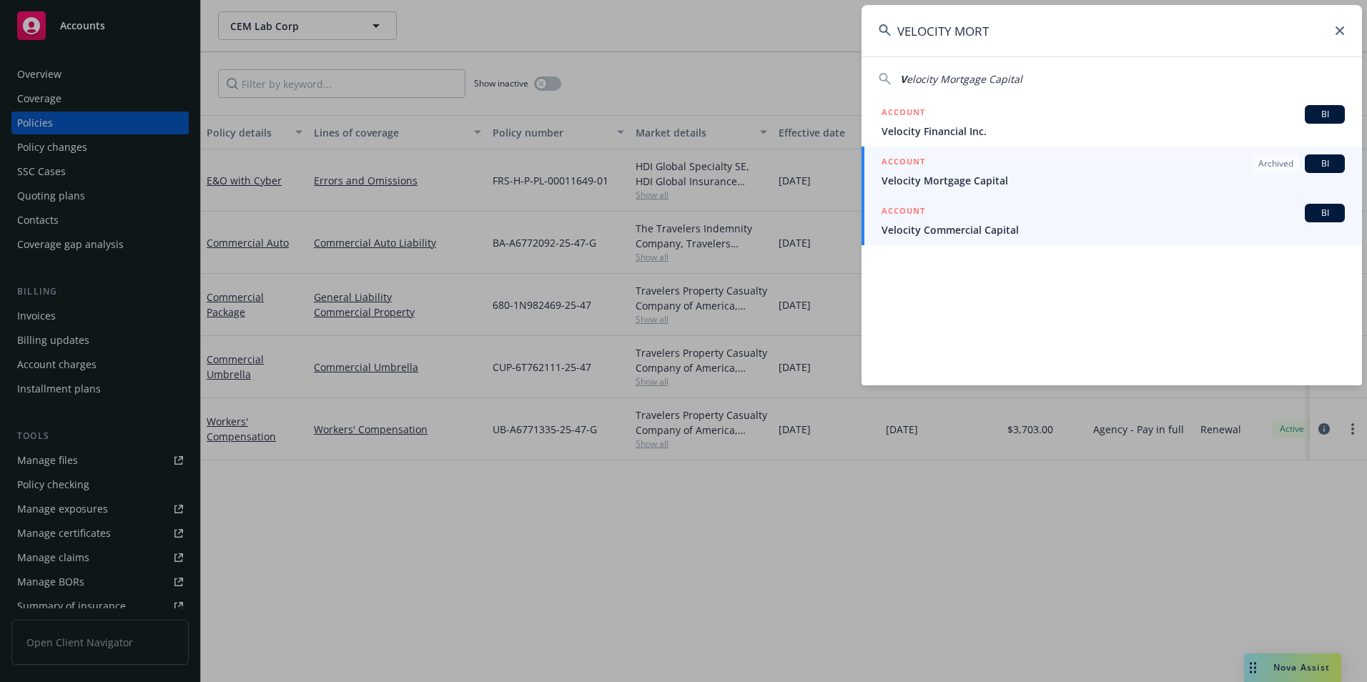
type input "VELOCITY MORT"
click at [969, 229] on span "Velocity Commercial Capital" at bounding box center [1112, 229] width 463 height 15
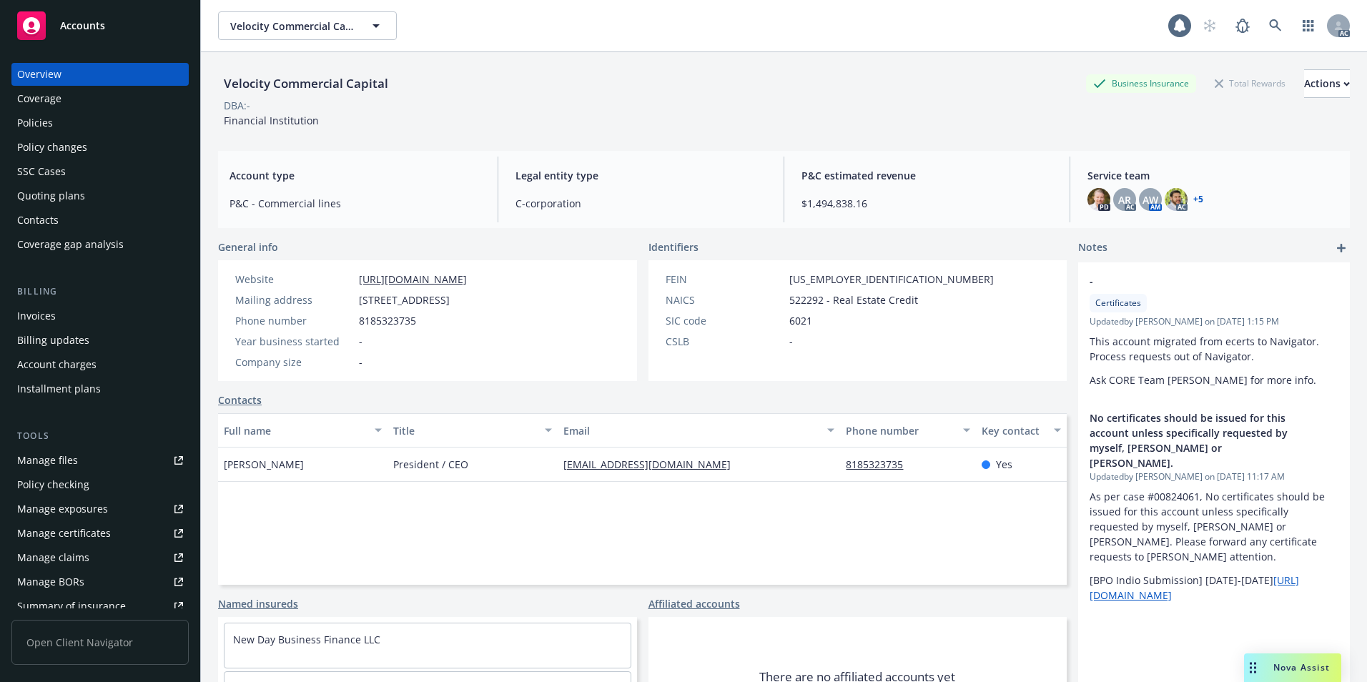
click at [89, 129] on div "Policies" at bounding box center [100, 123] width 166 height 23
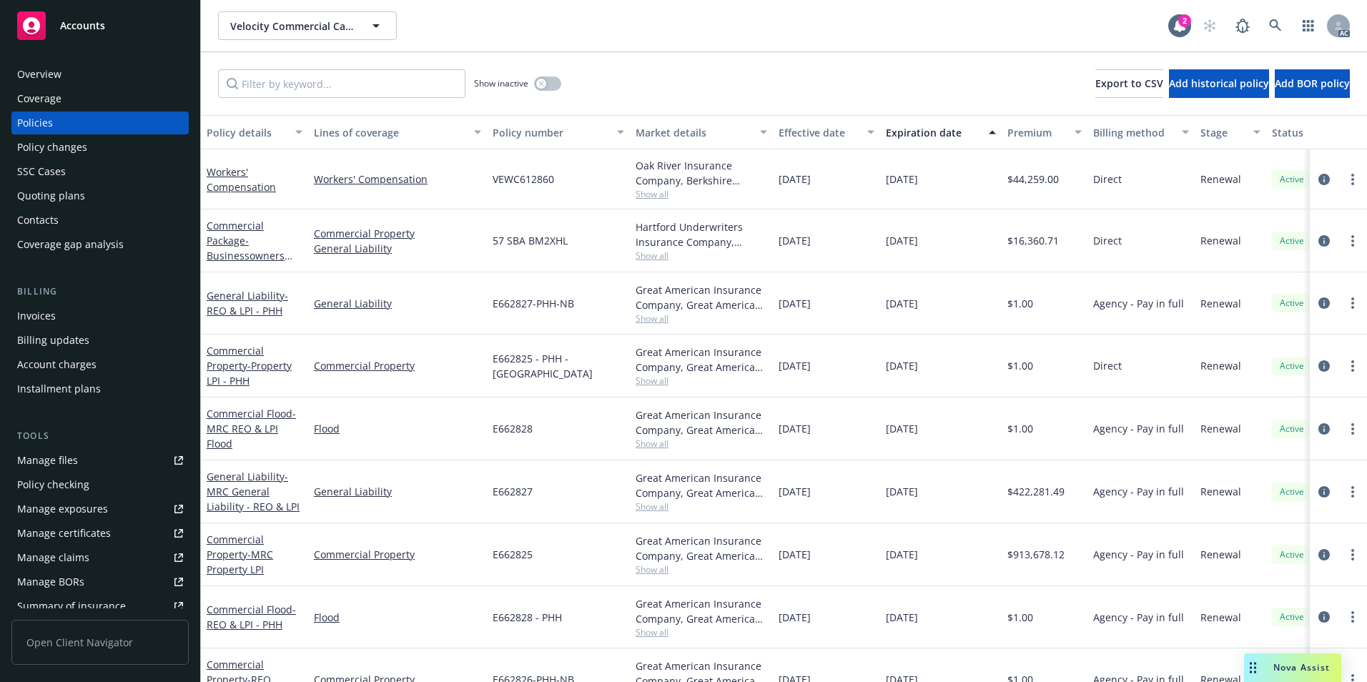
click at [63, 70] on div "Overview" at bounding box center [100, 74] width 166 height 23
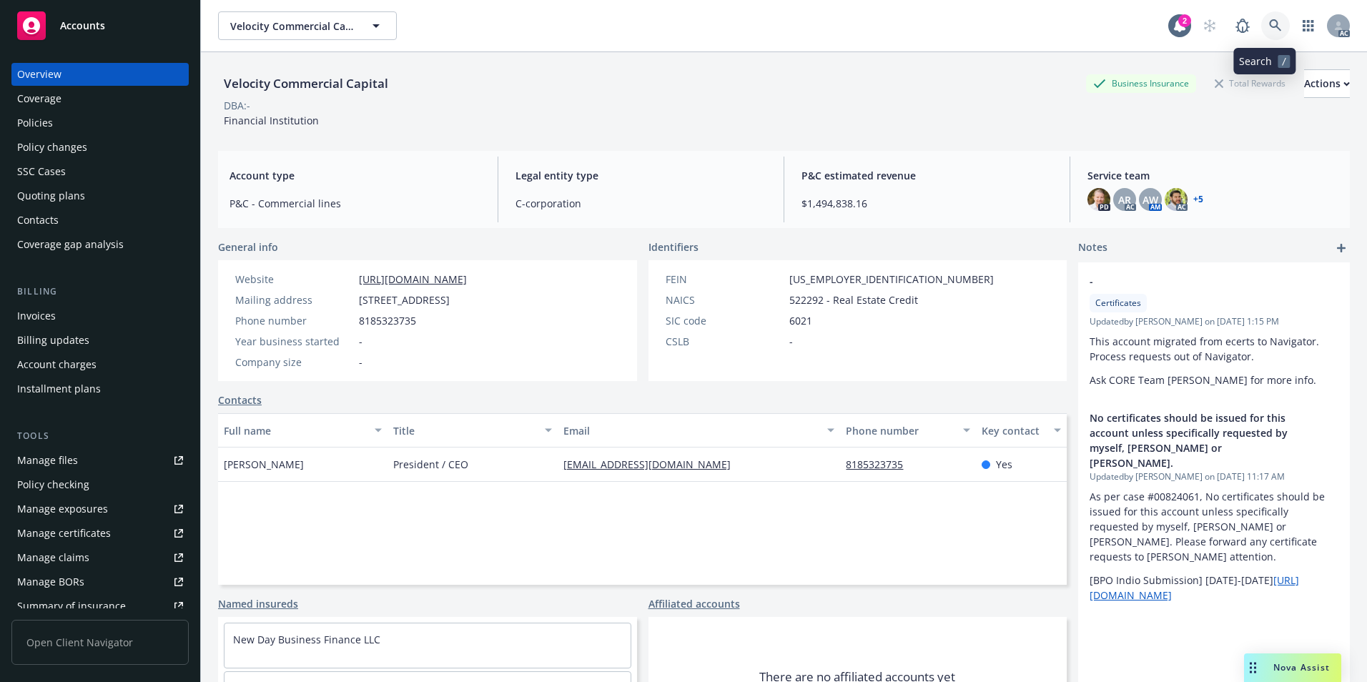
click at [1269, 21] on icon at bounding box center [1275, 25] width 12 height 12
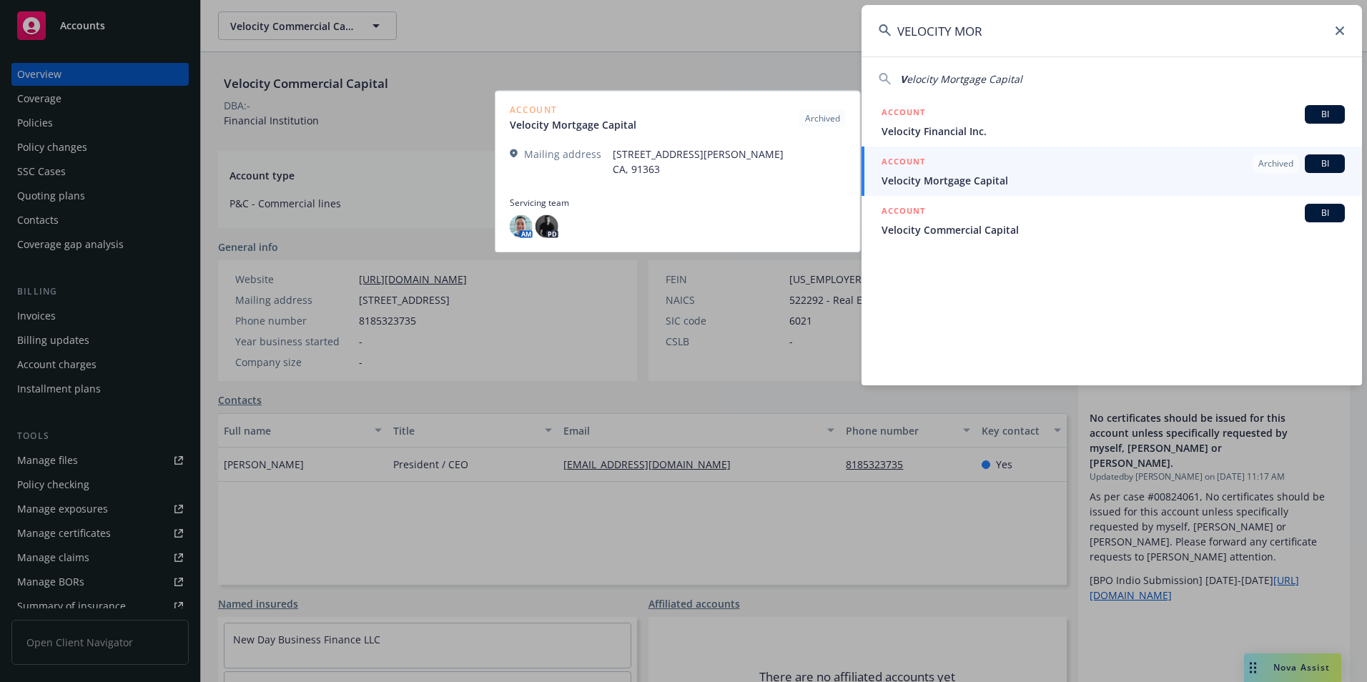
type input "VELOCITY MOR"
click at [903, 174] on span "Velocity Mortgage Capital" at bounding box center [1112, 180] width 463 height 15
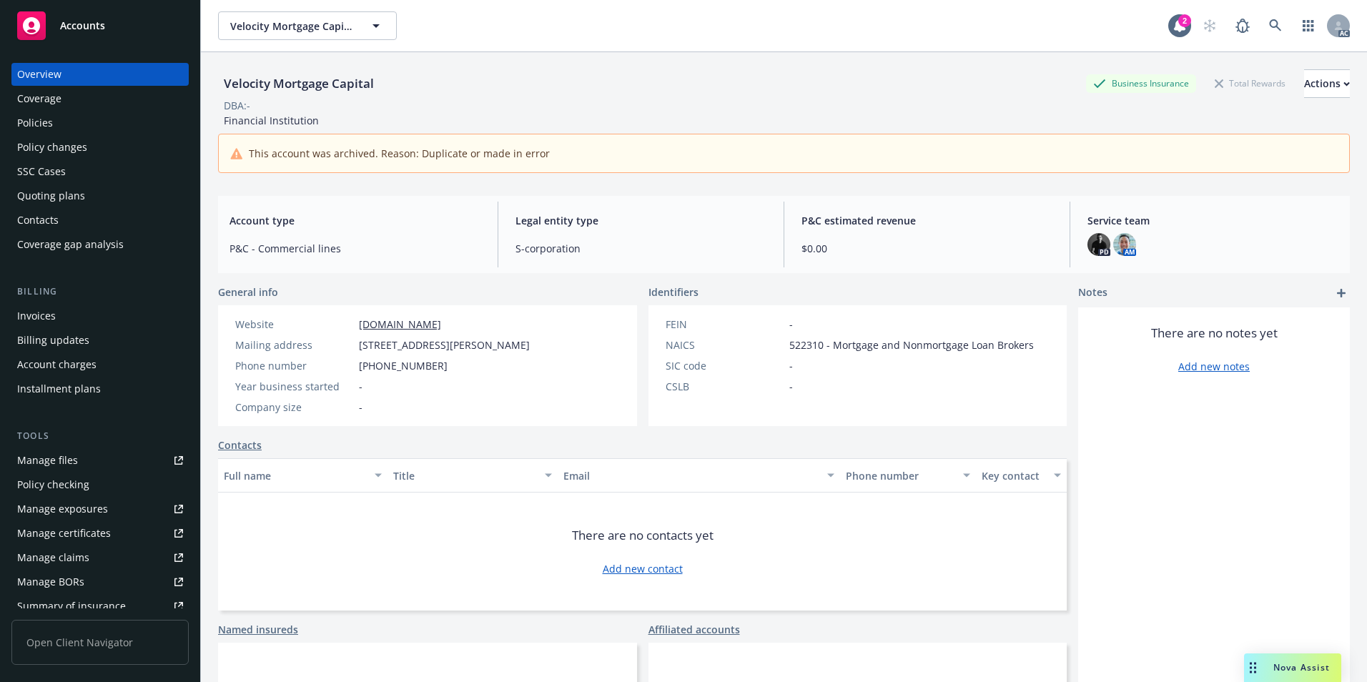
click at [78, 126] on div "Policies" at bounding box center [100, 123] width 166 height 23
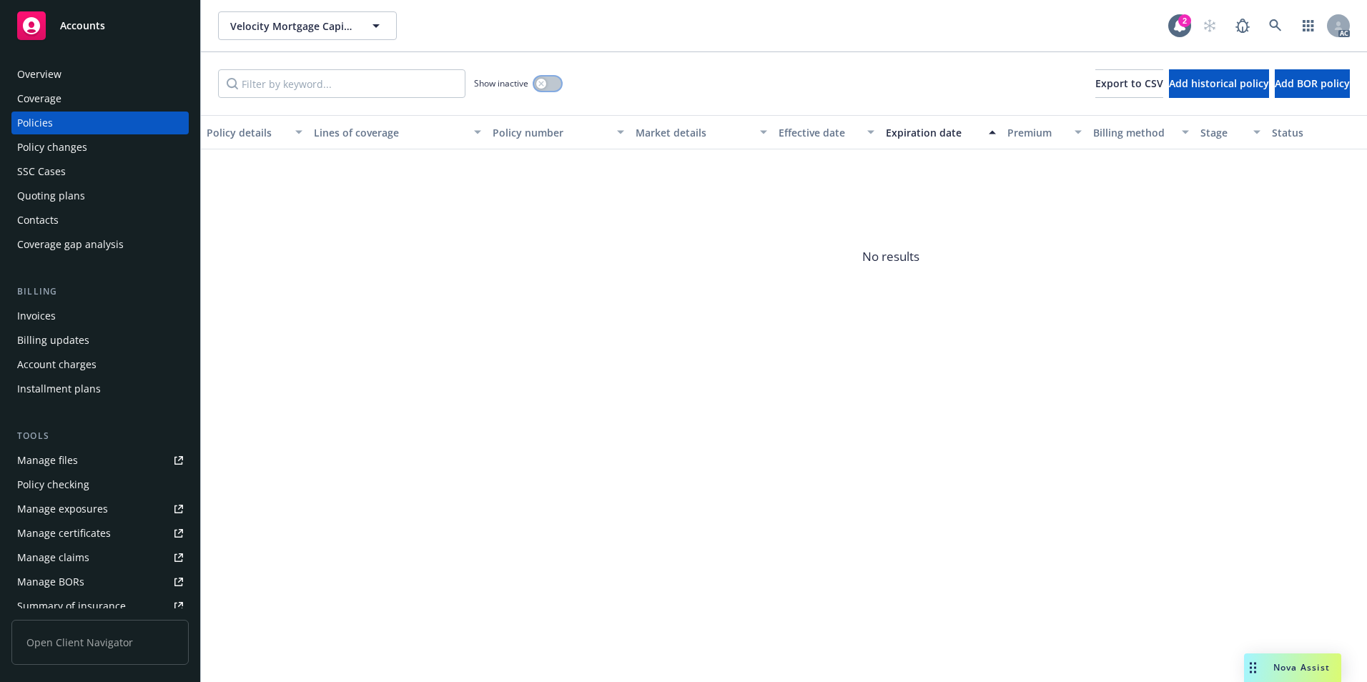
click at [551, 86] on button "button" at bounding box center [547, 83] width 27 height 14
click at [1271, 21] on icon at bounding box center [1275, 25] width 13 height 13
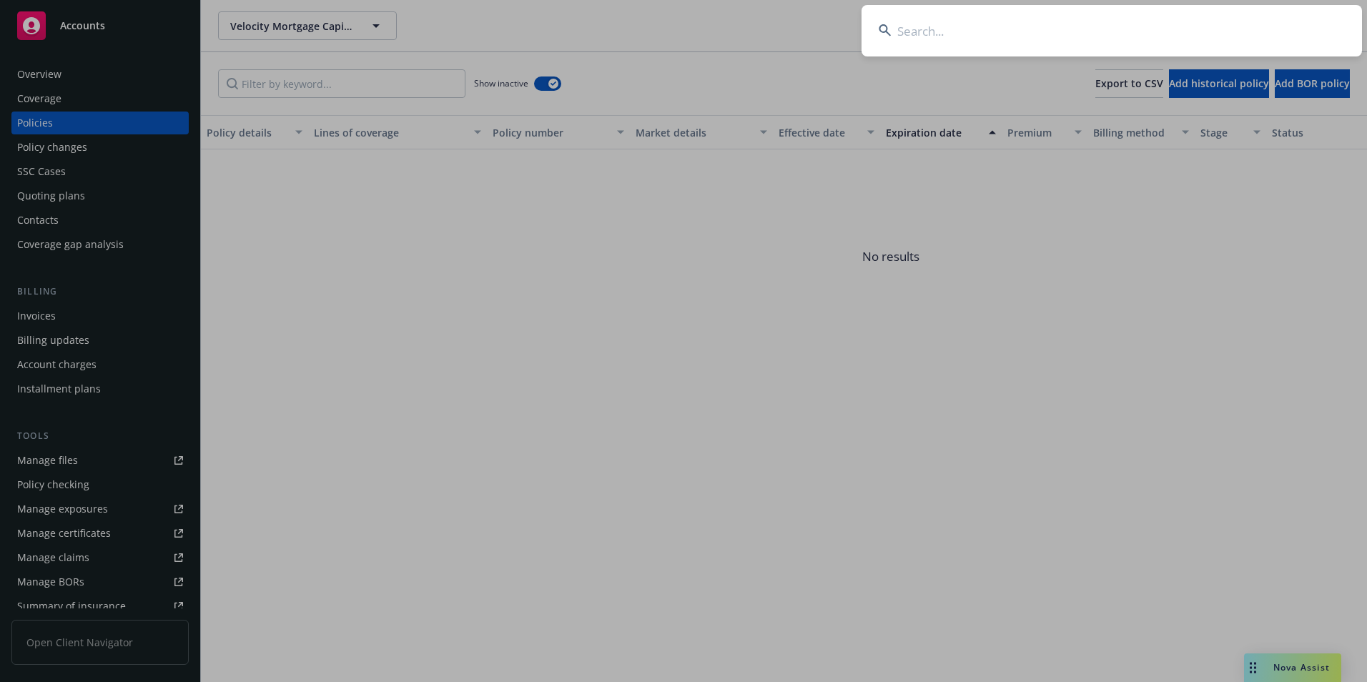
click at [1199, 22] on input at bounding box center [1111, 30] width 500 height 51
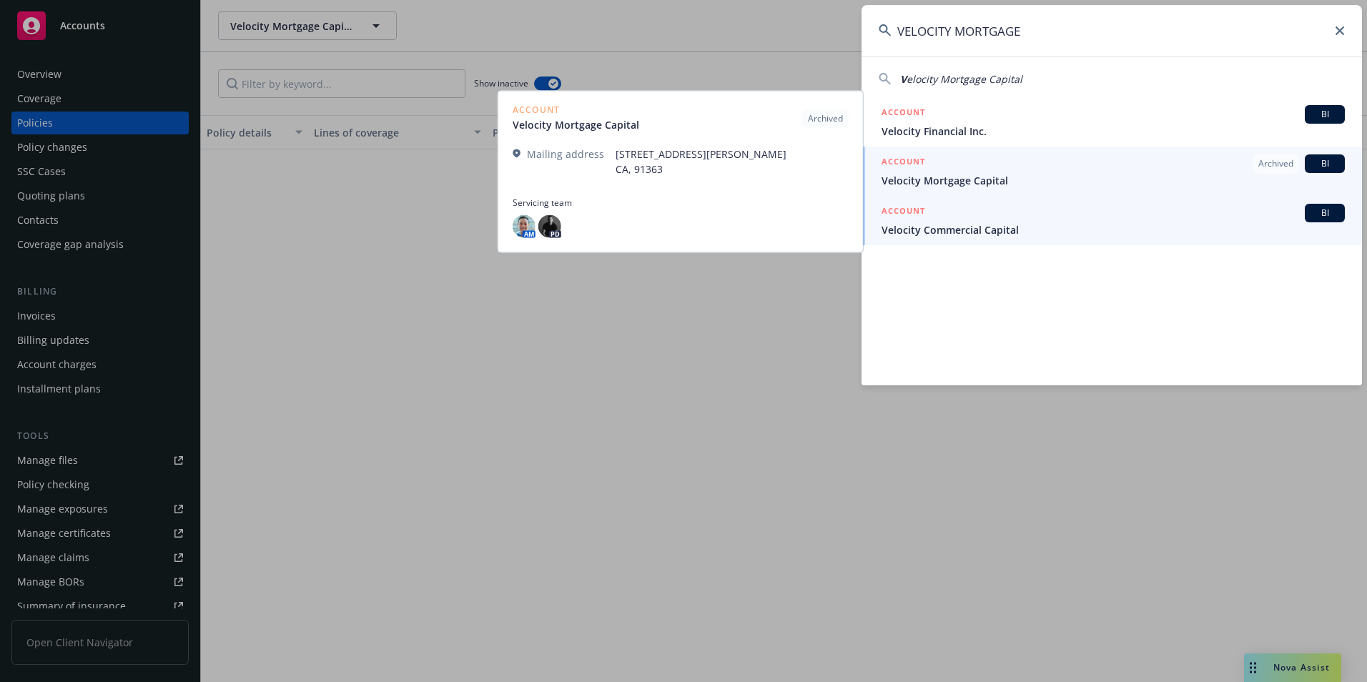
type input "VELOCITY MORTGAGE"
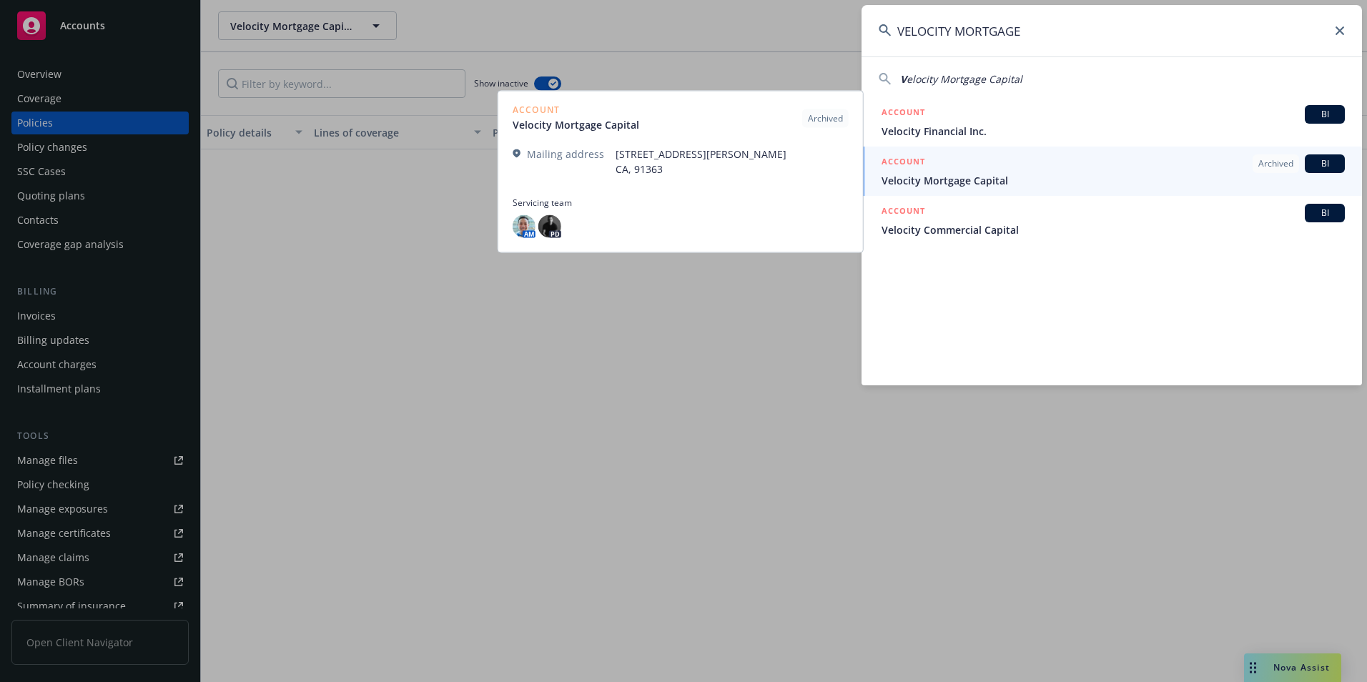
click at [950, 218] on div "ACCOUNT BI" at bounding box center [1112, 213] width 463 height 19
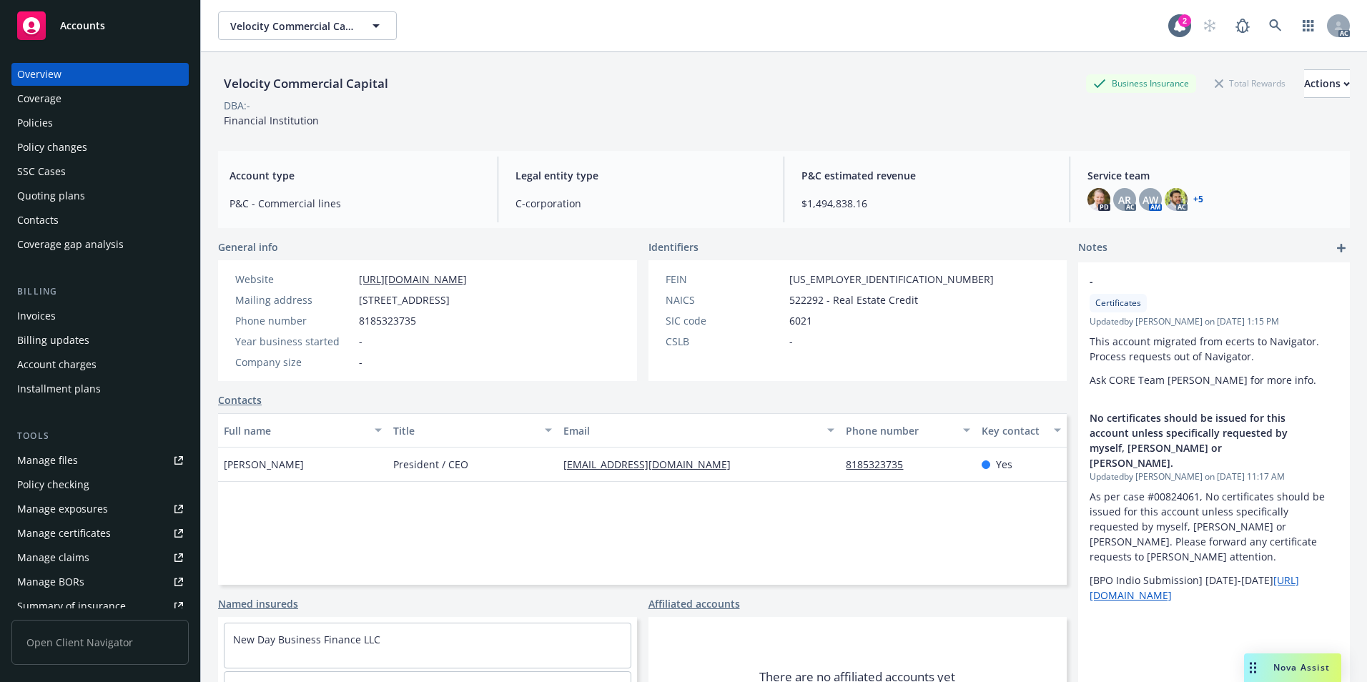
click at [64, 130] on div "Policies" at bounding box center [100, 123] width 166 height 23
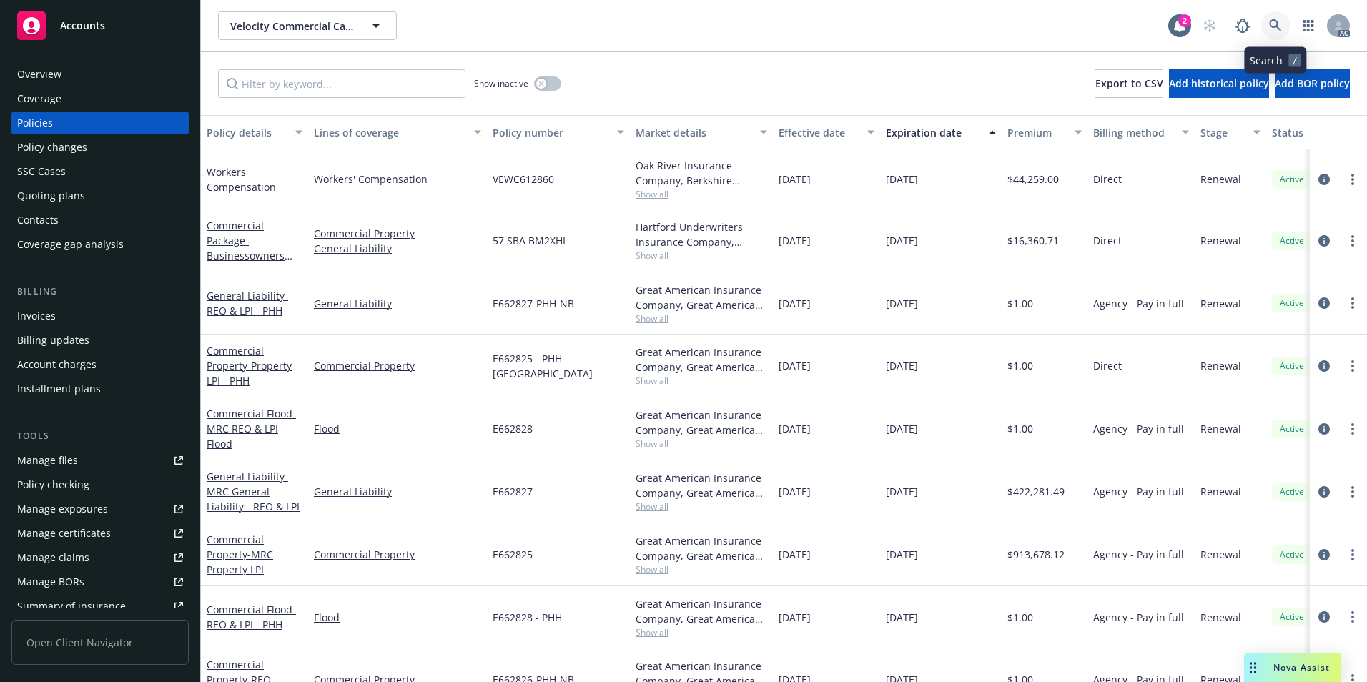
click at [1274, 25] on icon at bounding box center [1275, 25] width 13 height 13
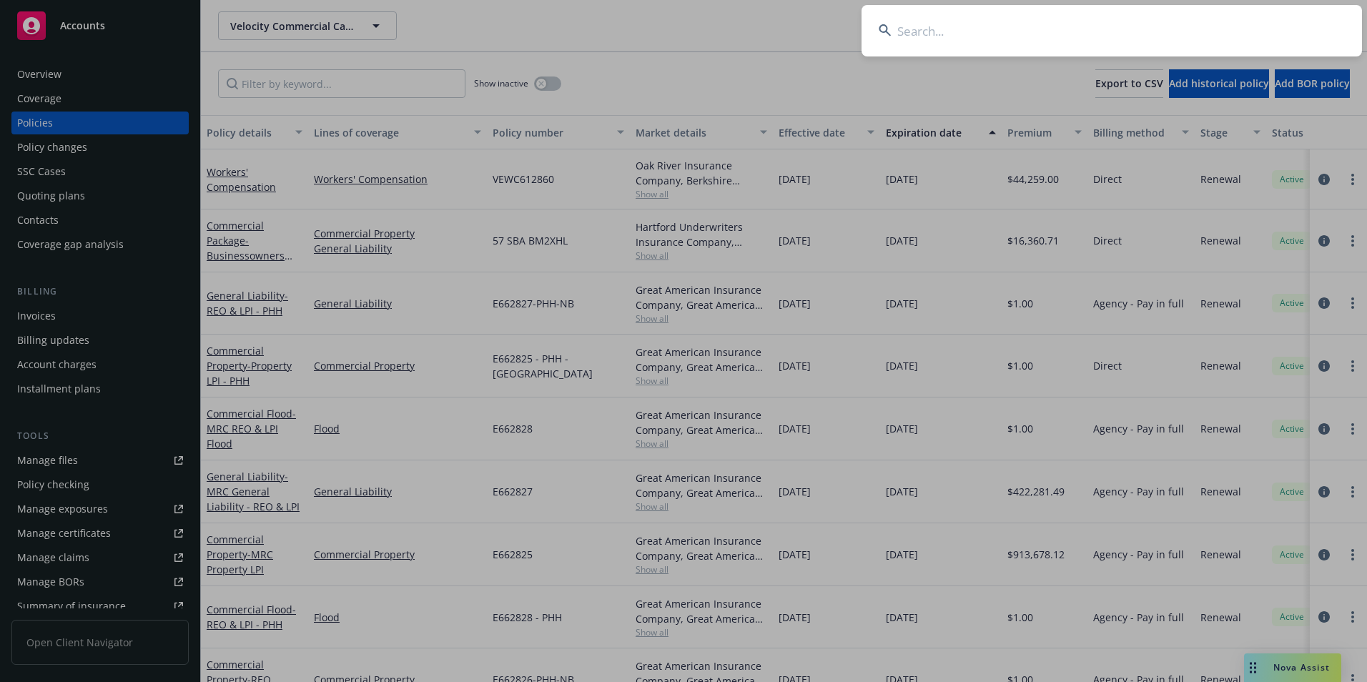
click at [1237, 26] on input at bounding box center [1111, 30] width 500 height 51
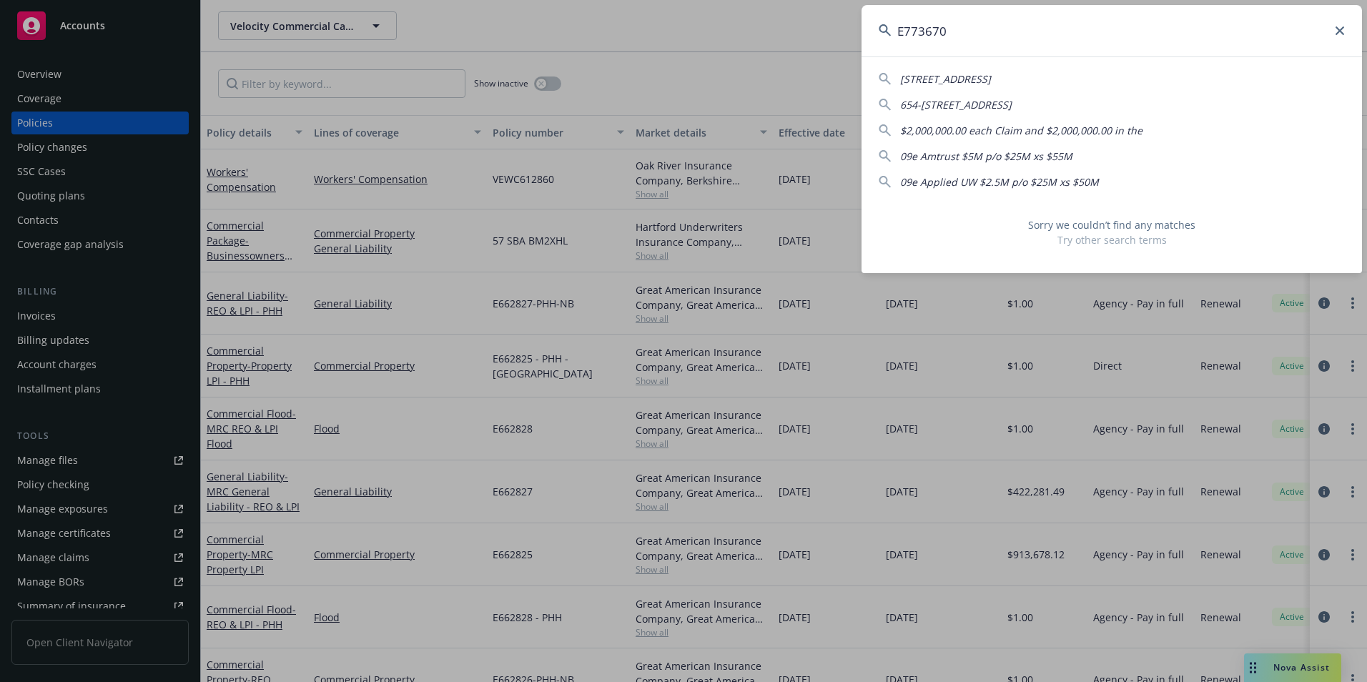
click at [1344, 31] on input "E773670" at bounding box center [1111, 30] width 500 height 51
type input "E773670"
click at [1337, 31] on icon at bounding box center [1339, 30] width 9 height 9
